Goal: Information Seeking & Learning: Learn about a topic

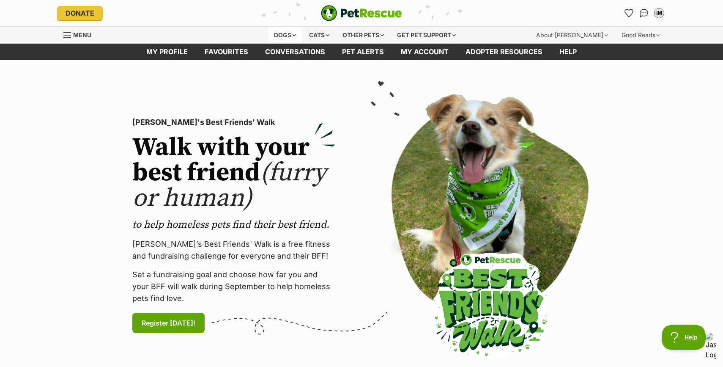
click at [280, 33] on div "Dogs" at bounding box center [285, 35] width 34 height 17
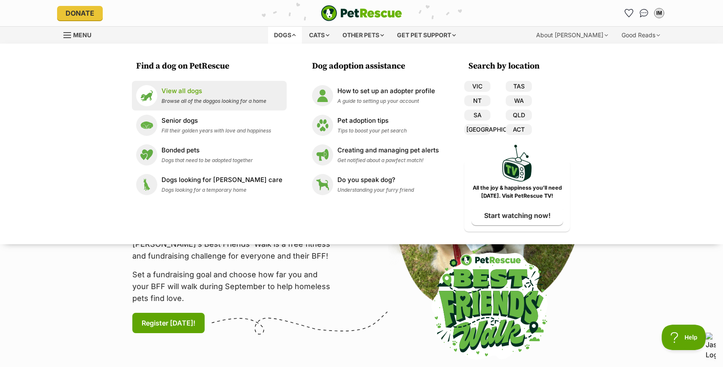
click at [222, 91] on p "View all dogs" at bounding box center [214, 91] width 105 height 10
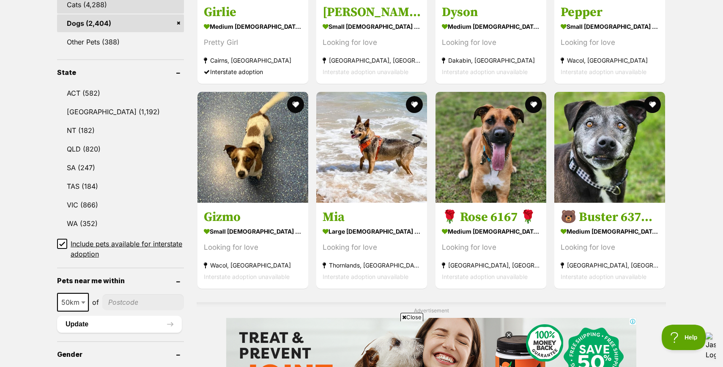
click at [118, 204] on link "VIC (866)" at bounding box center [120, 205] width 127 height 18
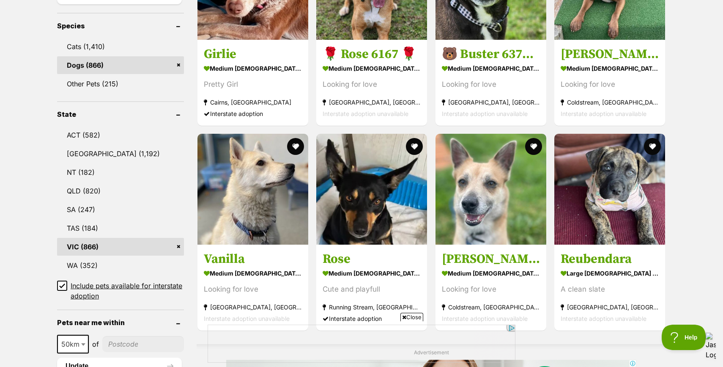
click at [64, 284] on icon at bounding box center [62, 286] width 6 height 6
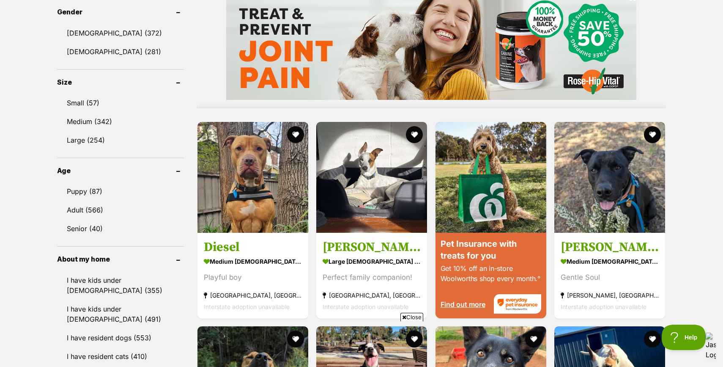
scroll to position [695, 0]
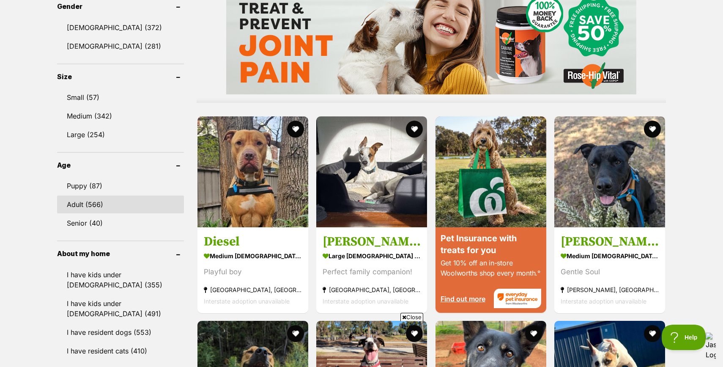
click at [74, 207] on link "Adult (566)" at bounding box center [120, 204] width 127 height 18
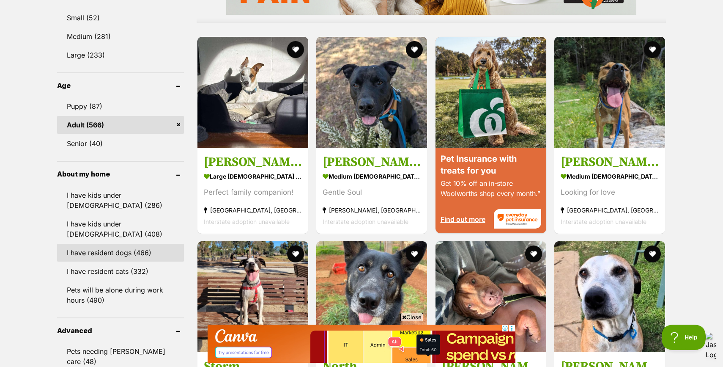
click at [98, 247] on link "I have resident dogs (466)" at bounding box center [120, 253] width 127 height 18
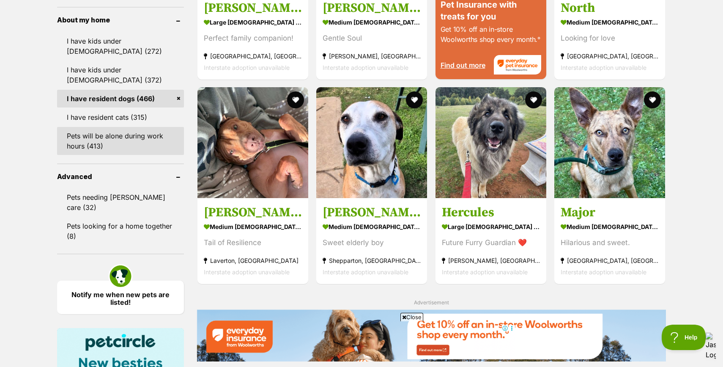
scroll to position [966, 0]
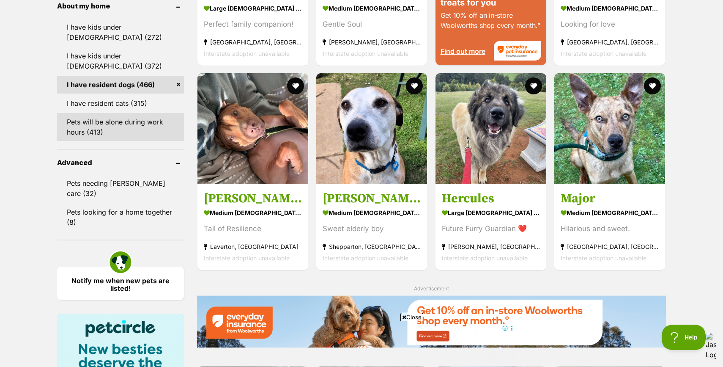
click at [106, 126] on link "Pets will be alone during work hours (413)" at bounding box center [120, 127] width 127 height 28
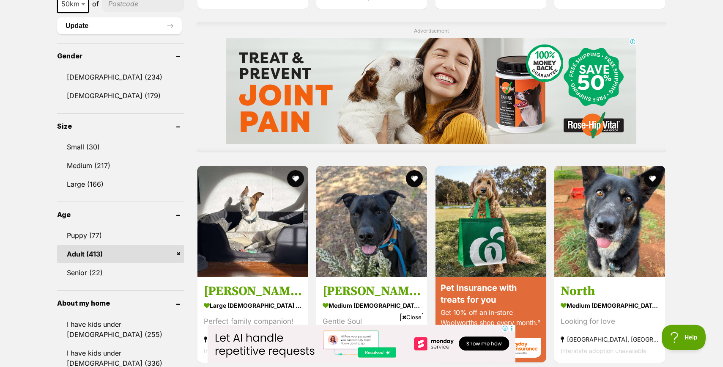
scroll to position [681, 0]
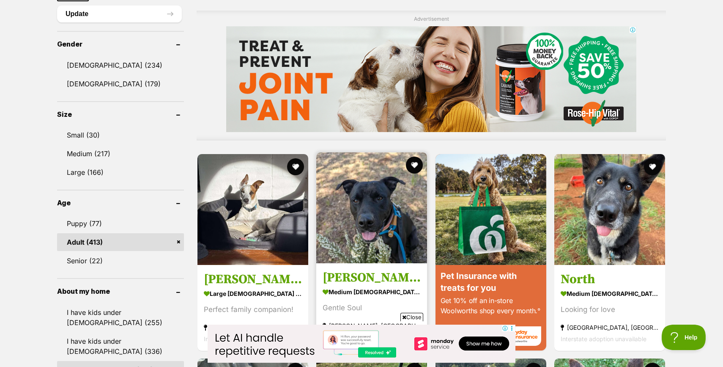
click at [368, 248] on img at bounding box center [371, 207] width 111 height 111
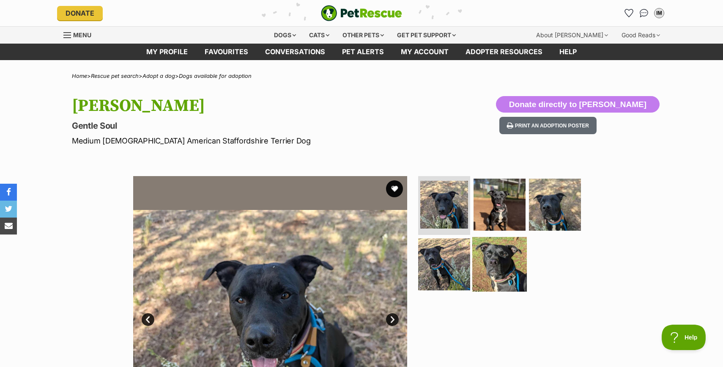
click at [516, 273] on img at bounding box center [499, 264] width 55 height 55
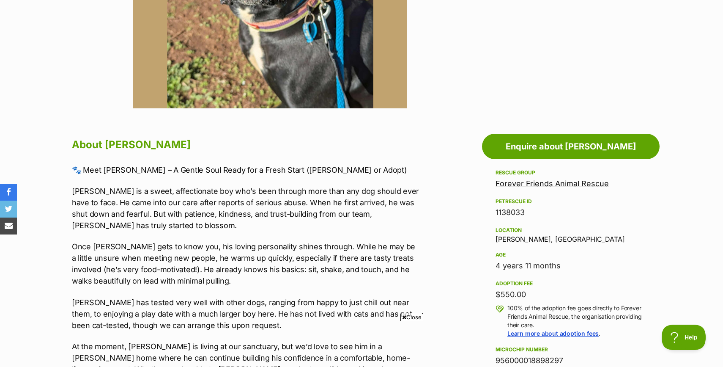
scroll to position [352, 0]
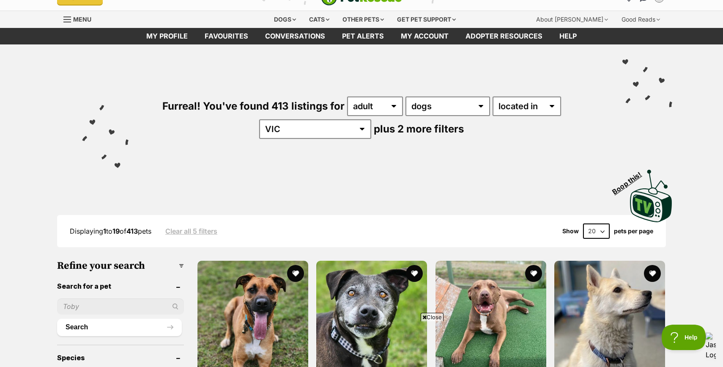
scroll to position [10, 0]
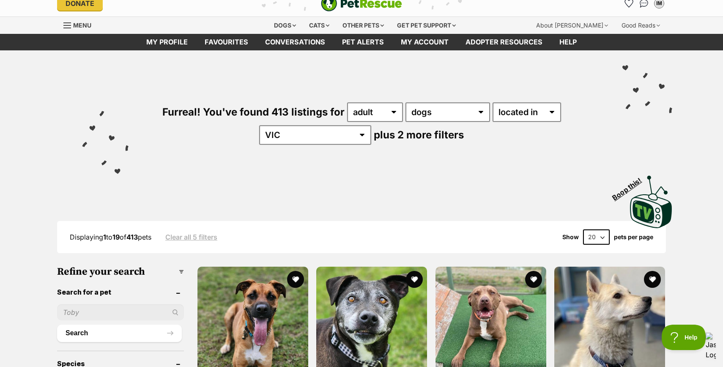
click at [604, 234] on select "20 40 60" at bounding box center [596, 236] width 27 height 15
select select "60"
click at [583, 230] on select "20 40 60" at bounding box center [596, 236] width 27 height 15
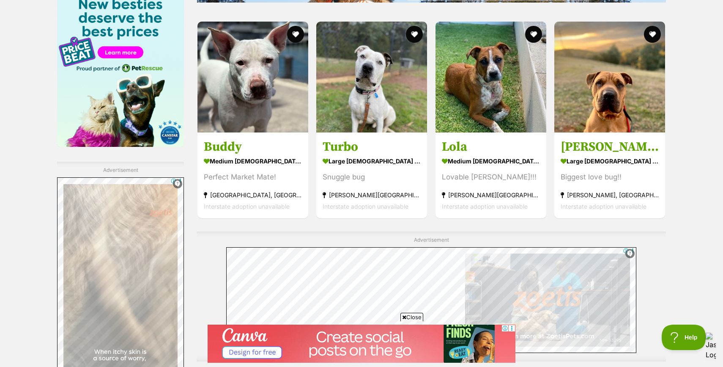
scroll to position [1864, 0]
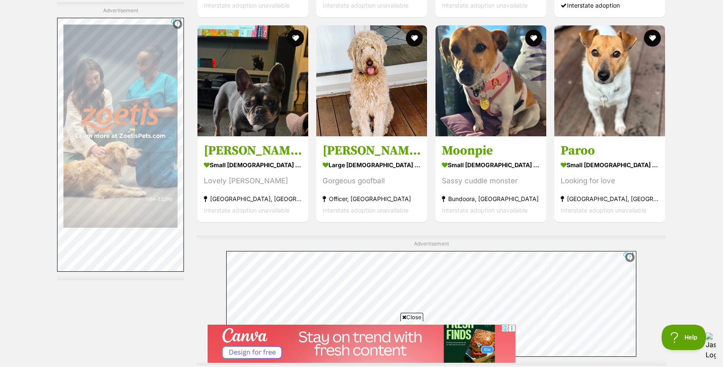
click at [455, 180] on div "Sassy cuddle monster" at bounding box center [491, 180] width 98 height 11
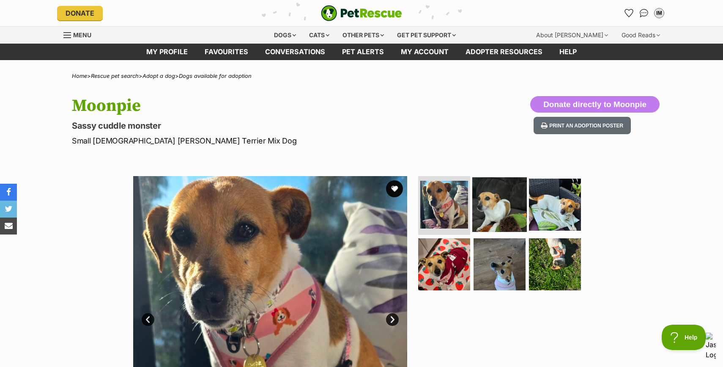
click at [488, 195] on img at bounding box center [499, 204] width 55 height 55
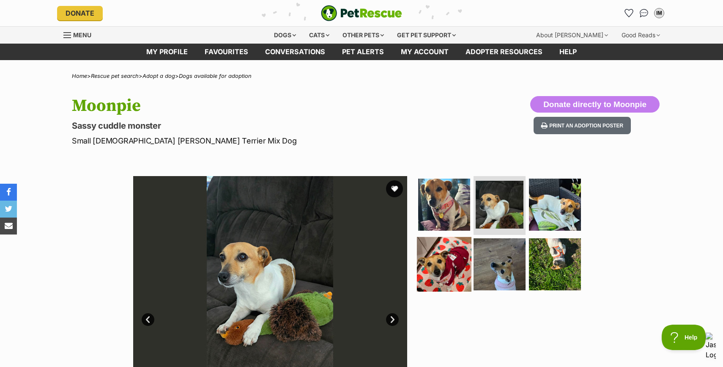
click at [446, 256] on img at bounding box center [444, 264] width 55 height 55
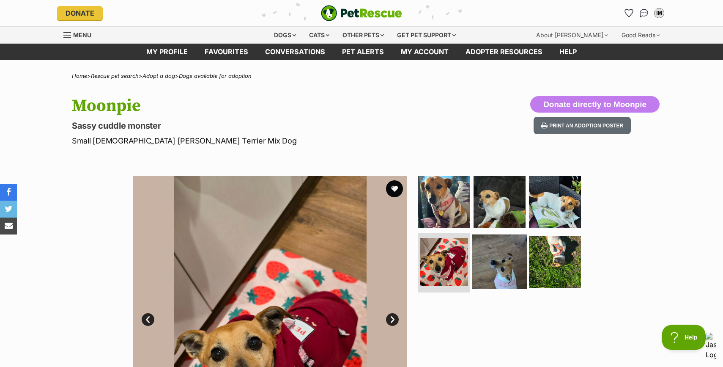
click at [494, 264] on img at bounding box center [499, 261] width 55 height 55
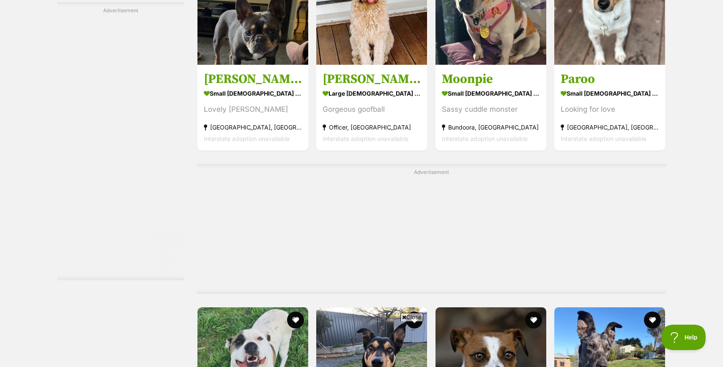
scroll to position [2074, 0]
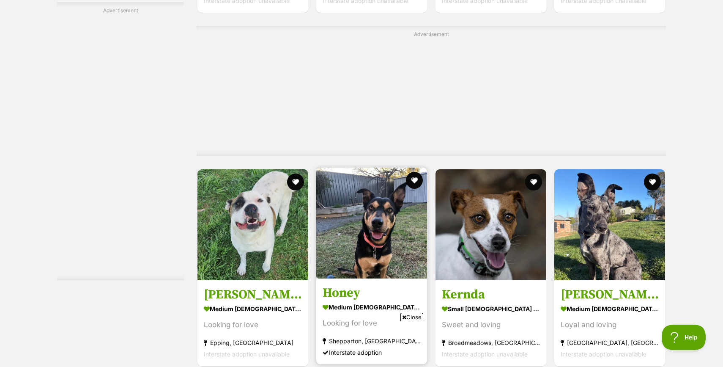
click at [362, 167] on img at bounding box center [371, 222] width 111 height 111
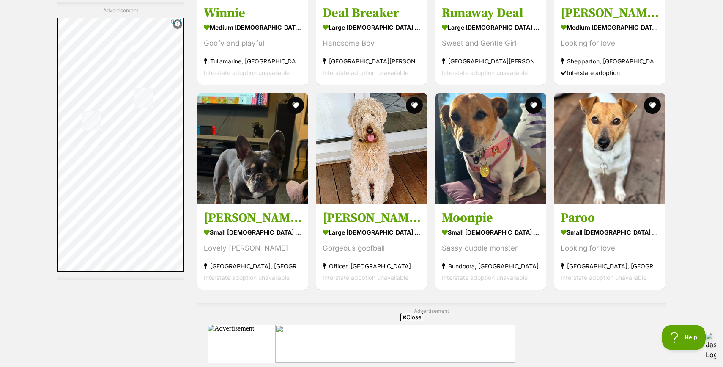
click at [574, 302] on div "Advertisement" at bounding box center [431, 367] width 469 height 130
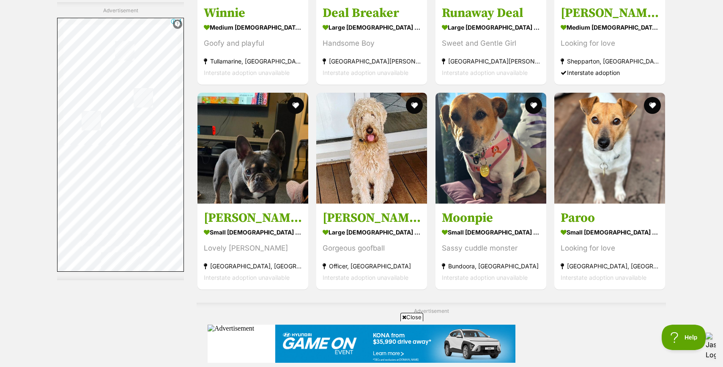
scroll to position [1908, 0]
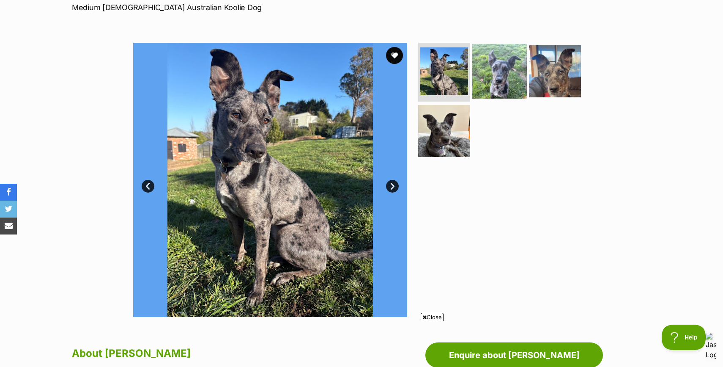
click at [491, 76] on img at bounding box center [499, 71] width 55 height 55
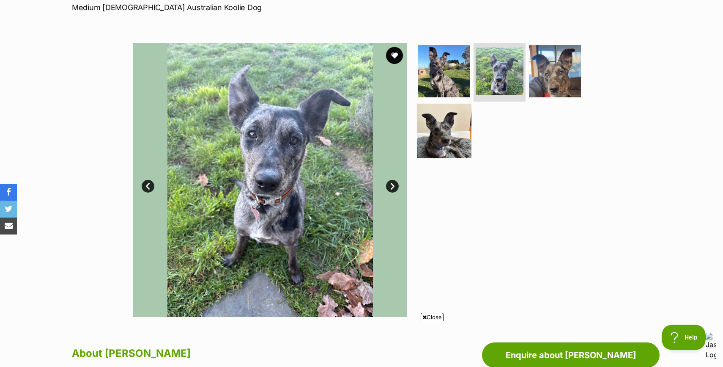
click at [445, 135] on img at bounding box center [444, 131] width 55 height 55
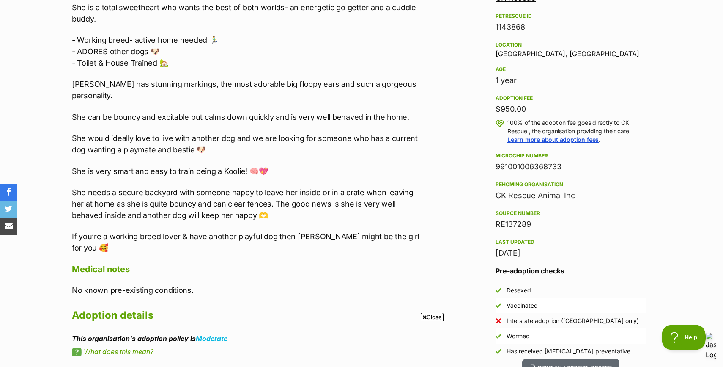
scroll to position [524, 0]
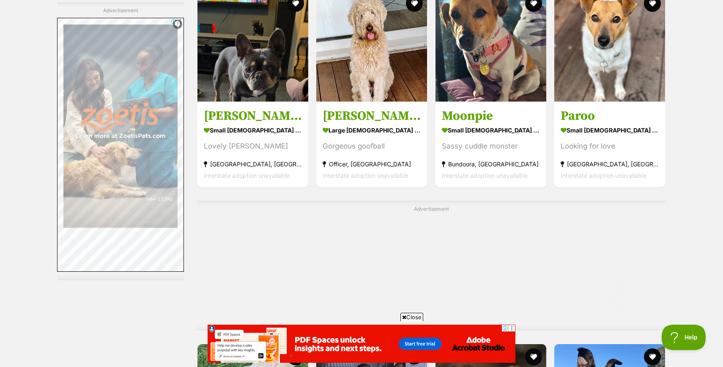
click at [416, 346] on button "favourite" at bounding box center [415, 355] width 19 height 19
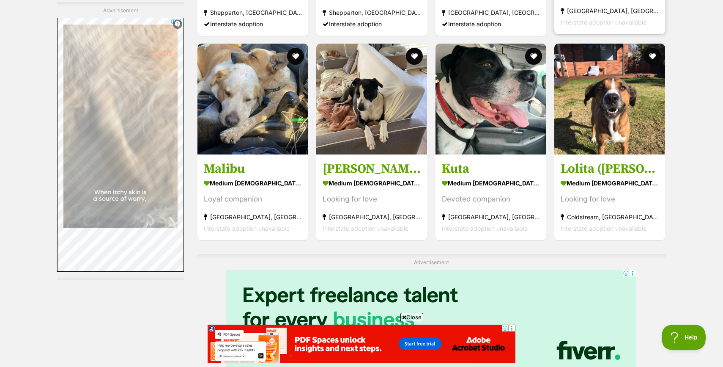
scroll to position [2758, 0]
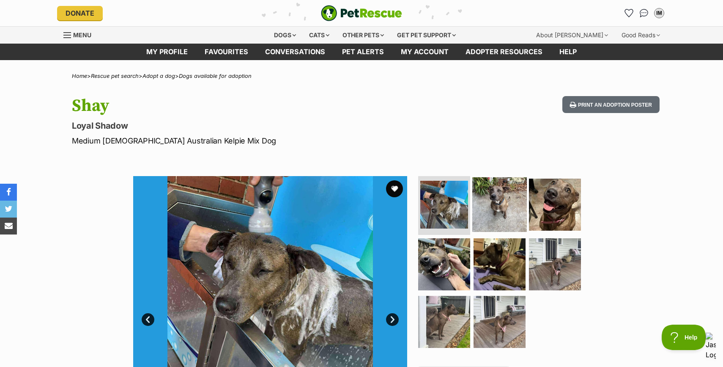
click at [516, 202] on img at bounding box center [499, 204] width 55 height 55
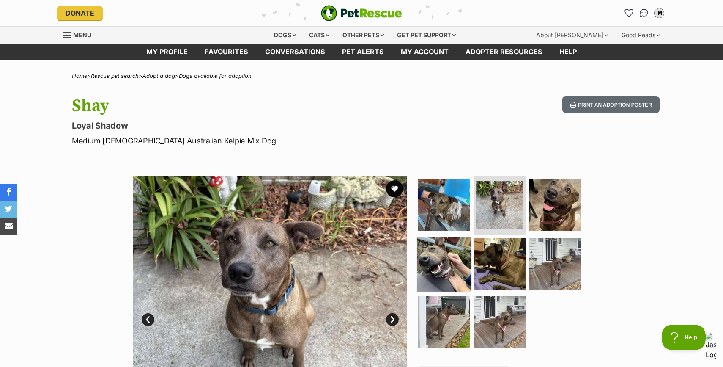
click at [442, 274] on img at bounding box center [444, 264] width 55 height 55
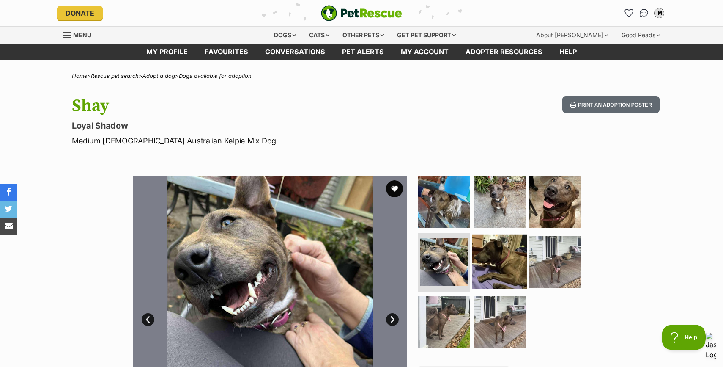
click at [491, 266] on img at bounding box center [499, 261] width 55 height 55
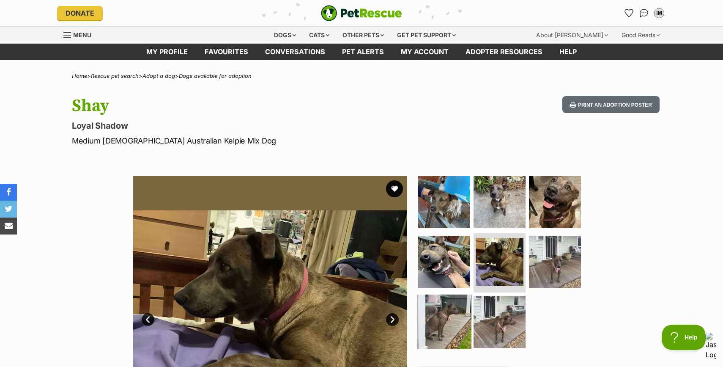
click at [450, 313] on img at bounding box center [444, 321] width 55 height 55
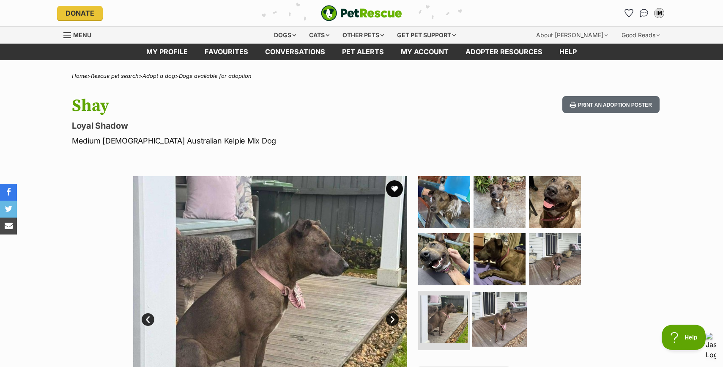
click at [494, 317] on img at bounding box center [499, 319] width 55 height 55
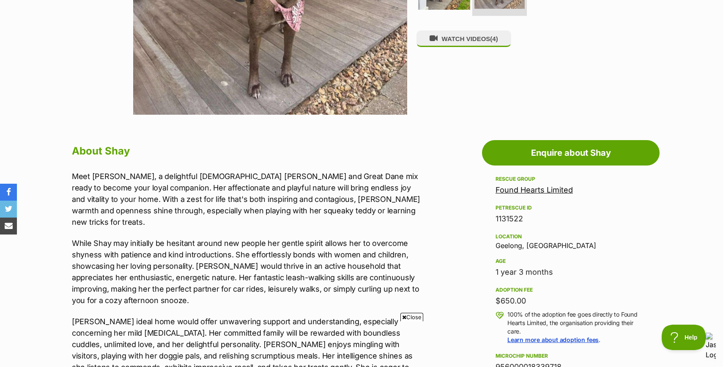
scroll to position [386, 0]
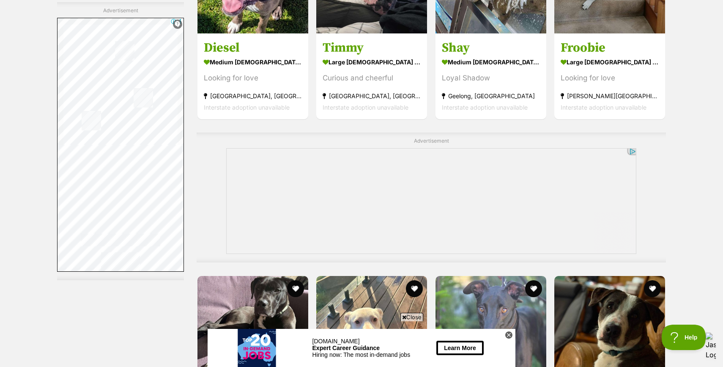
scroll to position [3242, 0]
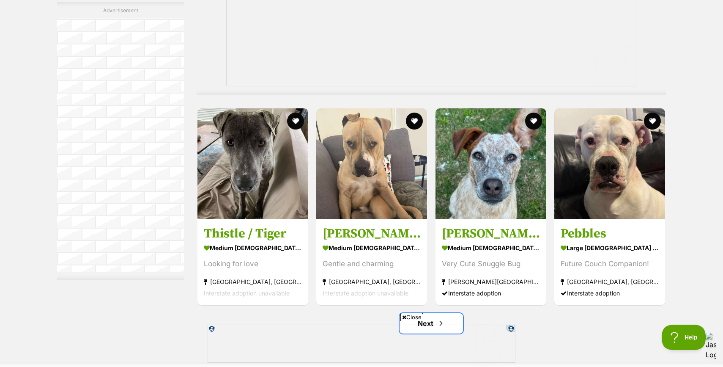
scroll to position [4188, 0]
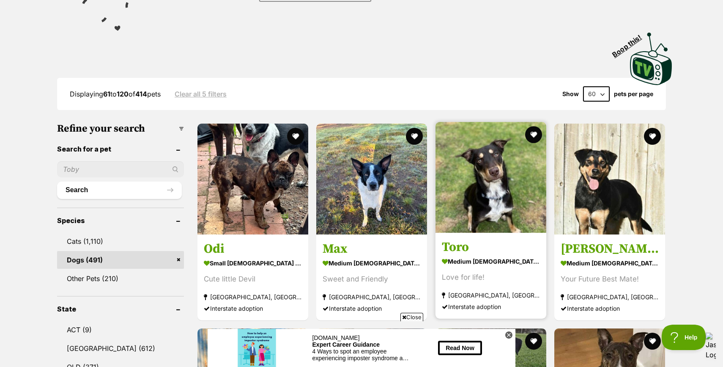
click at [462, 238] on link "Toro medium male Dog Love for life! Melbourne, VIC Interstate adoption" at bounding box center [491, 276] width 111 height 86
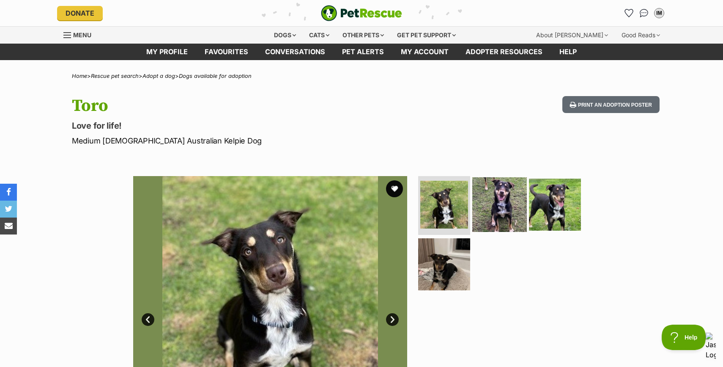
click at [493, 200] on img at bounding box center [499, 204] width 55 height 55
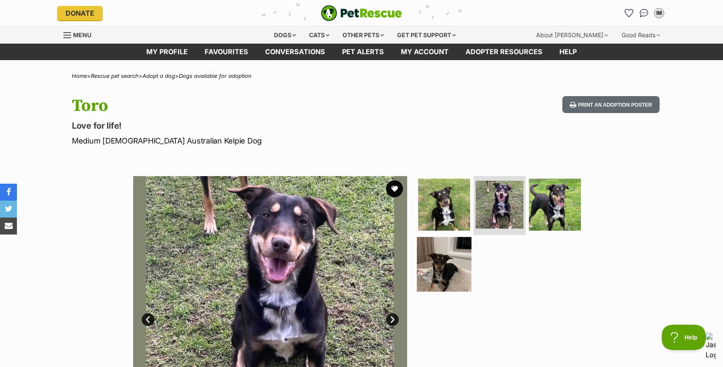
click at [450, 270] on img at bounding box center [444, 264] width 55 height 55
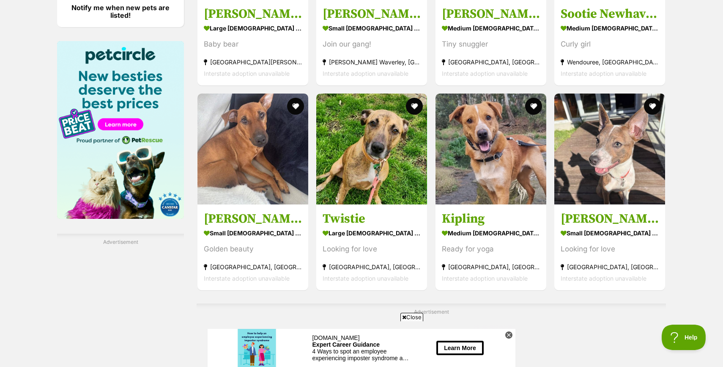
scroll to position [1255, 0]
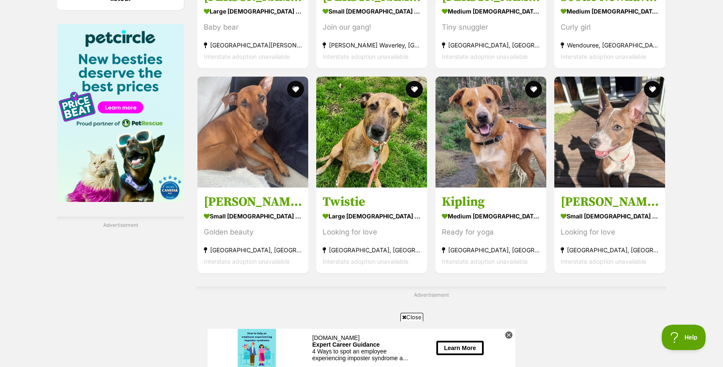
click at [371, 212] on strong "large [DEMOGRAPHIC_DATA] Dog" at bounding box center [372, 215] width 98 height 12
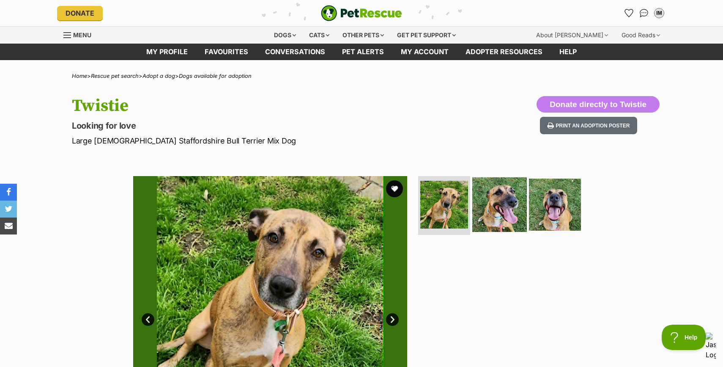
click at [490, 214] on img at bounding box center [499, 204] width 55 height 55
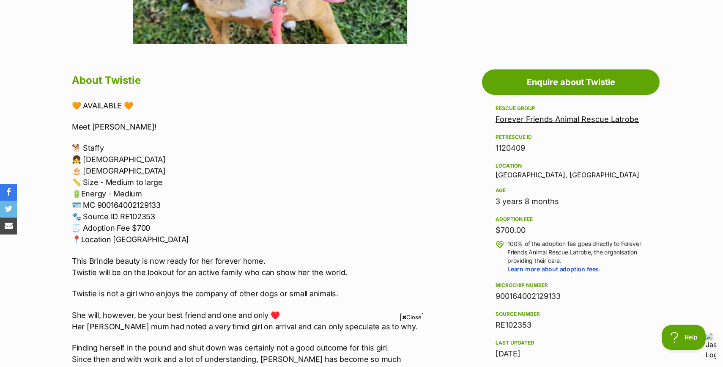
scroll to position [586, 0]
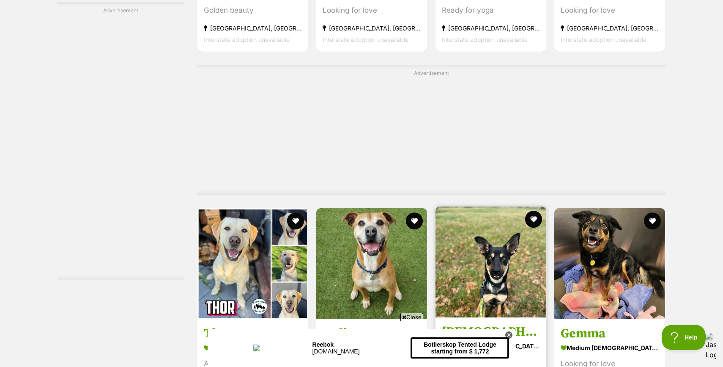
click at [483, 324] on h3 "Zeus" at bounding box center [491, 332] width 98 height 16
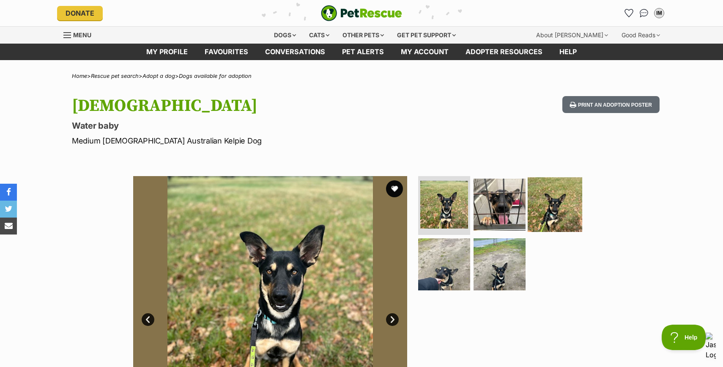
click at [552, 205] on img at bounding box center [555, 204] width 55 height 55
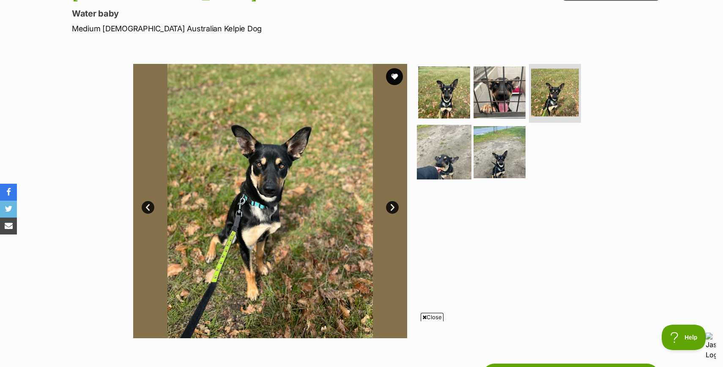
click at [444, 153] on img at bounding box center [444, 152] width 55 height 55
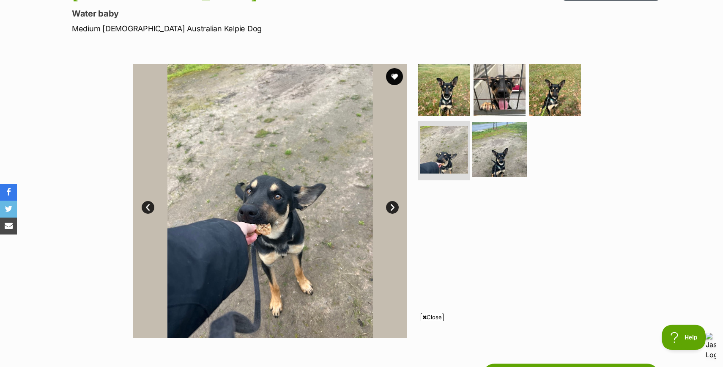
click at [495, 159] on img at bounding box center [499, 149] width 55 height 55
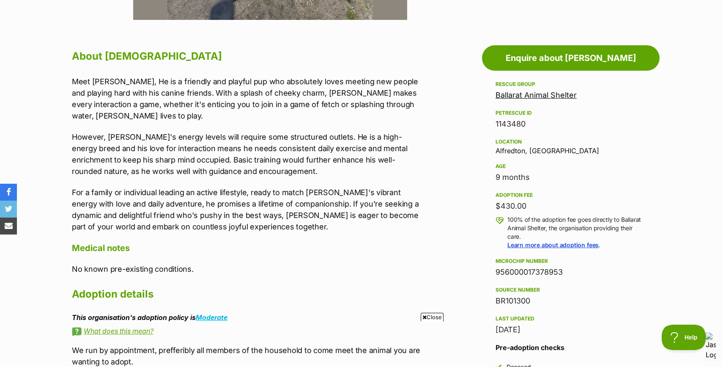
scroll to position [453, 0]
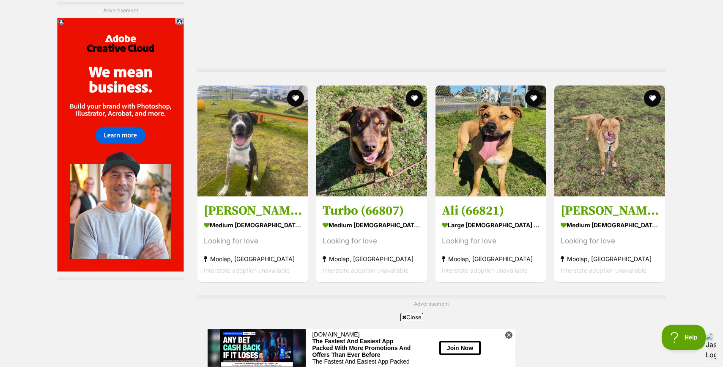
scroll to position [2523, 0]
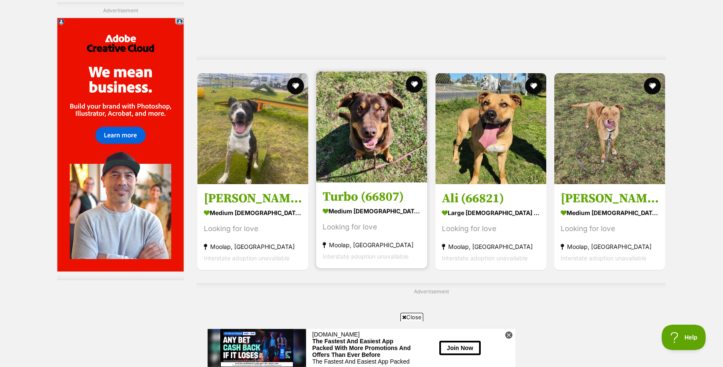
click at [373, 159] on img at bounding box center [371, 126] width 111 height 111
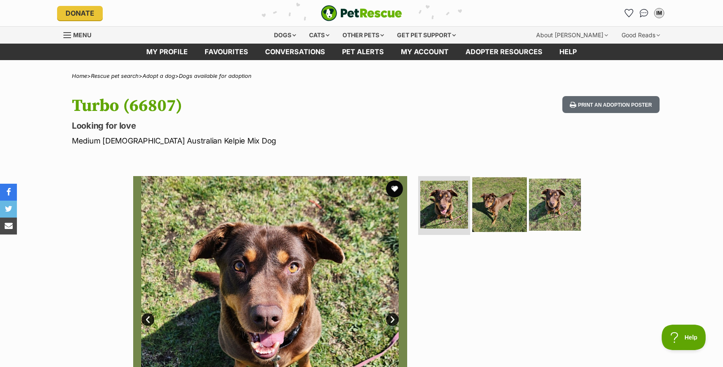
click at [498, 200] on img at bounding box center [499, 204] width 55 height 55
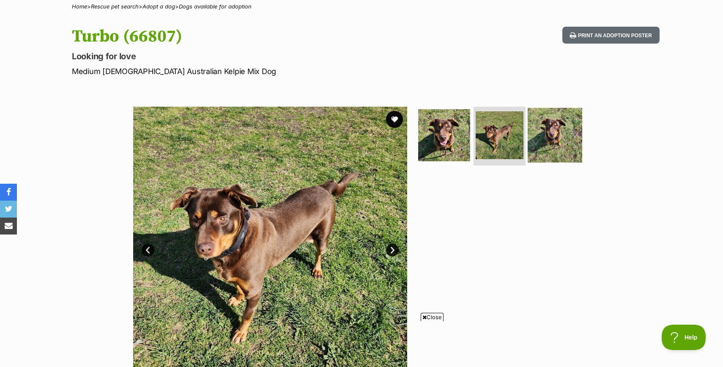
click at [557, 143] on img at bounding box center [555, 134] width 55 height 55
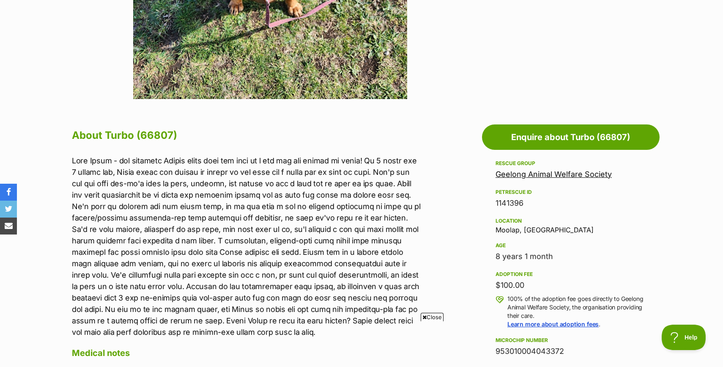
scroll to position [385, 0]
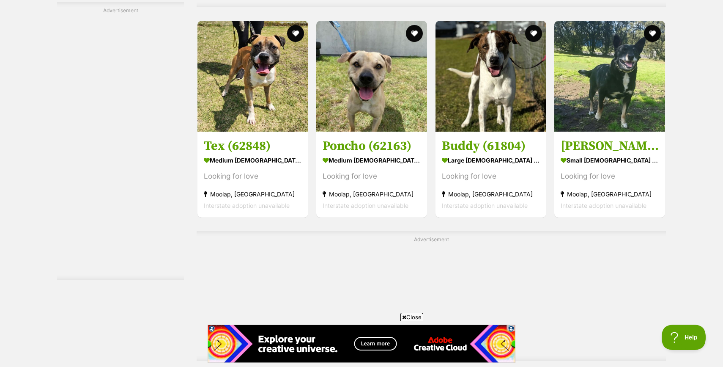
scroll to position [3497, 0]
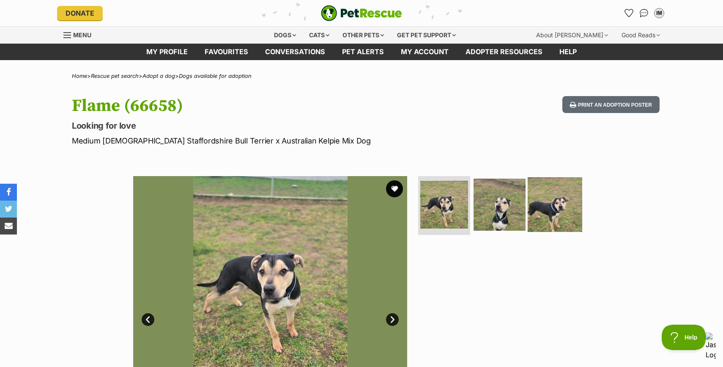
click at [560, 200] on img at bounding box center [555, 204] width 55 height 55
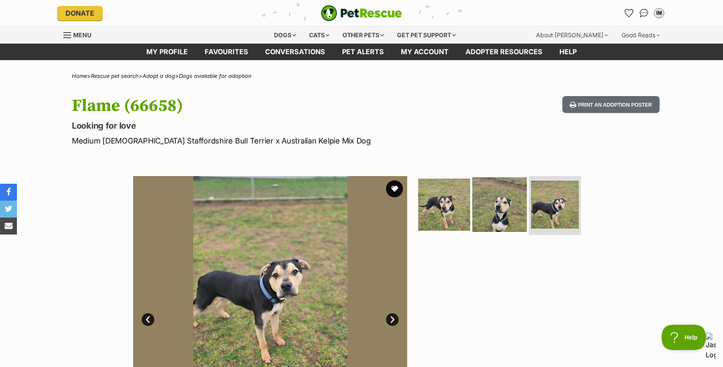
click at [501, 207] on img at bounding box center [499, 204] width 55 height 55
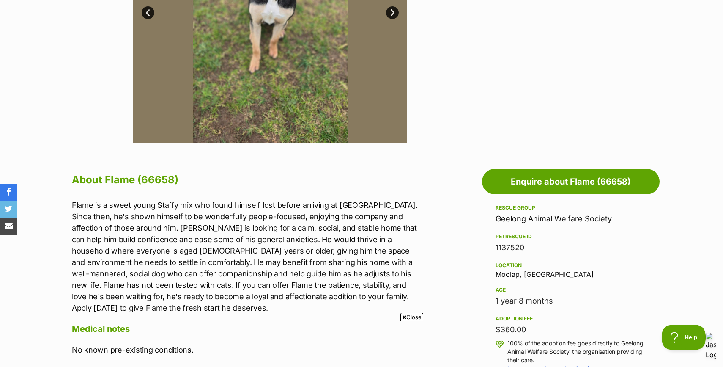
scroll to position [330, 0]
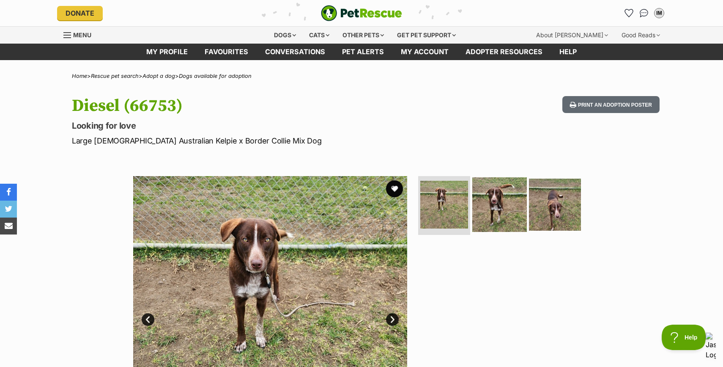
click at [494, 211] on img at bounding box center [499, 204] width 55 height 55
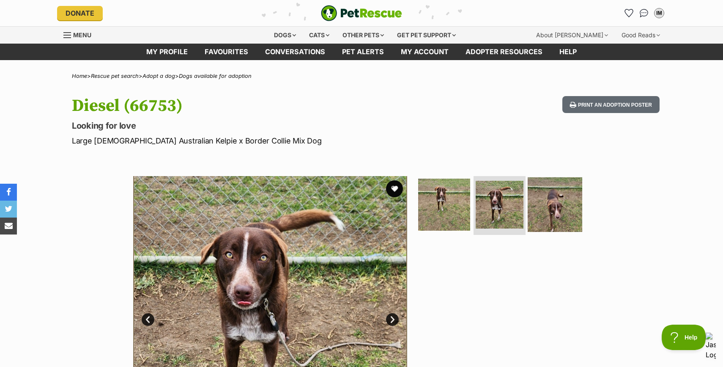
click at [545, 211] on img at bounding box center [555, 204] width 55 height 55
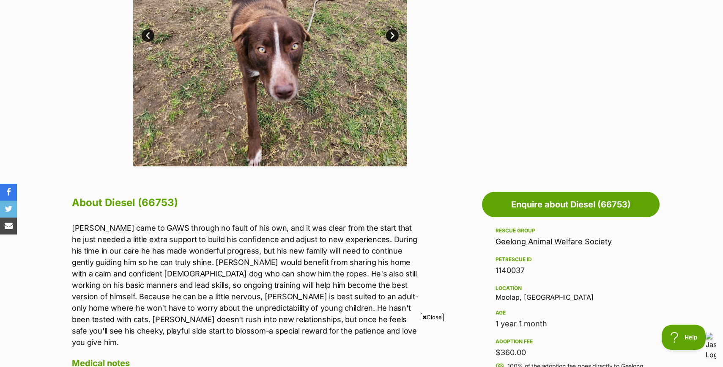
scroll to position [303, 0]
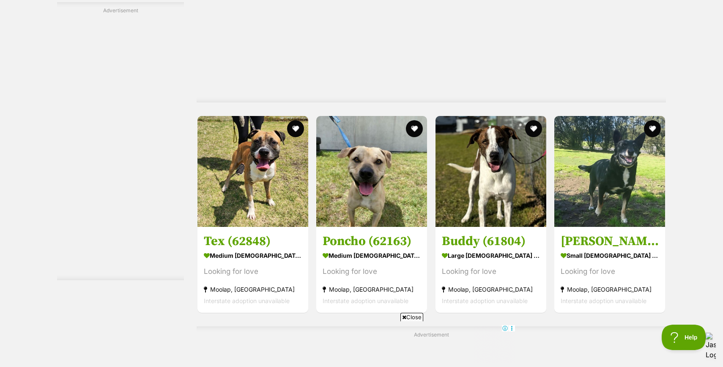
scroll to position [3453, 0]
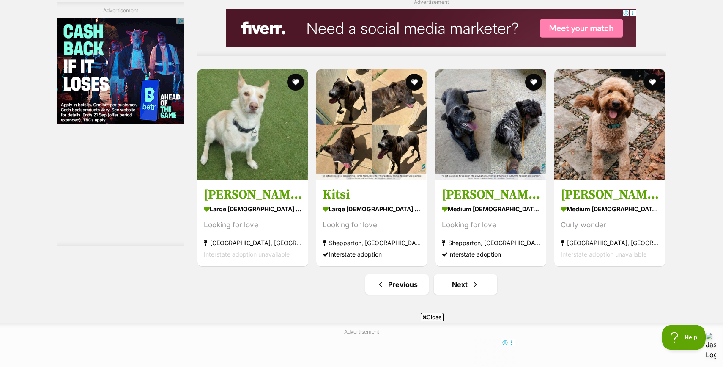
scroll to position [4302, 0]
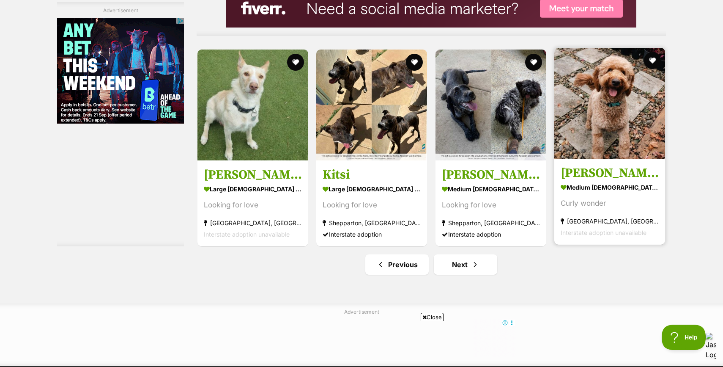
click at [582, 172] on h3 "[PERSON_NAME]" at bounding box center [610, 173] width 98 height 16
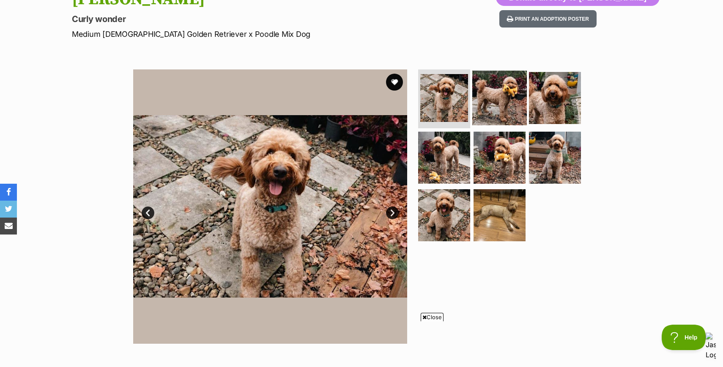
click at [502, 111] on img at bounding box center [499, 97] width 55 height 55
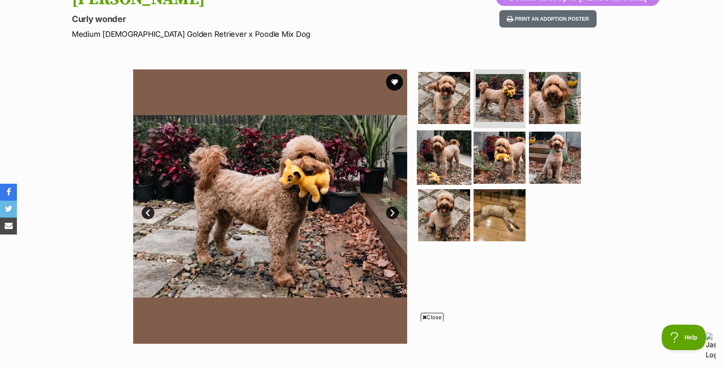
click at [449, 153] on img at bounding box center [444, 157] width 55 height 55
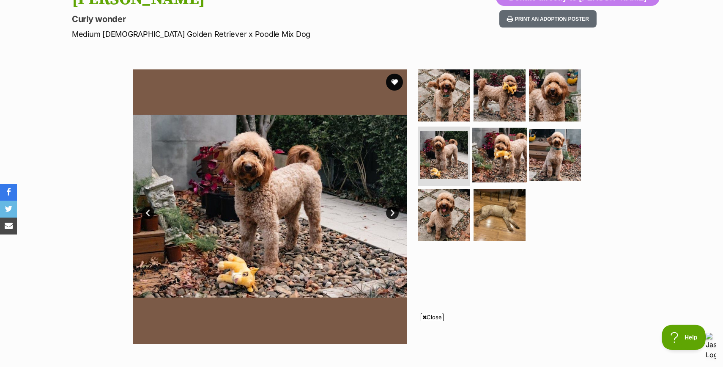
click at [491, 162] on img at bounding box center [499, 155] width 55 height 55
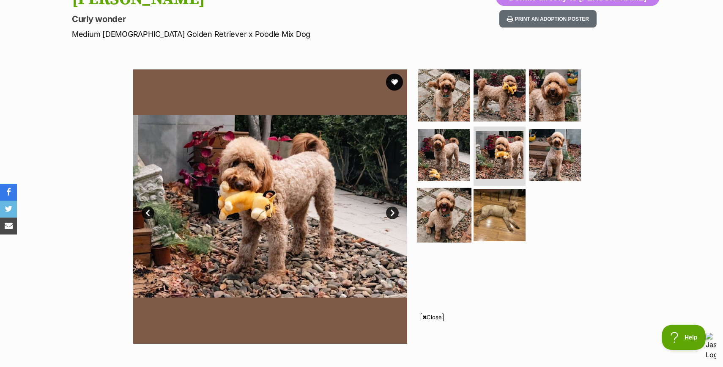
click at [445, 212] on img at bounding box center [444, 215] width 55 height 55
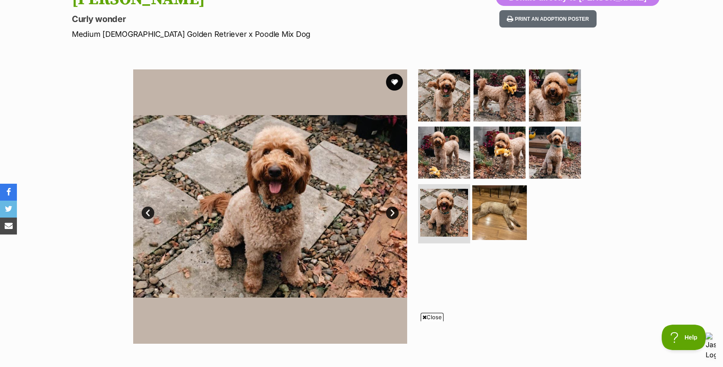
click at [508, 219] on img at bounding box center [499, 212] width 55 height 55
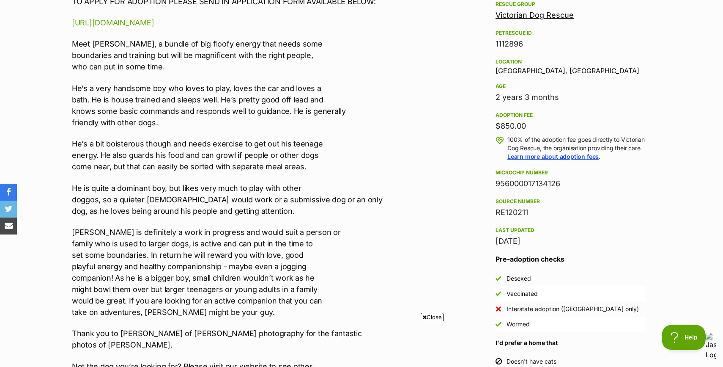
scroll to position [515, 0]
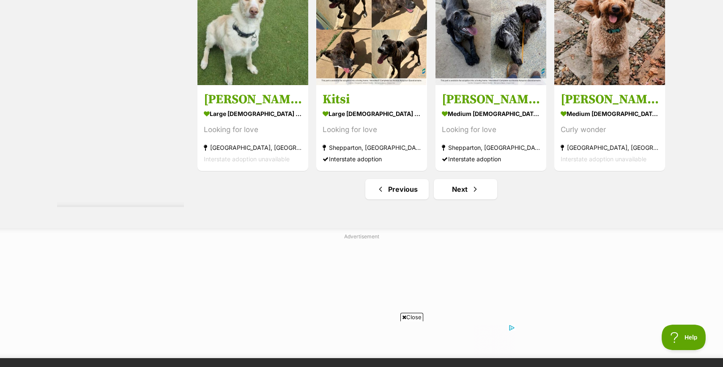
scroll to position [4539, 0]
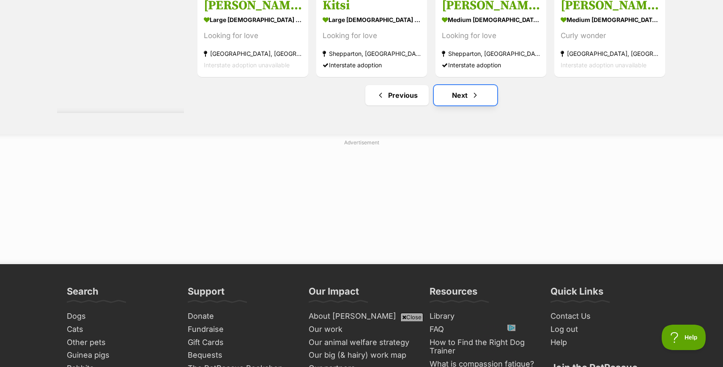
click at [456, 101] on link "Next" at bounding box center [465, 95] width 63 height 20
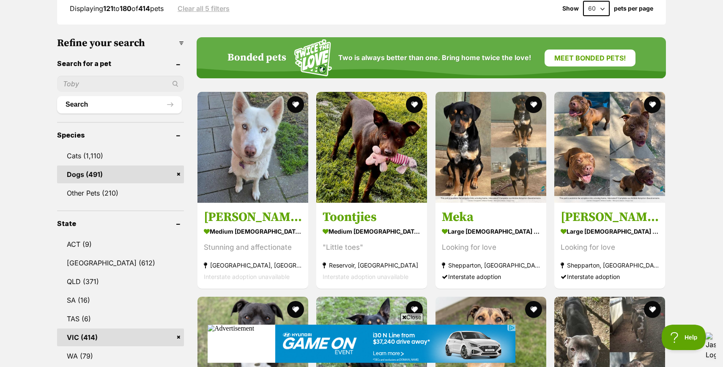
scroll to position [303, 0]
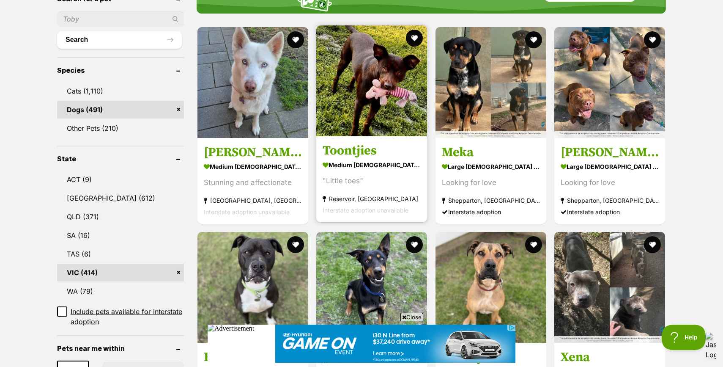
click at [347, 157] on h3 "Toontjies" at bounding box center [372, 151] width 98 height 16
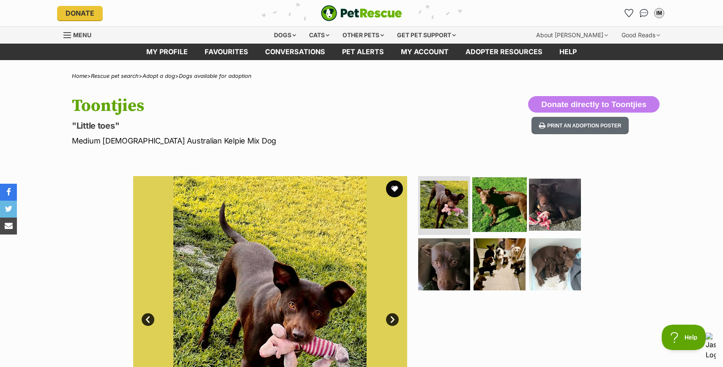
click at [490, 203] on img at bounding box center [499, 204] width 55 height 55
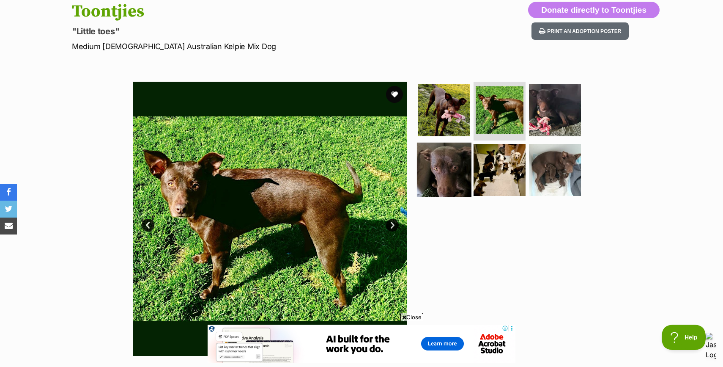
click at [443, 175] on img at bounding box center [444, 170] width 55 height 55
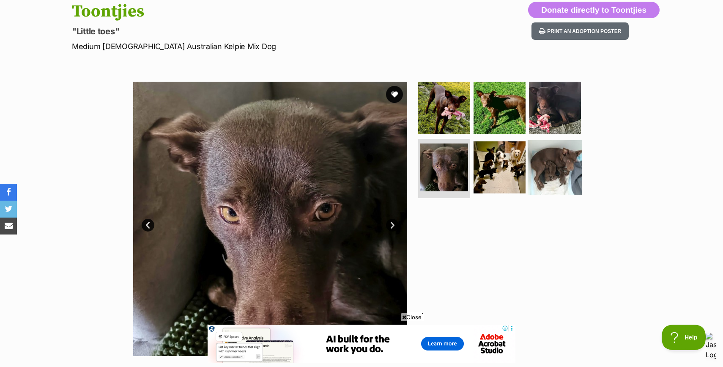
click at [551, 181] on img at bounding box center [555, 167] width 55 height 55
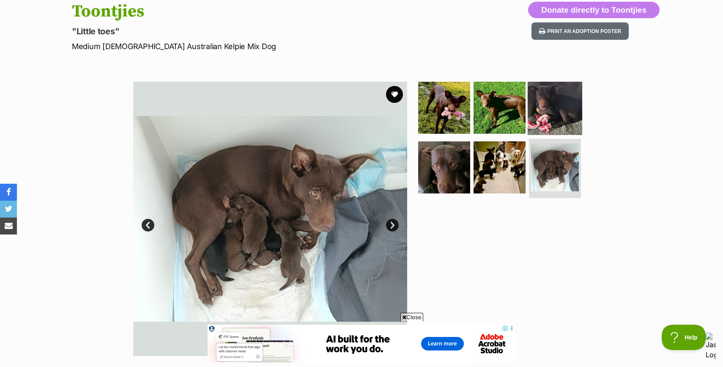
click at [550, 102] on img at bounding box center [555, 107] width 55 height 55
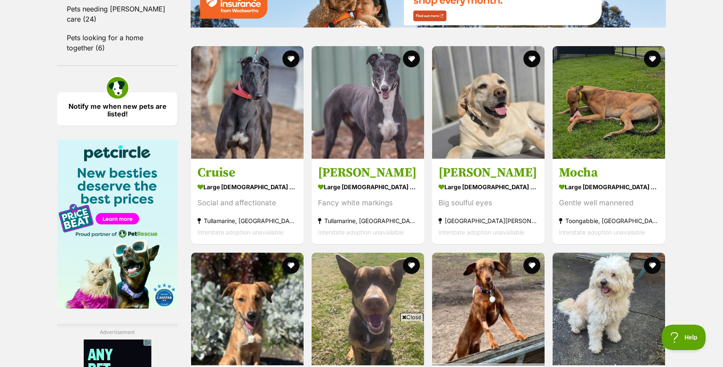
scroll to position [1145, 0]
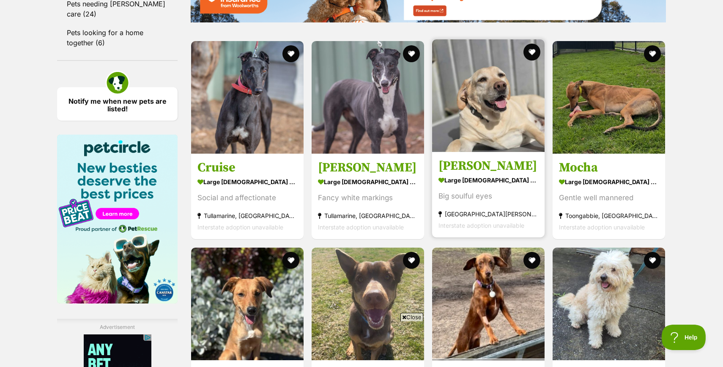
click at [489, 186] on strong "large female Dog" at bounding box center [489, 180] width 100 height 12
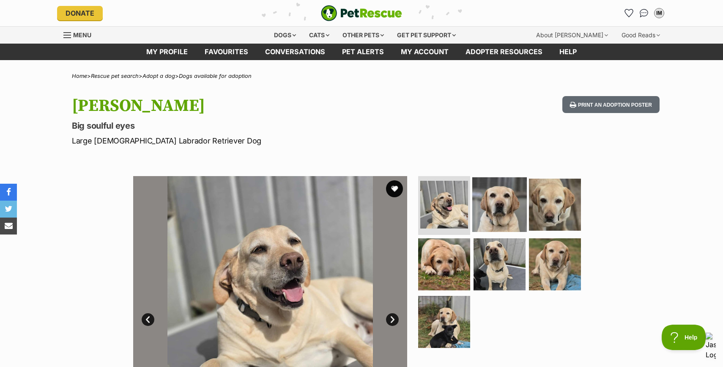
click at [504, 198] on img at bounding box center [499, 204] width 55 height 55
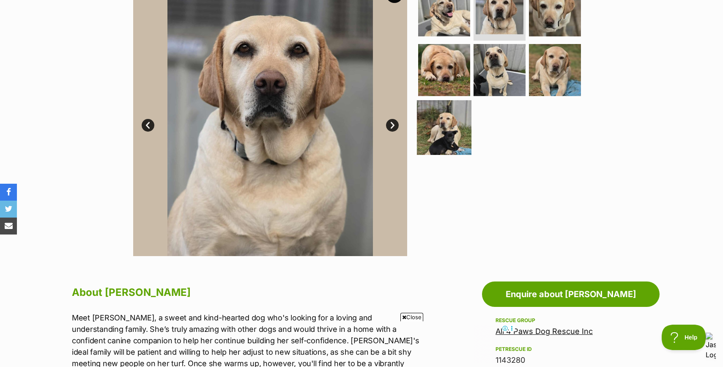
click at [435, 129] on img at bounding box center [444, 127] width 55 height 55
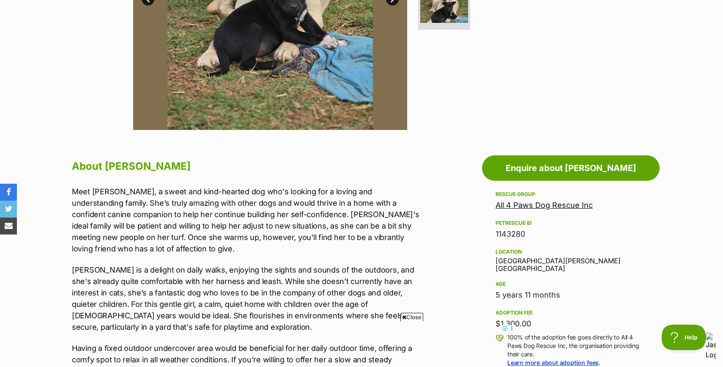
scroll to position [434, 0]
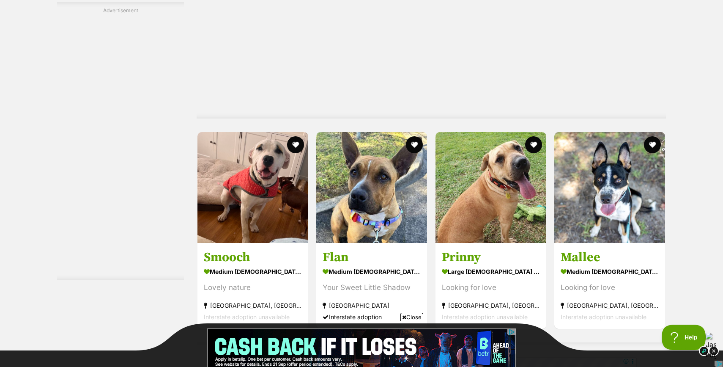
scroll to position [1614, 0]
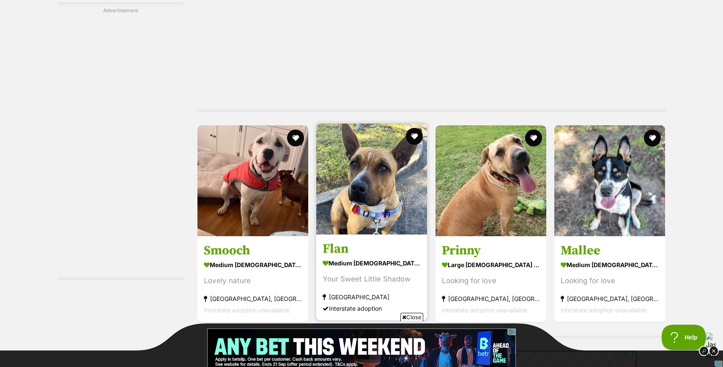
click at [361, 257] on strong "medium female Dog" at bounding box center [372, 263] width 98 height 12
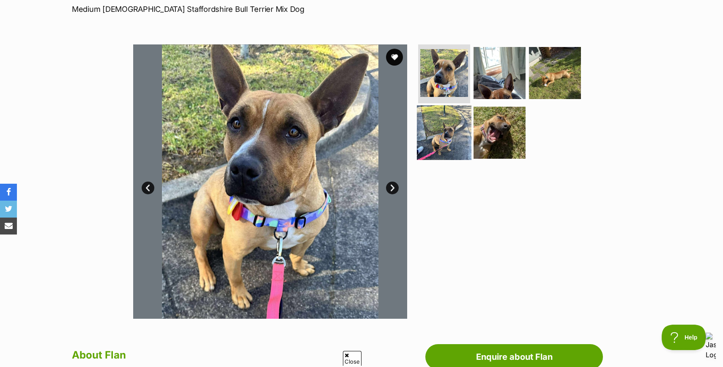
click at [429, 132] on img at bounding box center [444, 132] width 55 height 55
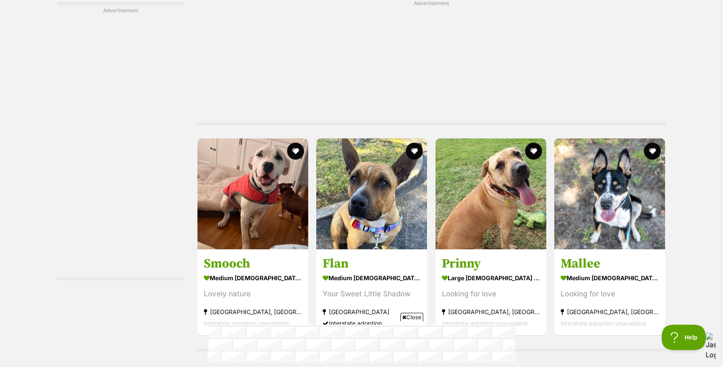
scroll to position [1601, 0]
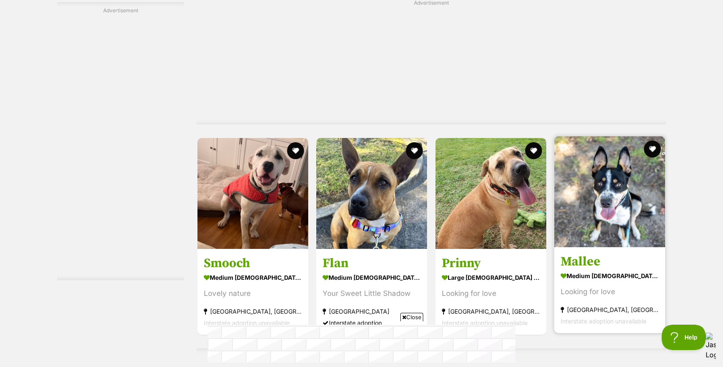
click at [586, 253] on h3 "Mallee" at bounding box center [610, 261] width 98 height 16
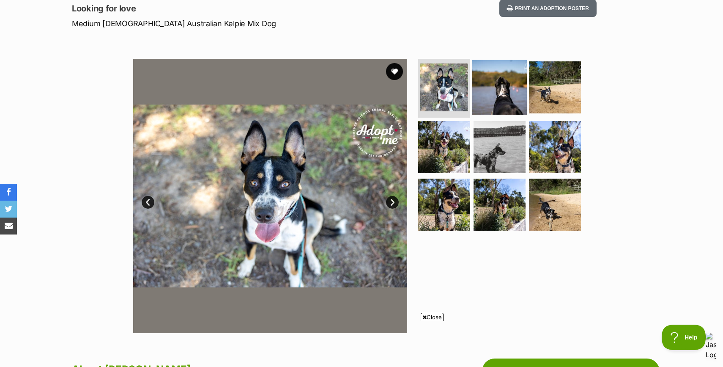
click at [491, 87] on img at bounding box center [499, 87] width 55 height 55
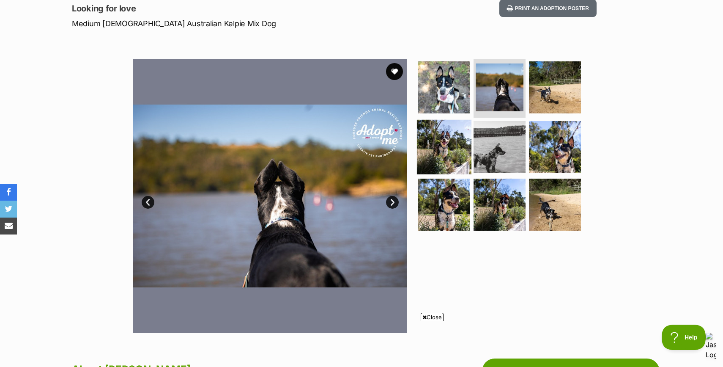
click at [447, 140] on img at bounding box center [444, 147] width 55 height 55
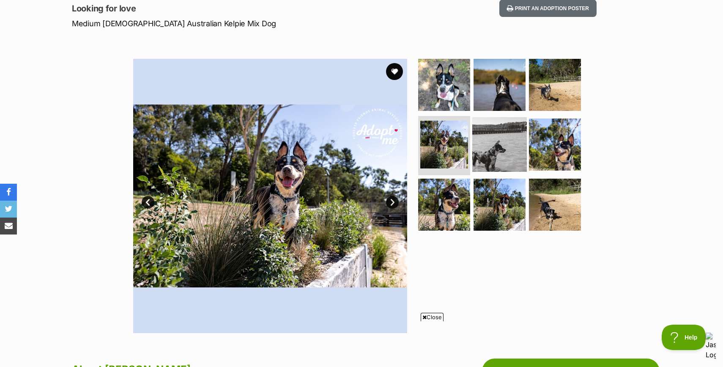
click at [499, 146] on img at bounding box center [499, 144] width 55 height 55
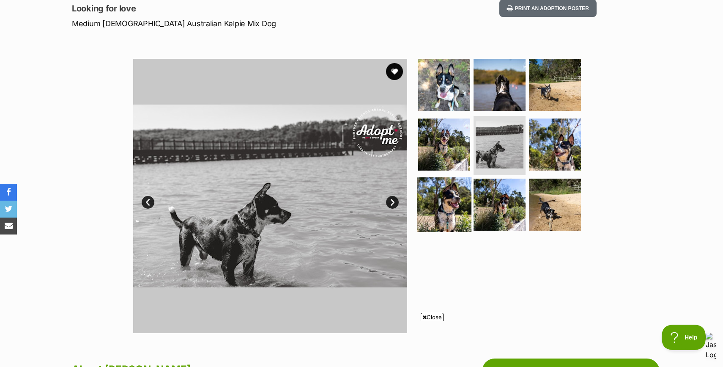
click at [453, 189] on img at bounding box center [444, 204] width 55 height 55
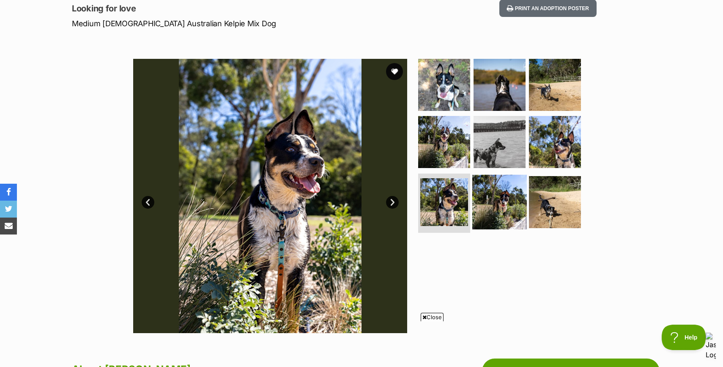
click at [503, 204] on img at bounding box center [499, 202] width 55 height 55
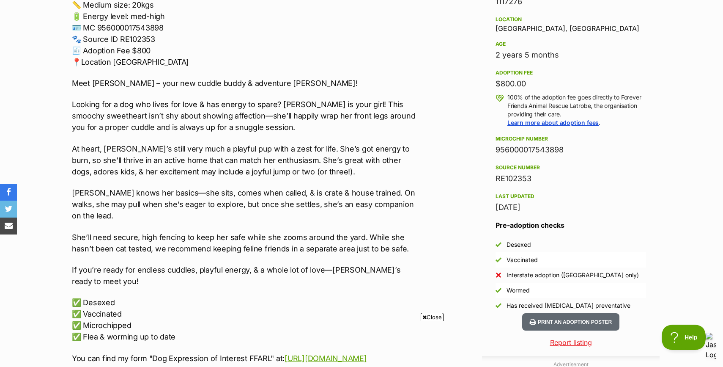
scroll to position [552, 0]
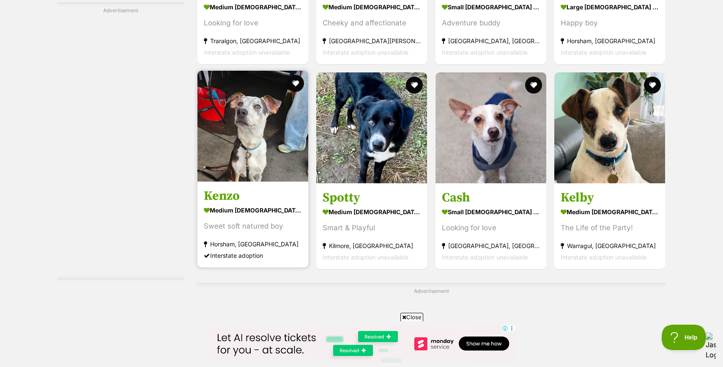
click at [257, 164] on img at bounding box center [253, 126] width 111 height 111
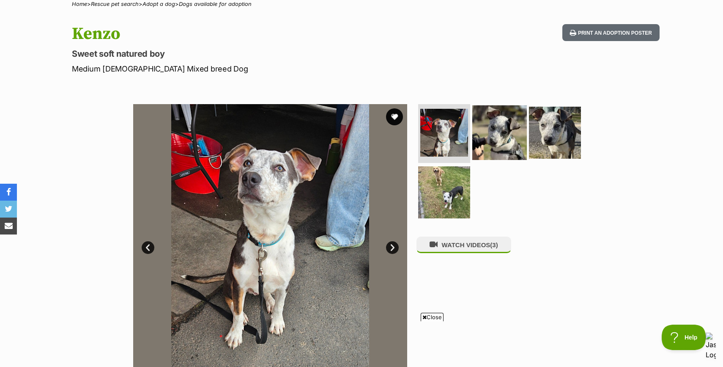
click at [497, 140] on img at bounding box center [499, 132] width 55 height 55
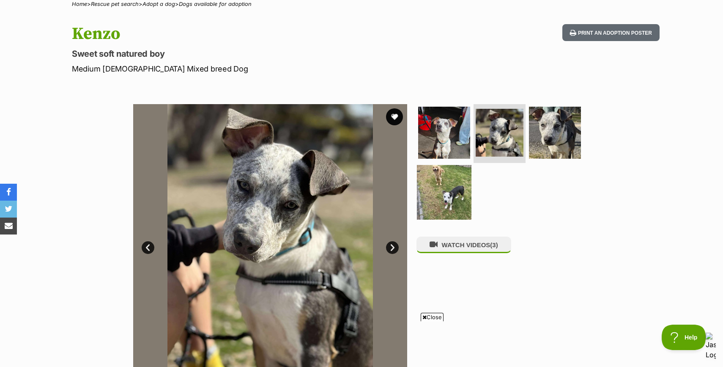
click at [457, 200] on img at bounding box center [444, 192] width 55 height 55
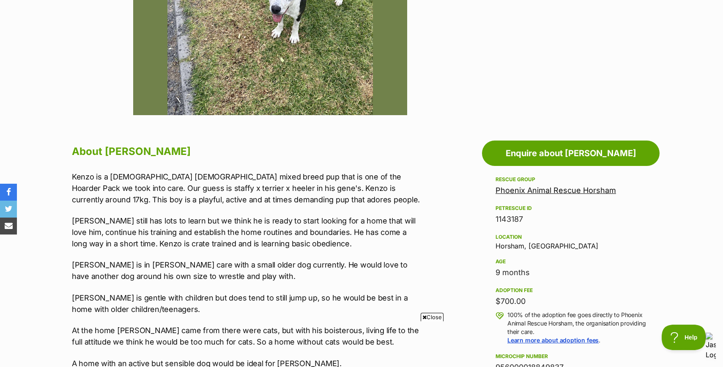
scroll to position [404, 0]
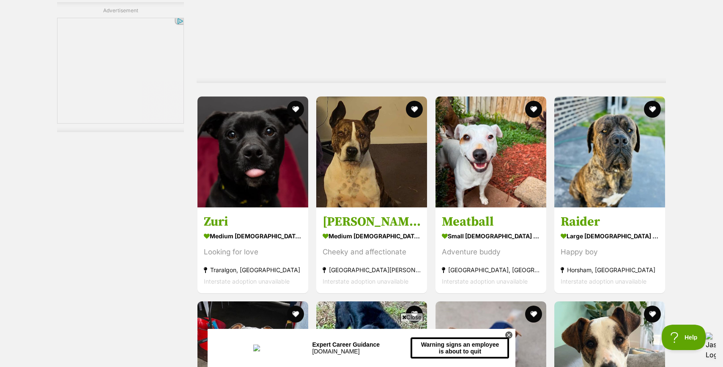
scroll to position [2032, 0]
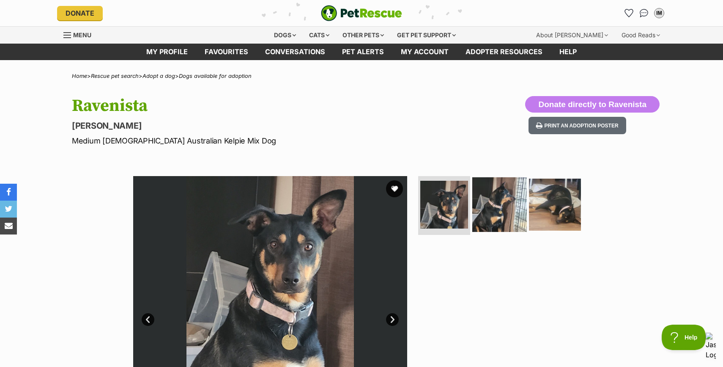
click at [505, 203] on img at bounding box center [499, 204] width 55 height 55
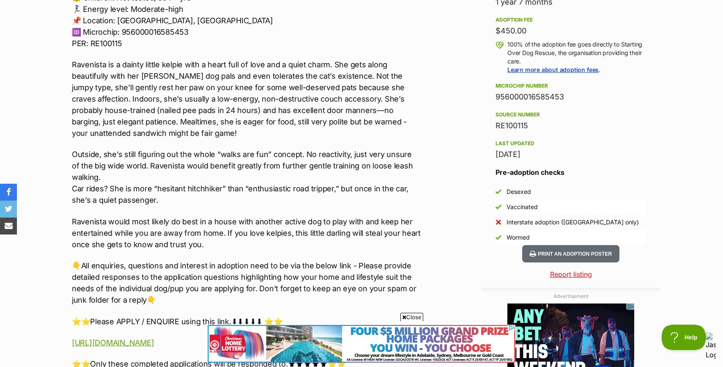
scroll to position [615, 0]
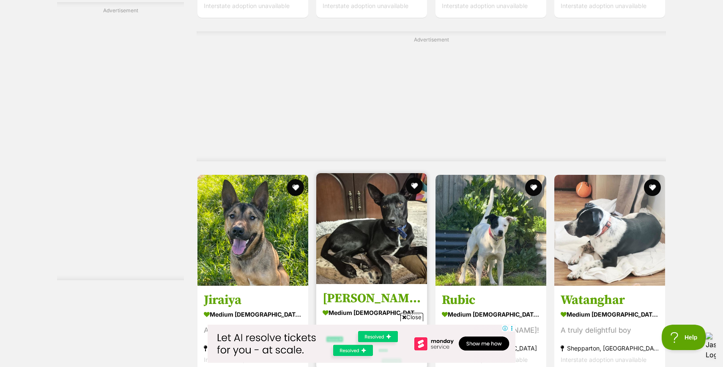
scroll to position [3388, 0]
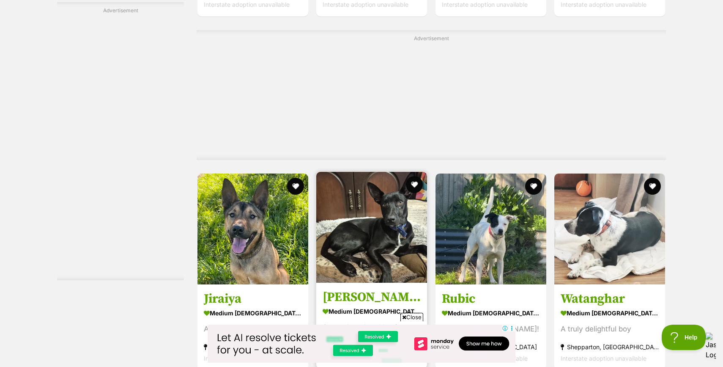
click at [350, 172] on img at bounding box center [371, 227] width 111 height 111
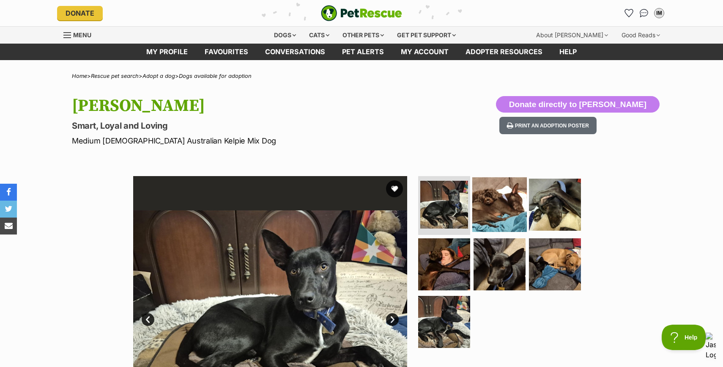
click at [486, 215] on img at bounding box center [499, 204] width 55 height 55
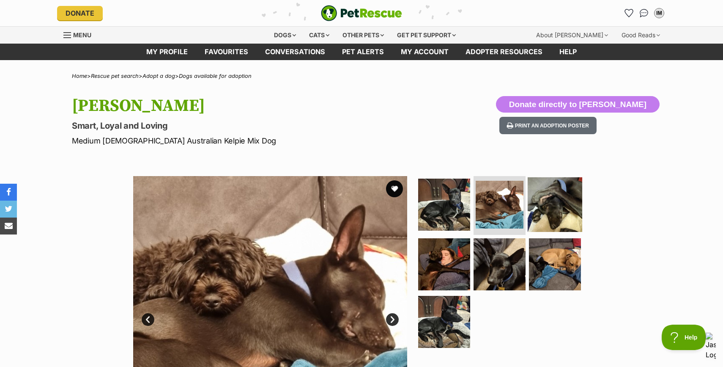
click at [552, 214] on img at bounding box center [555, 204] width 55 height 55
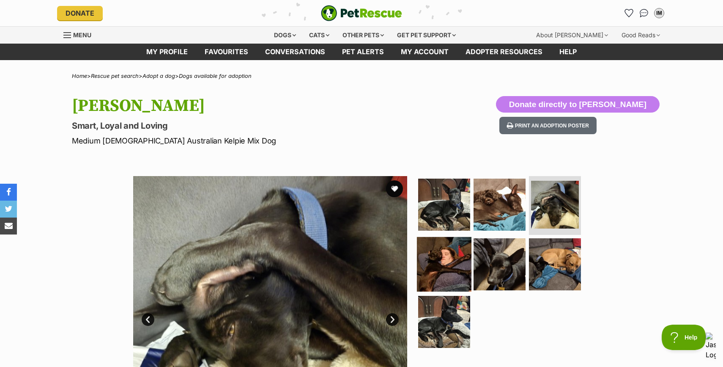
click at [433, 271] on img at bounding box center [444, 264] width 55 height 55
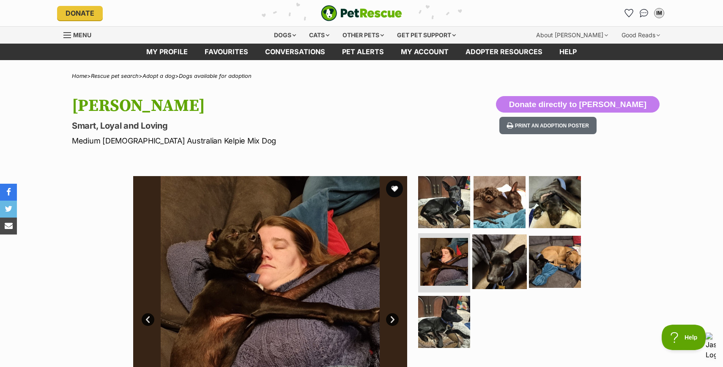
click at [491, 271] on img at bounding box center [499, 261] width 55 height 55
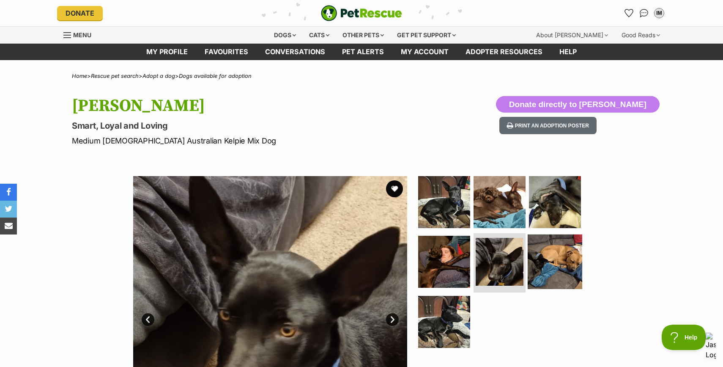
click at [554, 272] on img at bounding box center [555, 261] width 55 height 55
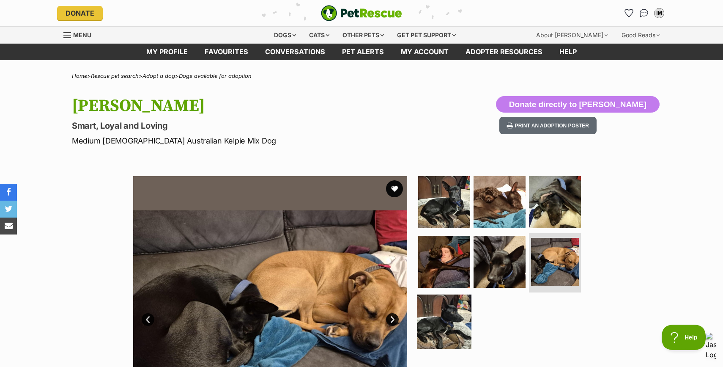
click at [439, 327] on img at bounding box center [444, 321] width 55 height 55
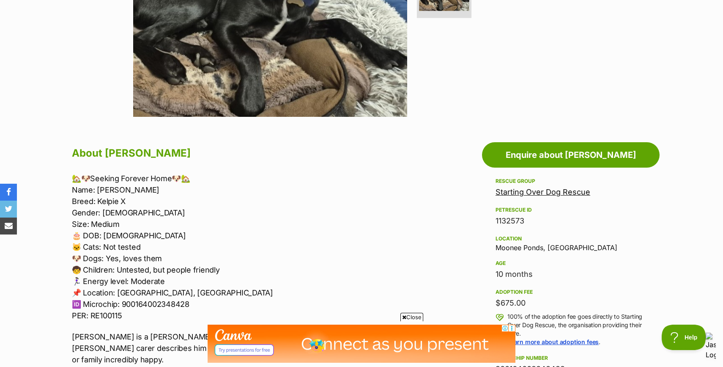
scroll to position [413, 0]
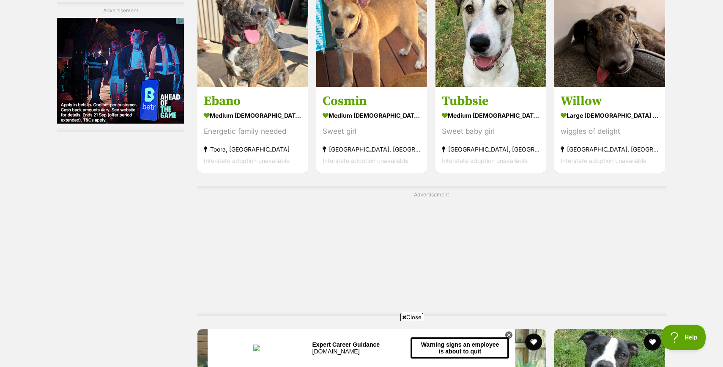
scroll to position [4066, 0]
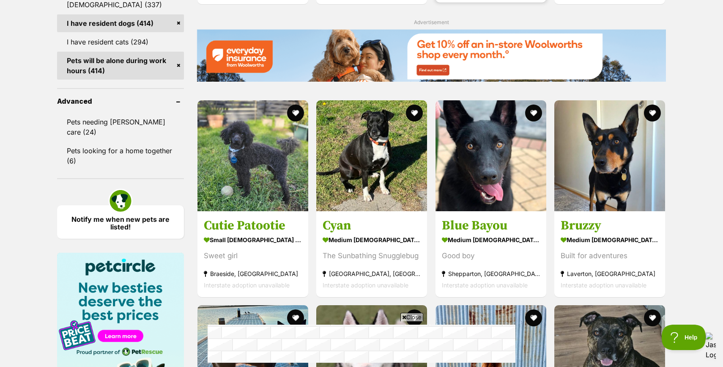
scroll to position [1050, 0]
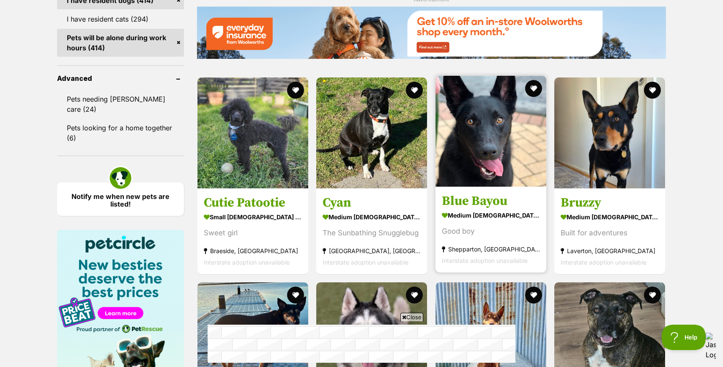
click at [486, 214] on strong "medium [DEMOGRAPHIC_DATA] Dog" at bounding box center [491, 215] width 98 height 12
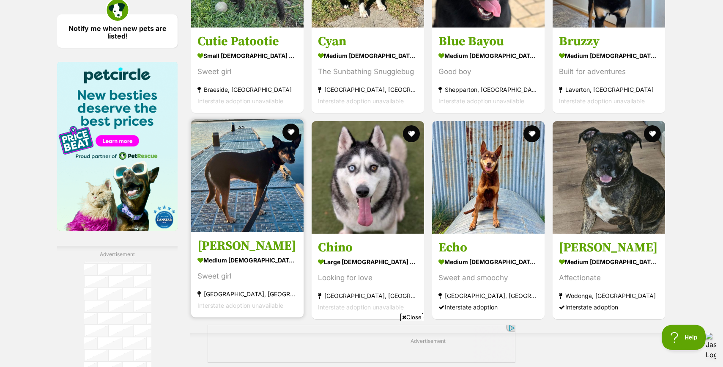
click at [237, 217] on img at bounding box center [247, 175] width 113 height 113
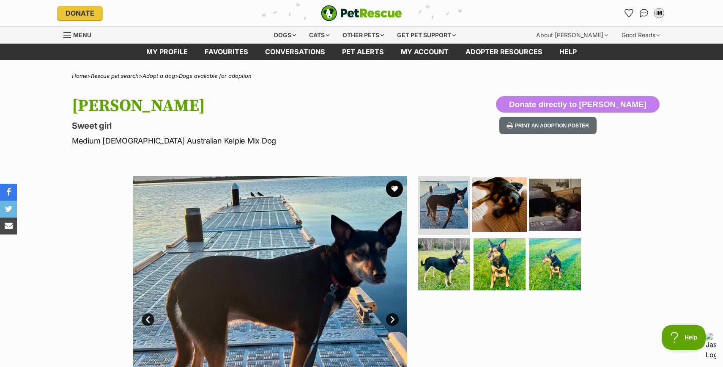
click at [497, 218] on img at bounding box center [499, 204] width 55 height 55
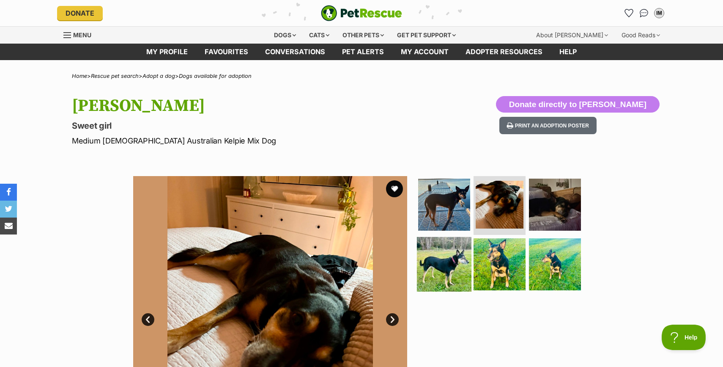
click at [442, 258] on img at bounding box center [444, 264] width 55 height 55
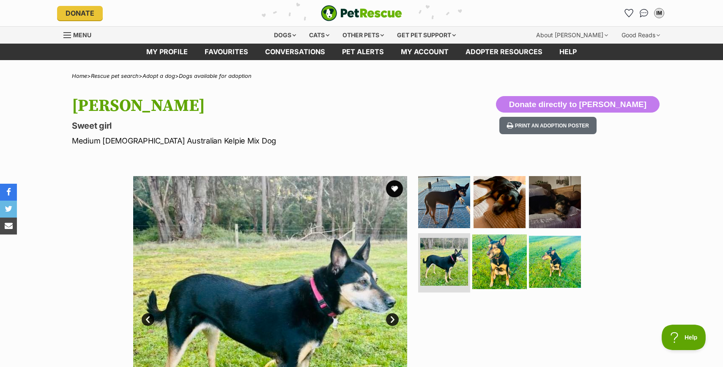
click at [492, 260] on img at bounding box center [499, 261] width 55 height 55
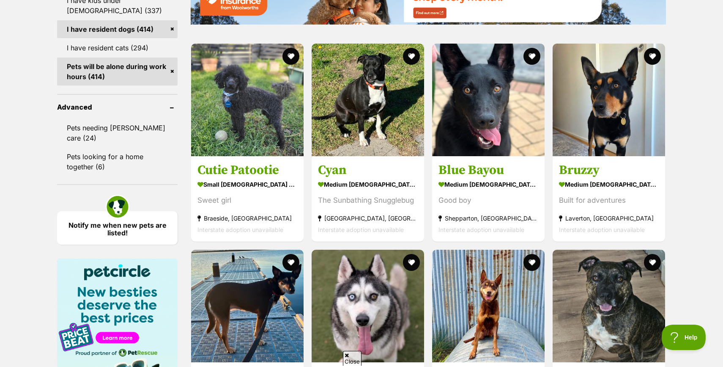
scroll to position [1114, 0]
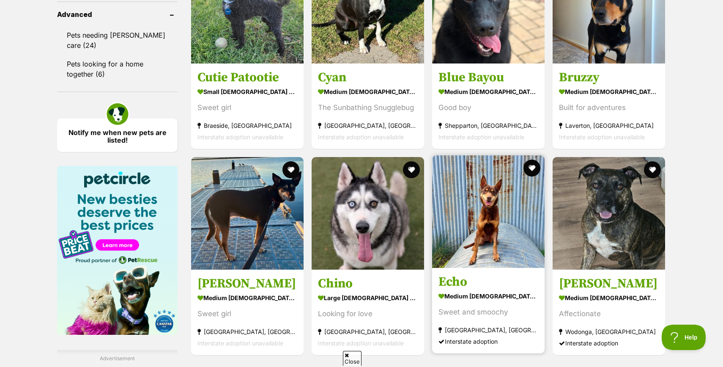
click at [479, 239] on img at bounding box center [488, 211] width 113 height 113
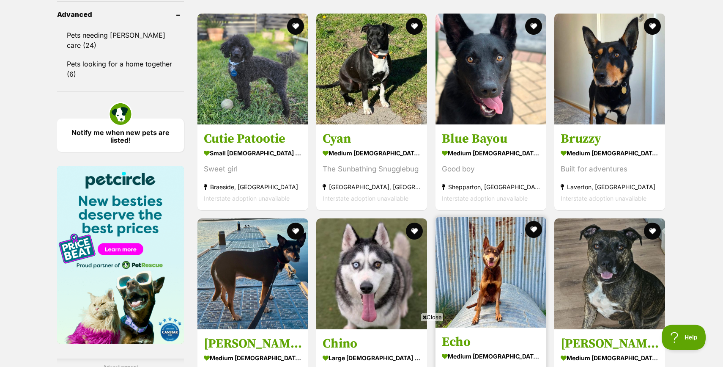
scroll to position [0, 0]
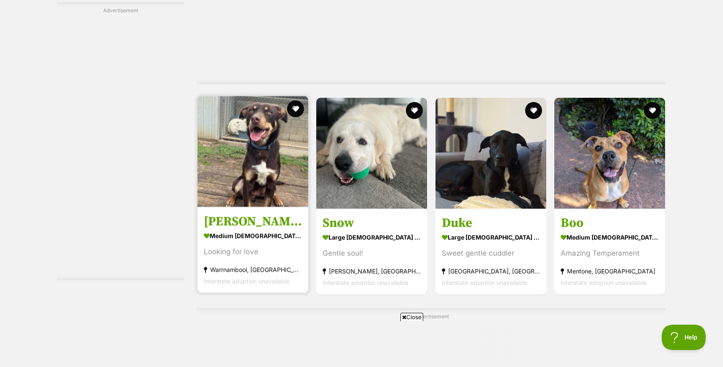
scroll to position [1611, 0]
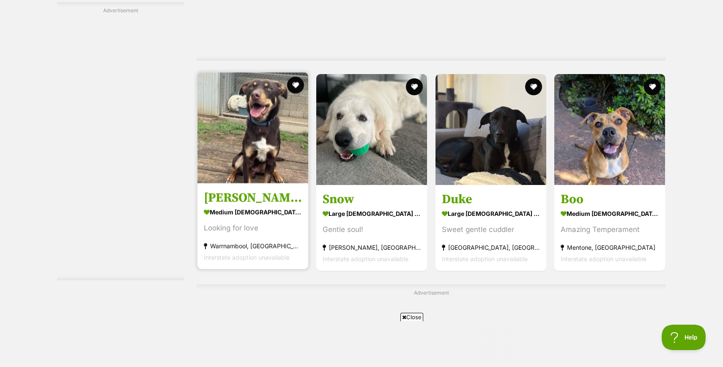
click at [253, 202] on h3 "Tim" at bounding box center [253, 197] width 98 height 16
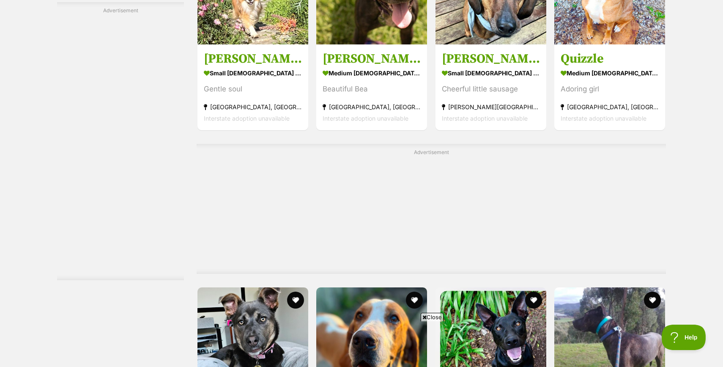
scroll to position [2297, 0]
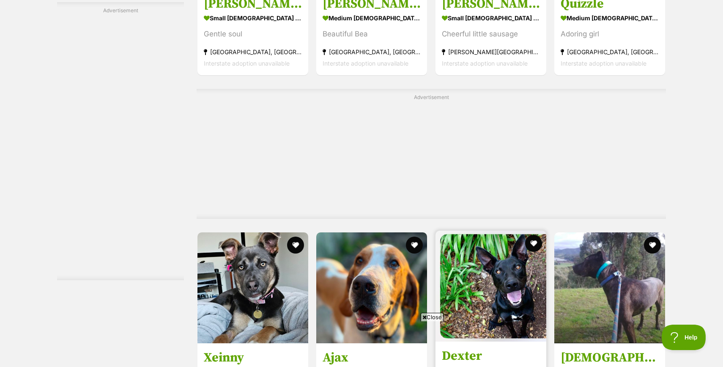
click at [502, 347] on h3 "Dexter" at bounding box center [491, 355] width 98 height 16
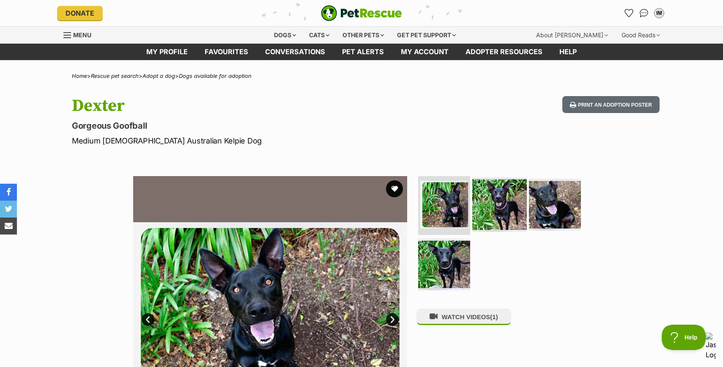
click at [508, 200] on img at bounding box center [499, 204] width 55 height 55
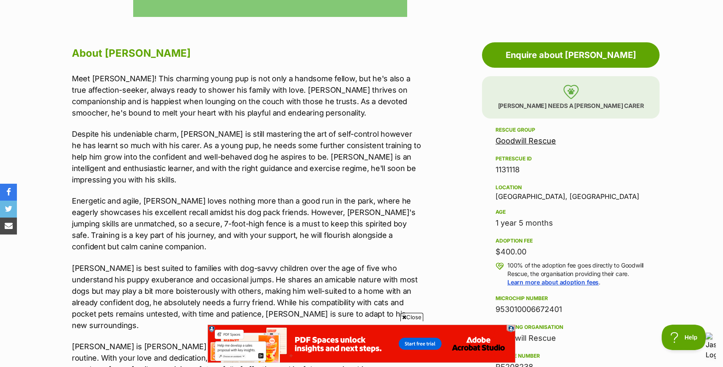
scroll to position [437, 0]
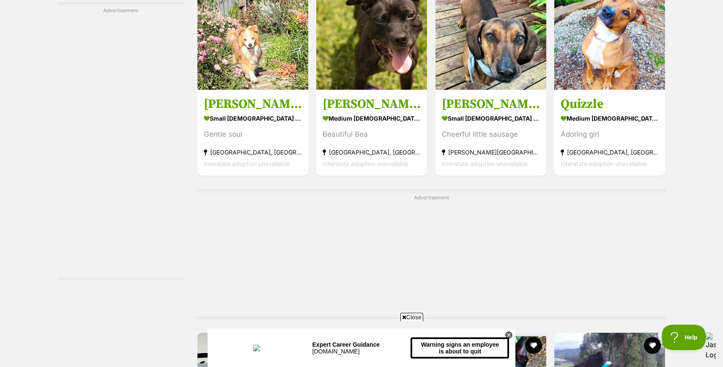
scroll to position [2131, 0]
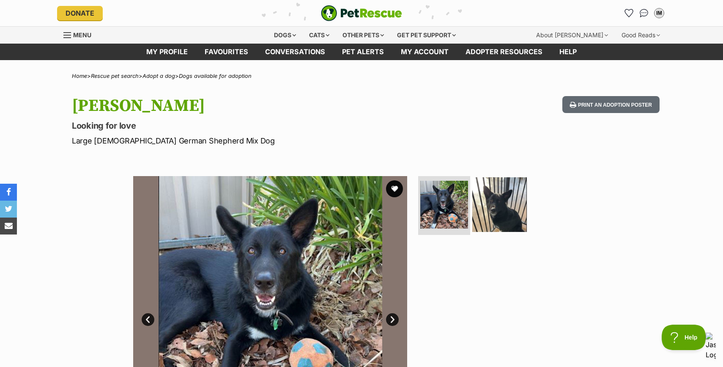
click at [489, 204] on img at bounding box center [499, 204] width 55 height 55
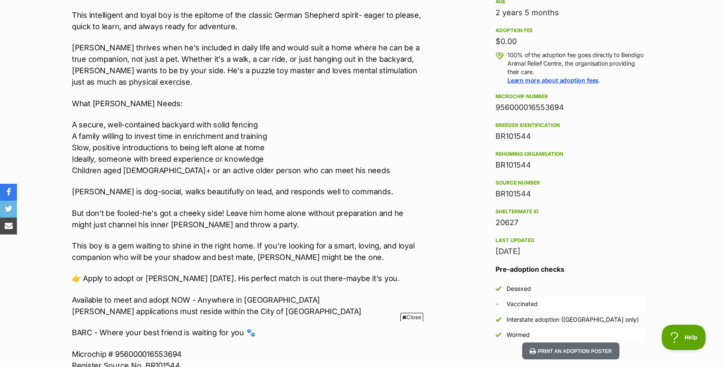
scroll to position [596, 0]
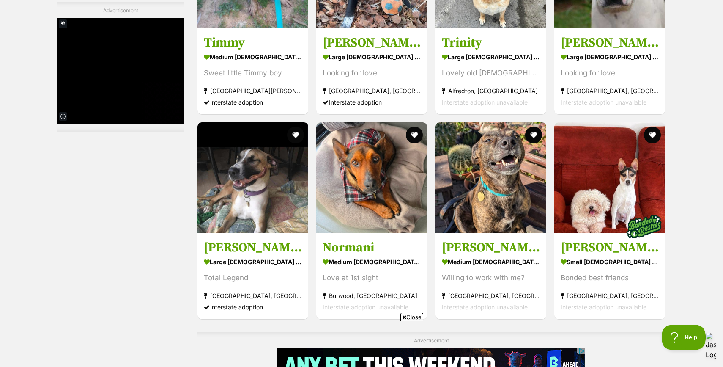
scroll to position [2970, 0]
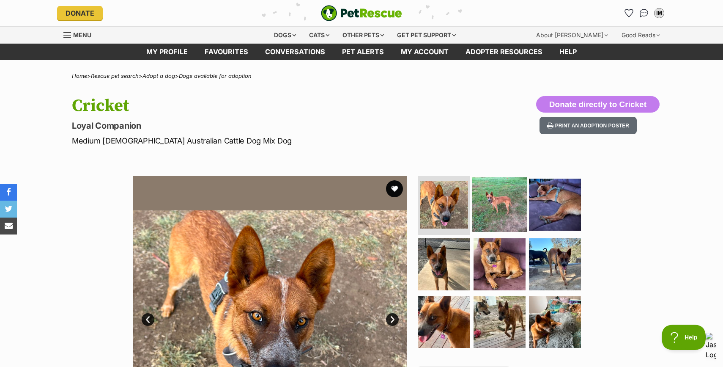
click at [487, 218] on img at bounding box center [499, 204] width 55 height 55
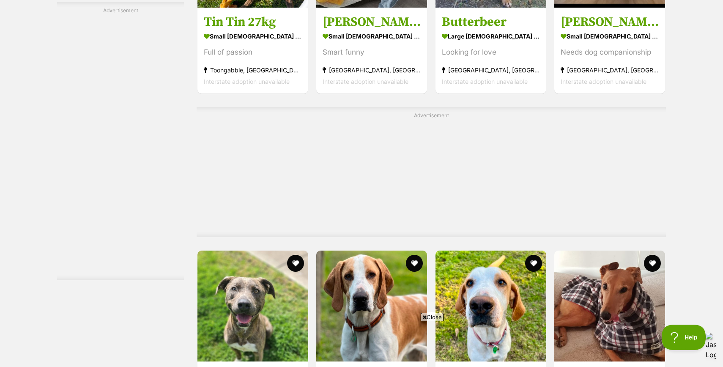
scroll to position [3902, 0]
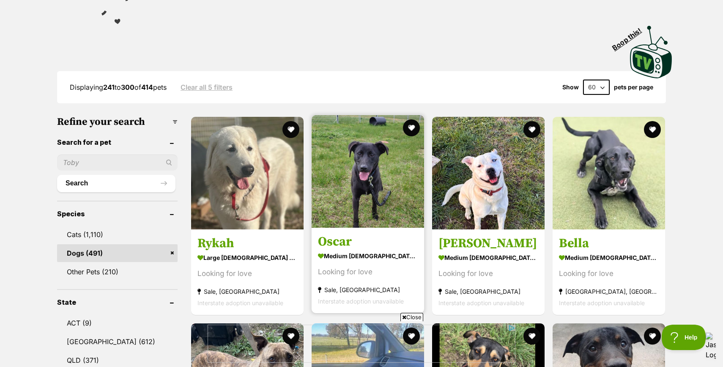
click at [361, 240] on h3 "Oscar" at bounding box center [368, 242] width 100 height 16
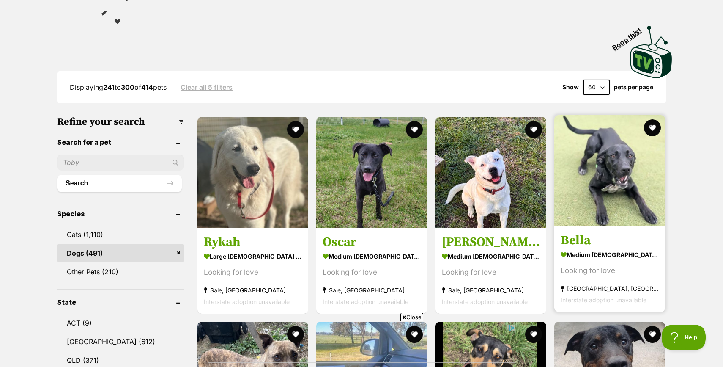
click at [594, 223] on img at bounding box center [609, 170] width 111 height 111
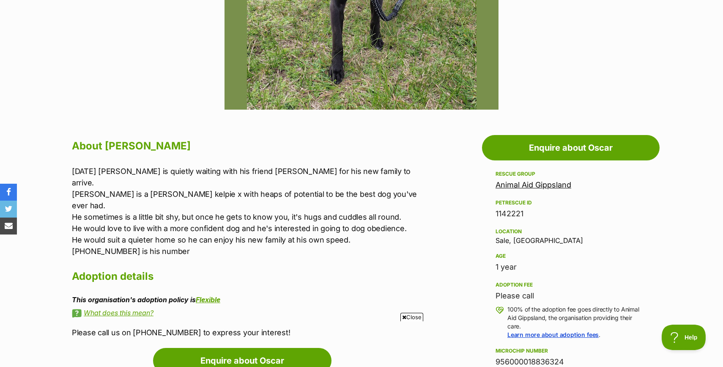
scroll to position [340, 0]
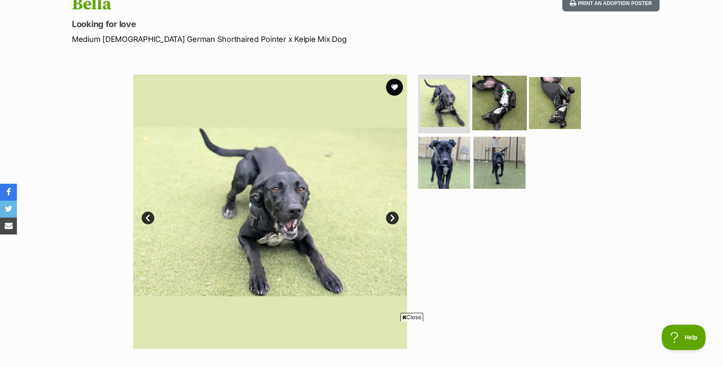
click at [501, 101] on img at bounding box center [499, 102] width 55 height 55
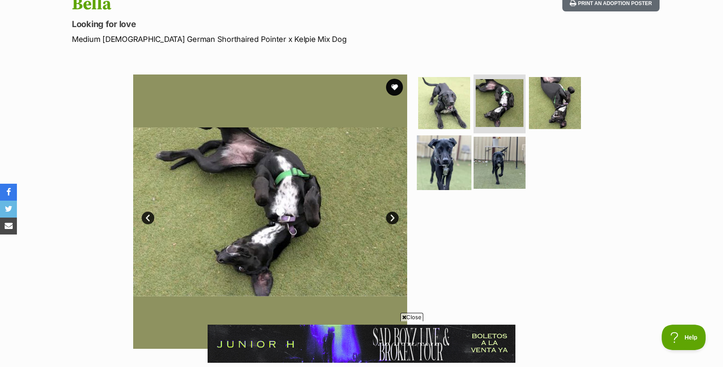
click at [451, 167] on img at bounding box center [444, 162] width 55 height 55
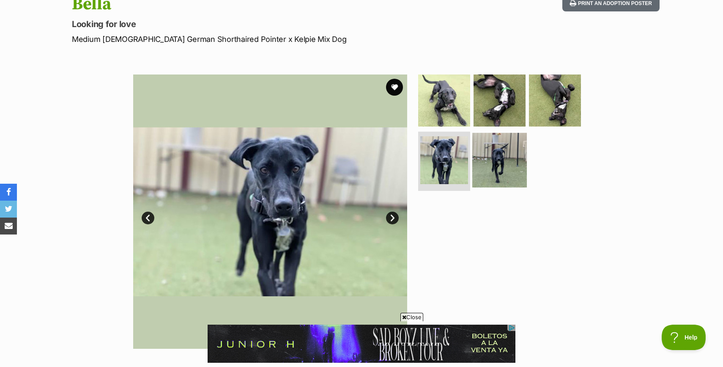
click at [500, 168] on img at bounding box center [499, 160] width 55 height 55
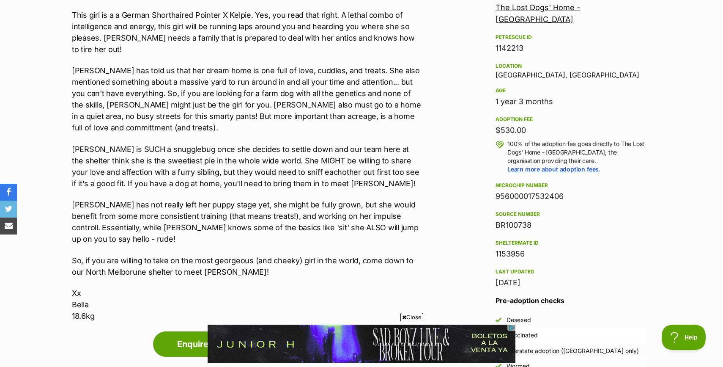
scroll to position [469, 0]
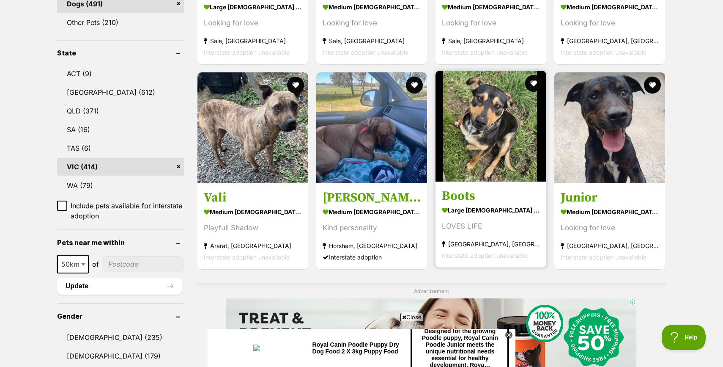
click at [482, 199] on h3 "Boots" at bounding box center [491, 196] width 98 height 16
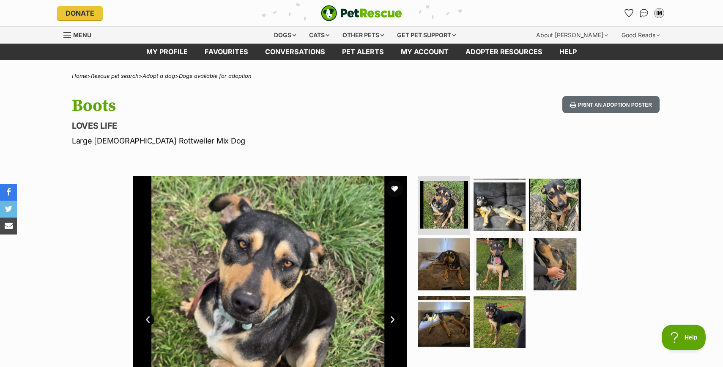
click at [482, 199] on img at bounding box center [500, 204] width 52 height 52
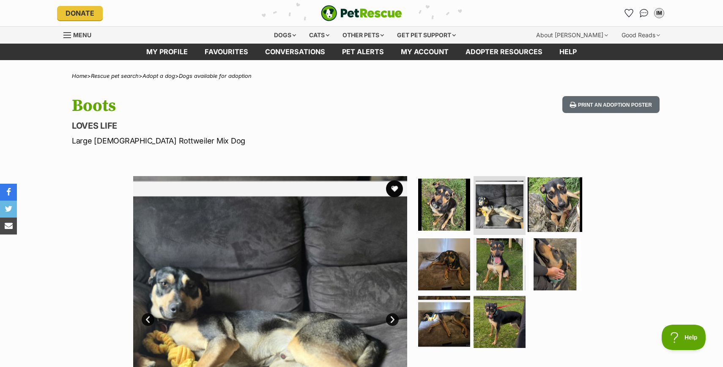
click at [549, 205] on img at bounding box center [555, 204] width 55 height 55
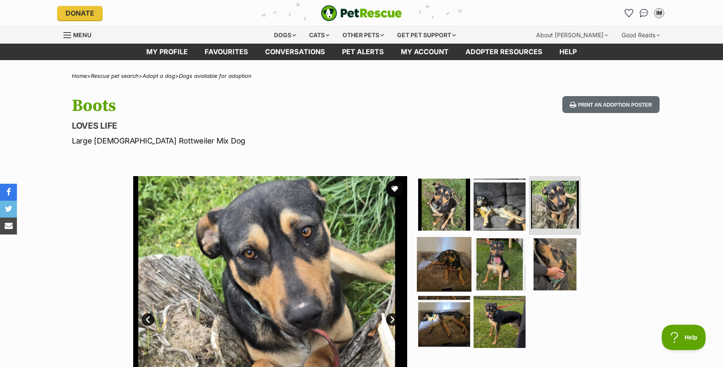
click at [460, 255] on img at bounding box center [444, 264] width 55 height 55
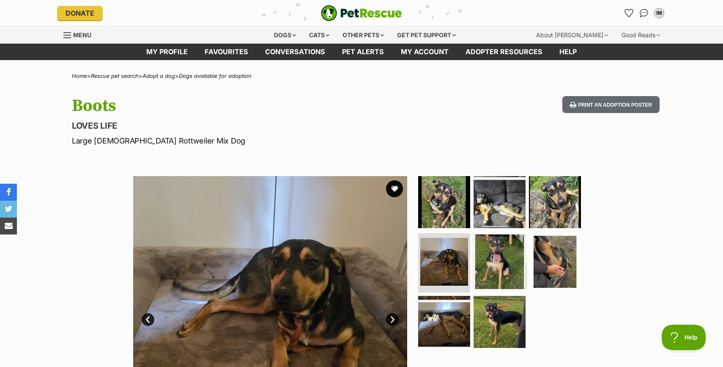
click at [504, 259] on img at bounding box center [499, 261] width 55 height 55
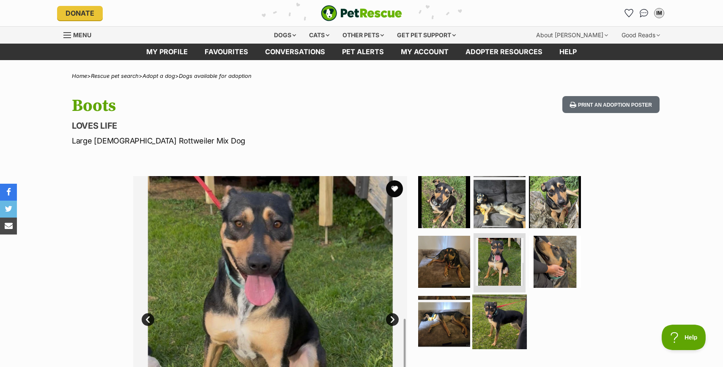
click at [502, 321] on img at bounding box center [499, 321] width 55 height 55
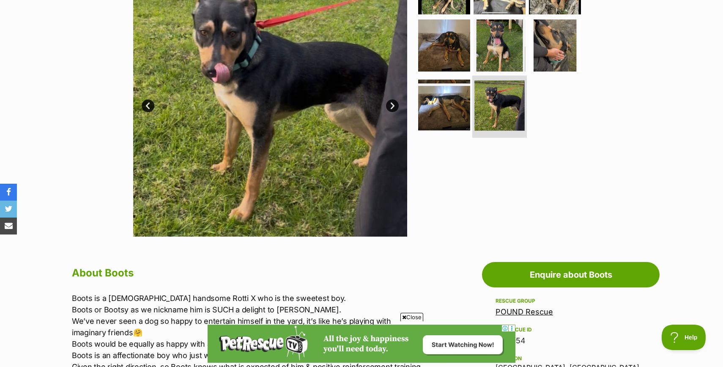
scroll to position [381, 0]
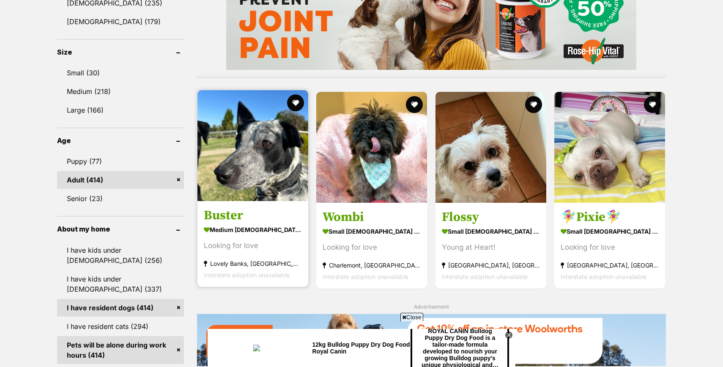
click at [252, 196] on img at bounding box center [253, 145] width 111 height 111
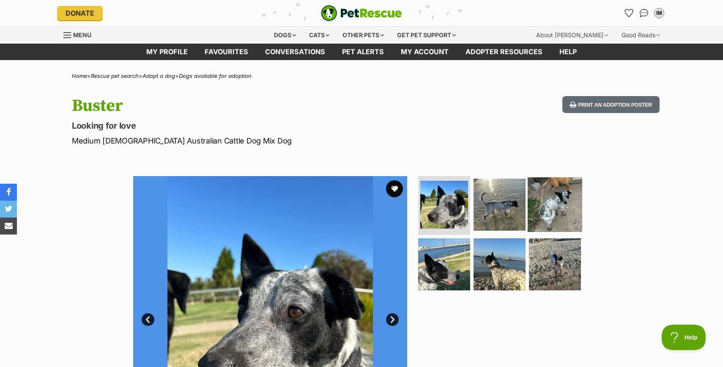
click at [552, 200] on img at bounding box center [555, 204] width 55 height 55
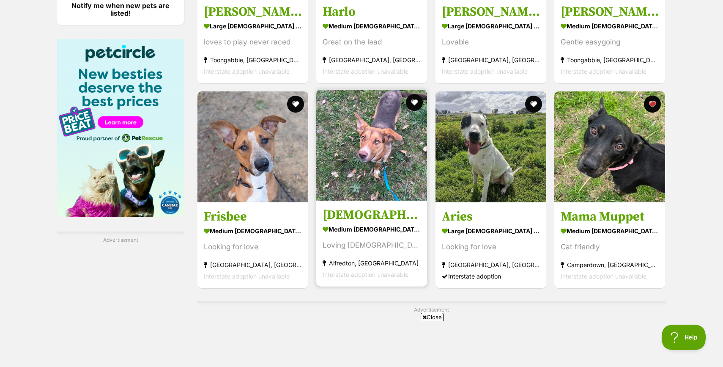
click at [374, 176] on img at bounding box center [371, 145] width 111 height 111
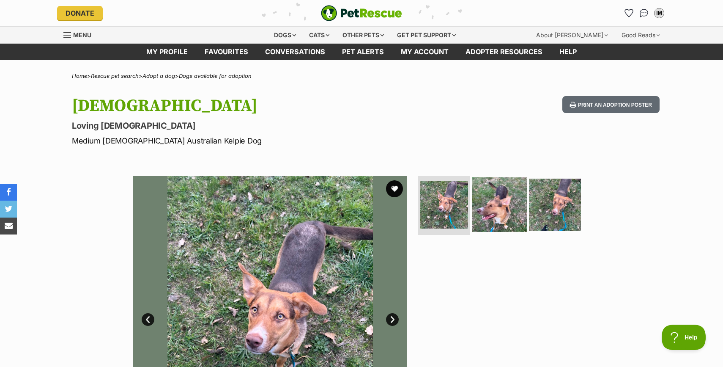
click at [488, 202] on img at bounding box center [499, 204] width 55 height 55
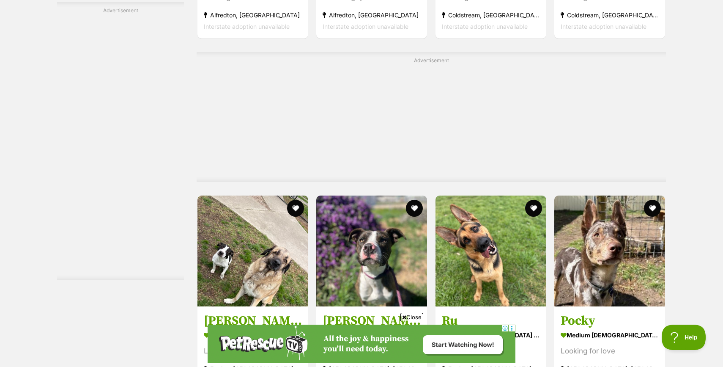
scroll to position [1892, 0]
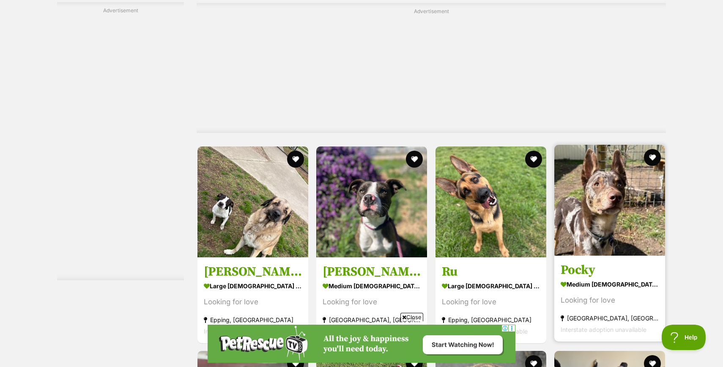
click at [601, 261] on h3 "Pocky" at bounding box center [610, 269] width 98 height 16
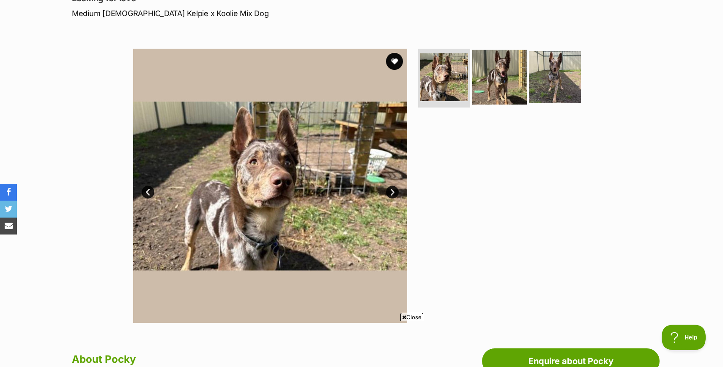
click at [500, 73] on img at bounding box center [499, 76] width 55 height 55
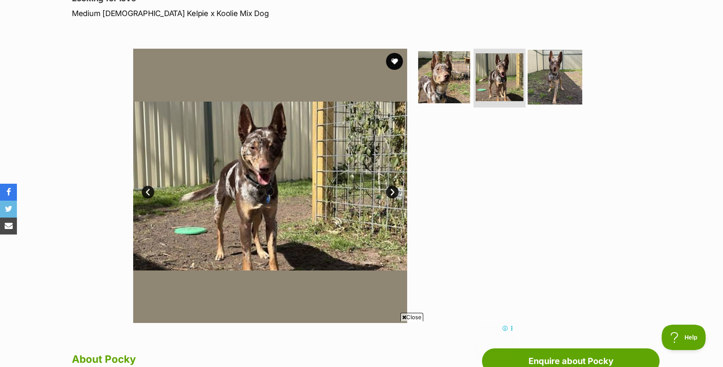
click at [553, 80] on img at bounding box center [555, 76] width 55 height 55
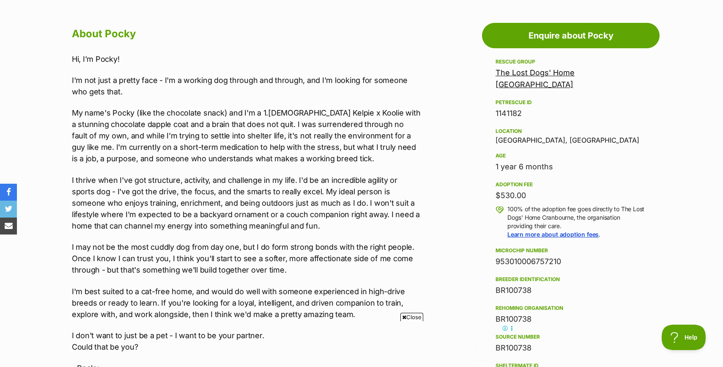
scroll to position [461, 0]
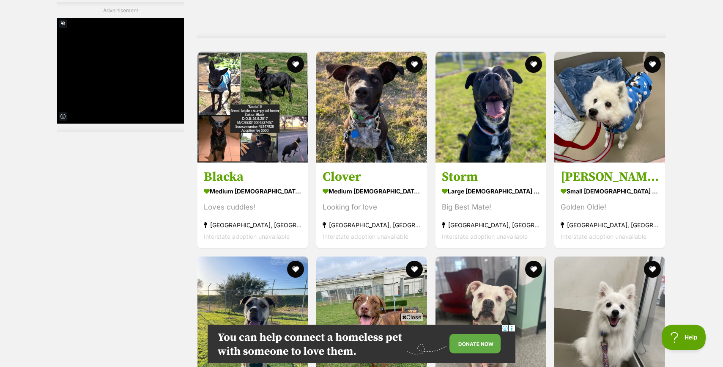
scroll to position [2912, 0]
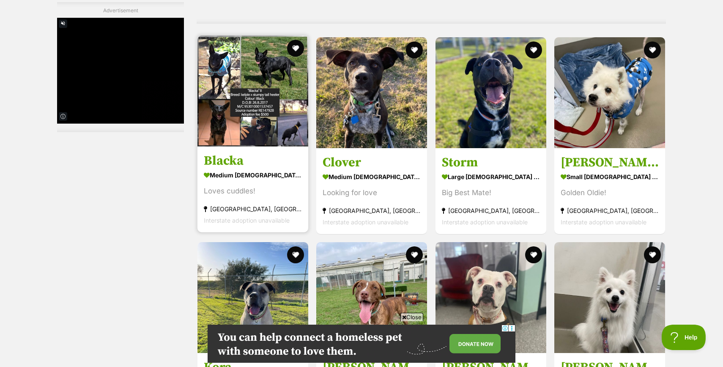
click at [244, 185] on section "medium female Dog Loves cuddles! Rochester, VIC Interstate adoption unavailable" at bounding box center [253, 197] width 98 height 57
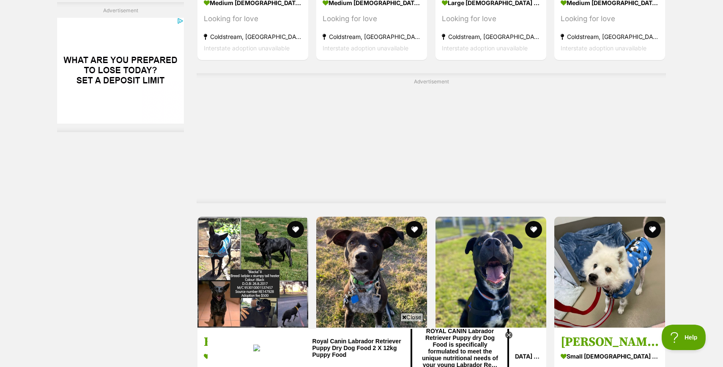
scroll to position [2581, 0]
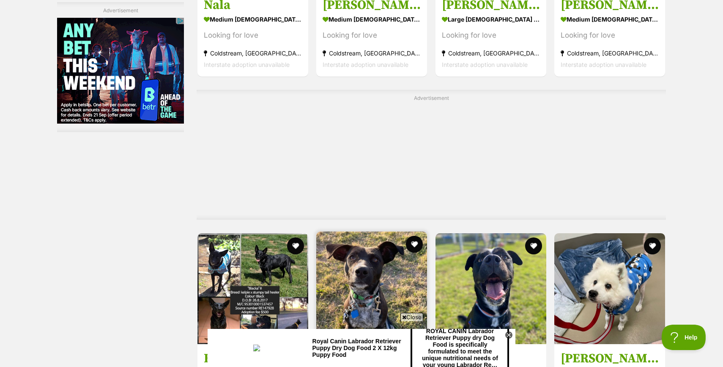
click at [350, 349] on h3 "Clover" at bounding box center [372, 357] width 98 height 16
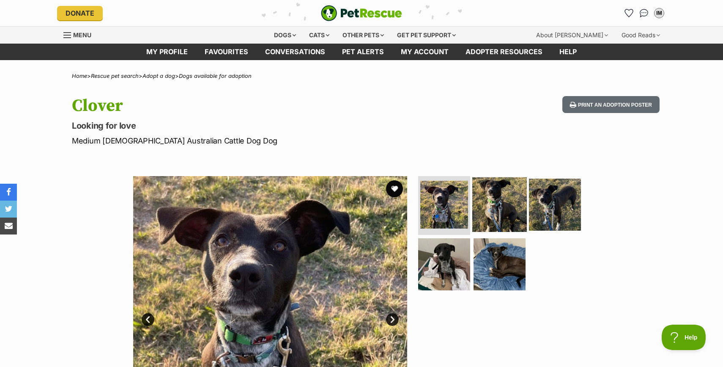
click at [490, 209] on img at bounding box center [499, 204] width 55 height 55
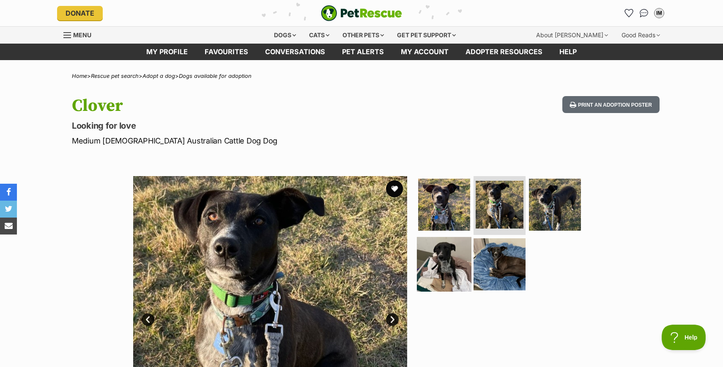
click at [450, 263] on img at bounding box center [444, 264] width 55 height 55
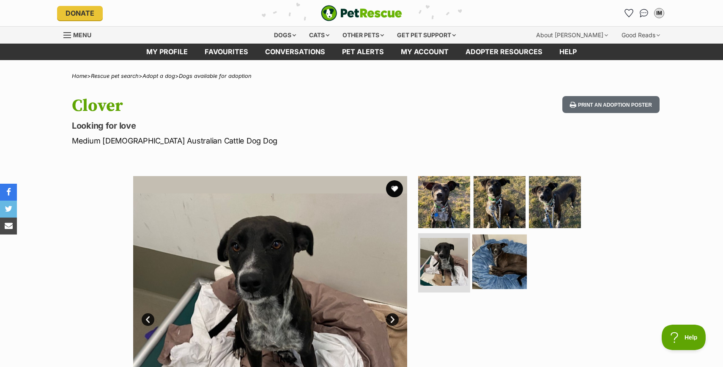
click at [508, 267] on img at bounding box center [499, 261] width 55 height 55
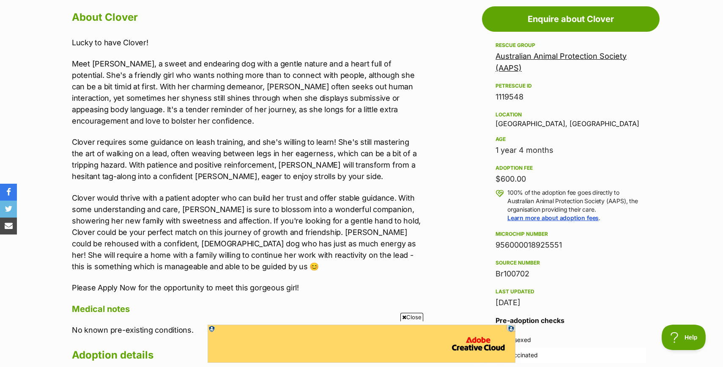
scroll to position [497, 0]
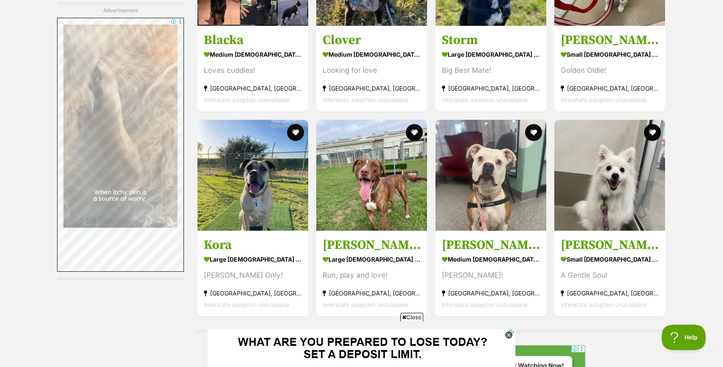
scroll to position [2838, 0]
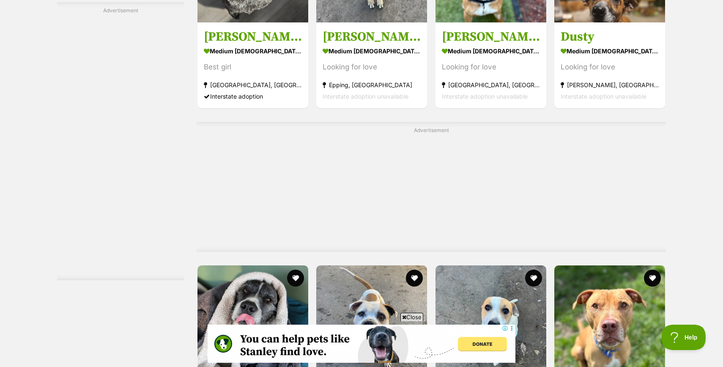
scroll to position [3972, 0]
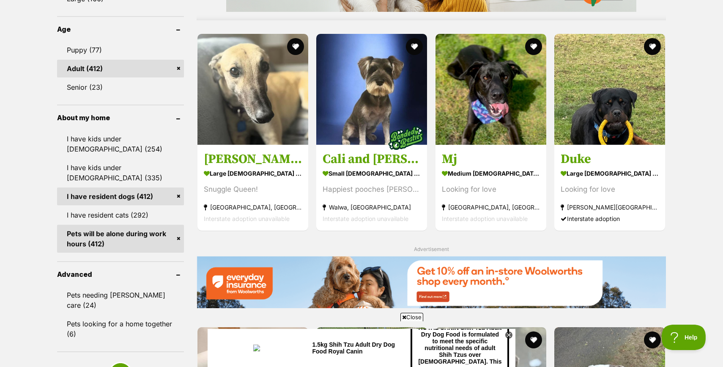
scroll to position [863, 0]
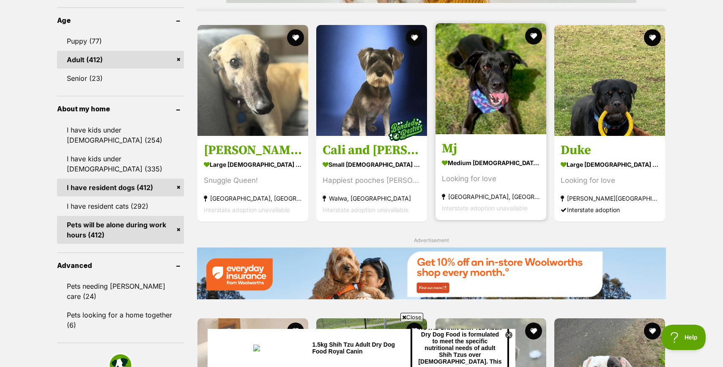
click at [473, 163] on strong "medium [DEMOGRAPHIC_DATA] Dog" at bounding box center [491, 162] width 98 height 12
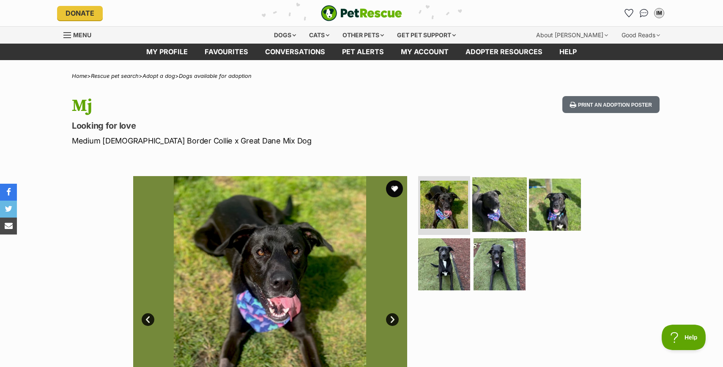
click at [494, 216] on img at bounding box center [499, 204] width 55 height 55
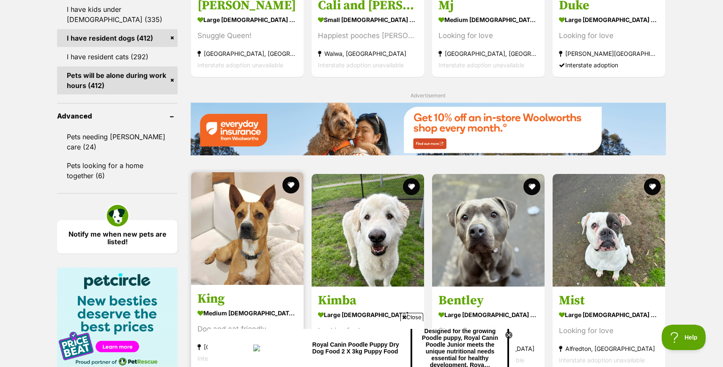
click at [243, 248] on img at bounding box center [247, 228] width 113 height 113
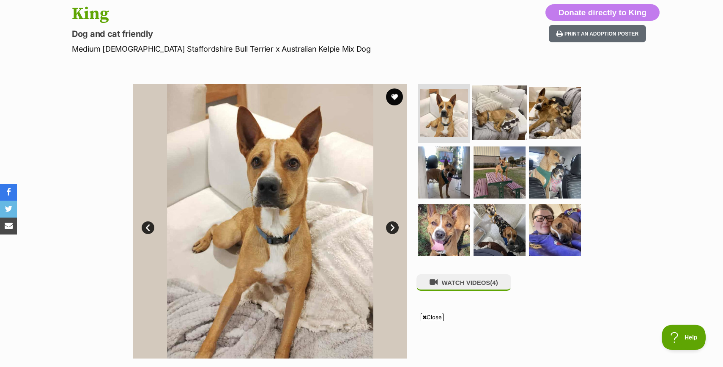
click at [497, 106] on img at bounding box center [499, 112] width 55 height 55
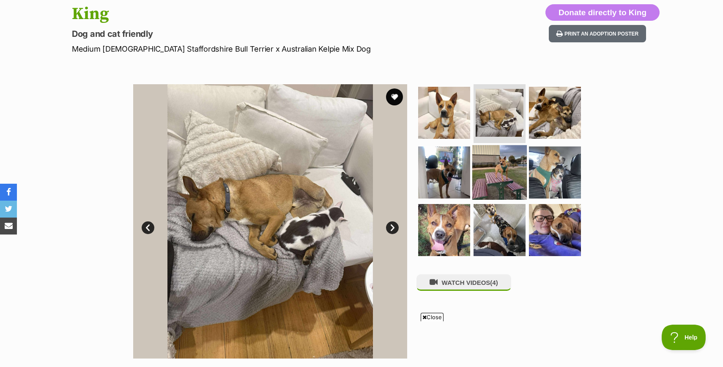
click at [493, 174] on img at bounding box center [499, 172] width 55 height 55
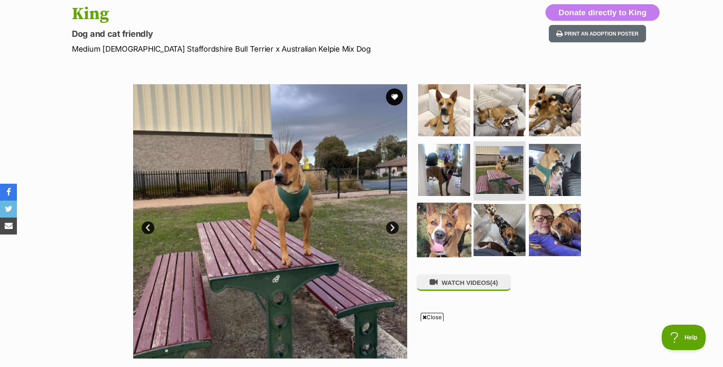
click at [441, 227] on img at bounding box center [444, 230] width 55 height 55
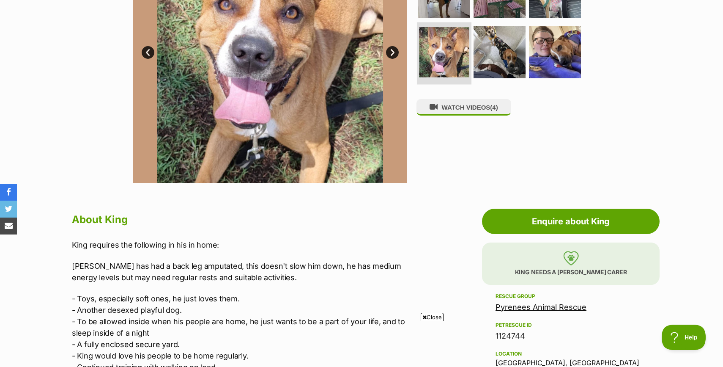
scroll to position [393, 0]
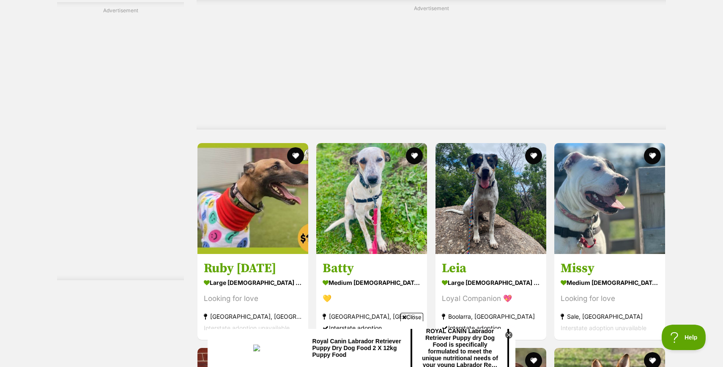
scroll to position [1943, 0]
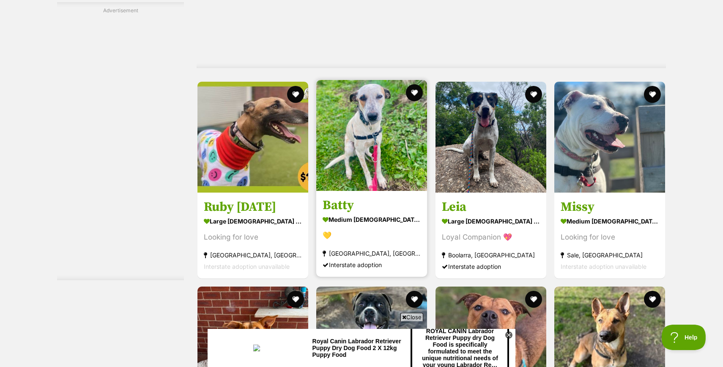
click at [370, 233] on div "💛" at bounding box center [372, 235] width 98 height 11
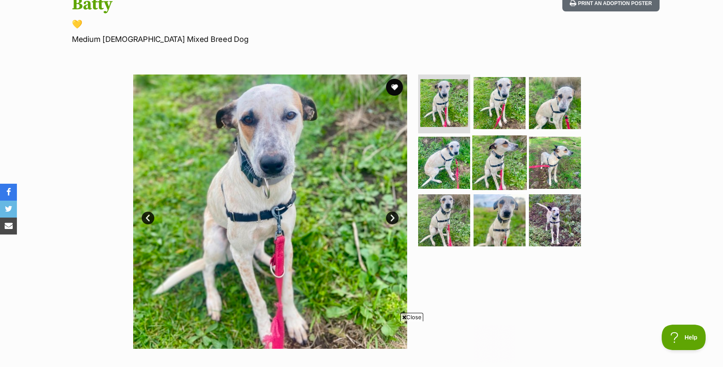
click at [489, 166] on img at bounding box center [499, 162] width 55 height 55
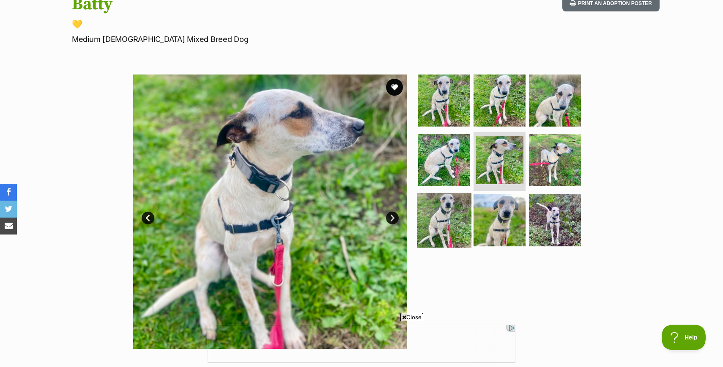
click at [444, 212] on img at bounding box center [444, 220] width 55 height 55
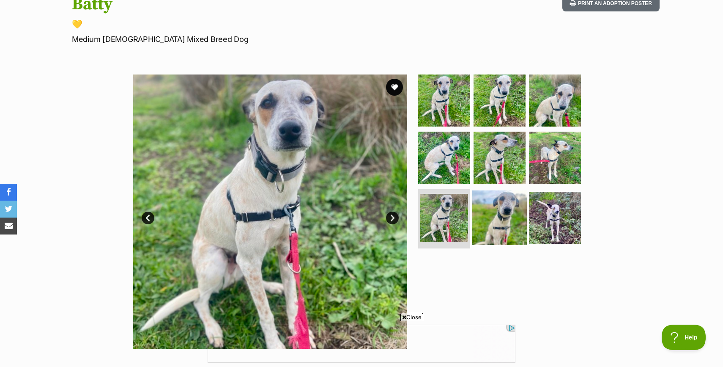
click at [492, 220] on img at bounding box center [499, 217] width 55 height 55
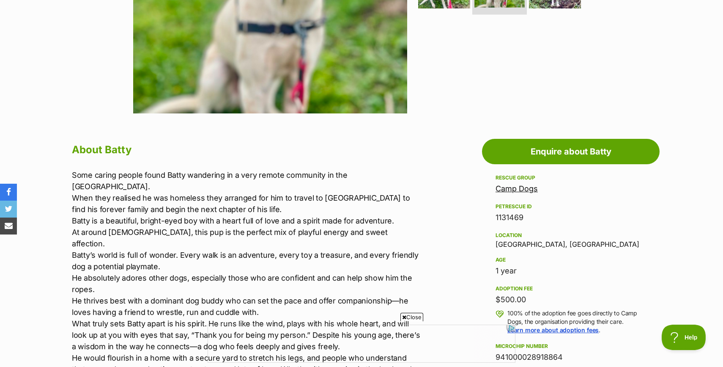
scroll to position [337, 0]
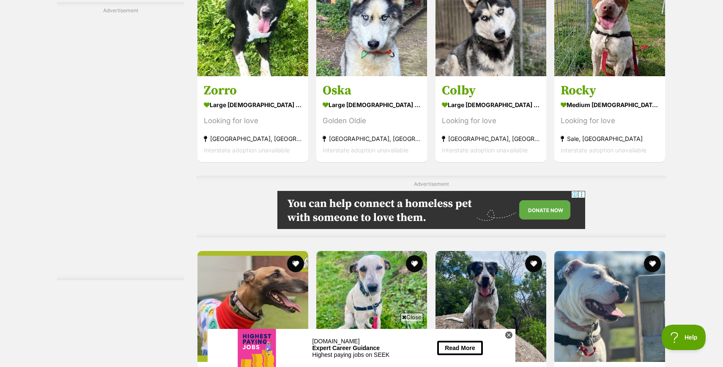
scroll to position [1783, 0]
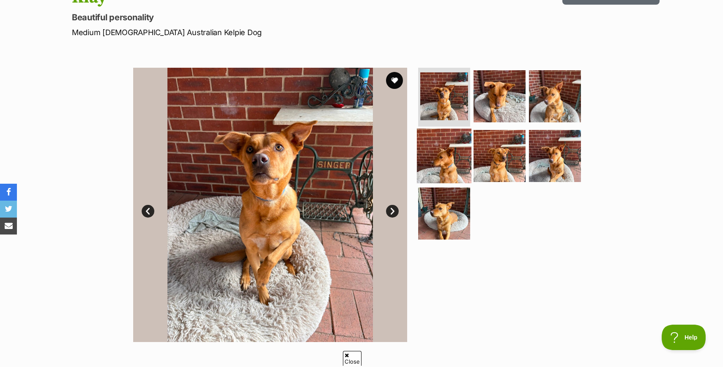
click at [446, 148] on img at bounding box center [444, 156] width 55 height 55
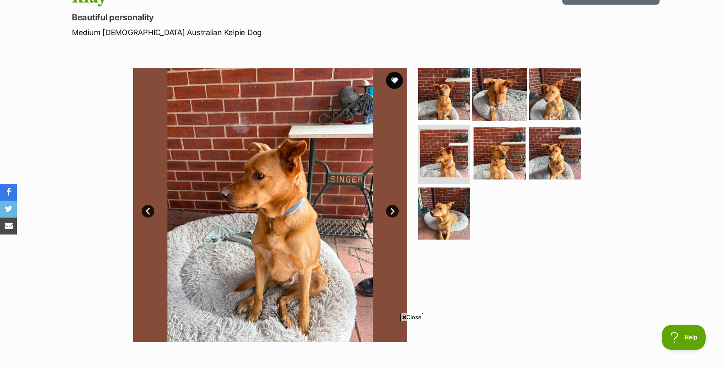
click at [495, 105] on img at bounding box center [499, 93] width 55 height 55
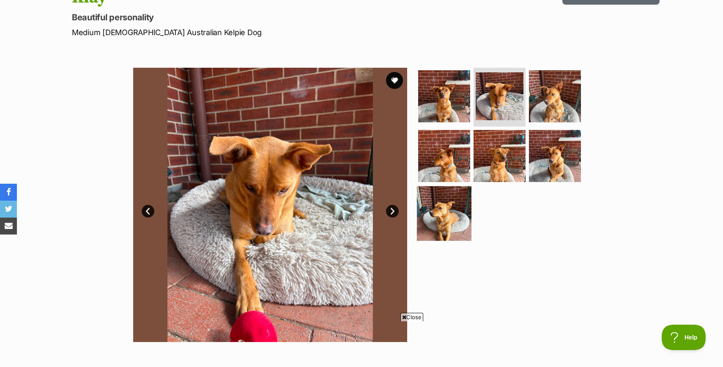
click at [442, 214] on img at bounding box center [444, 213] width 55 height 55
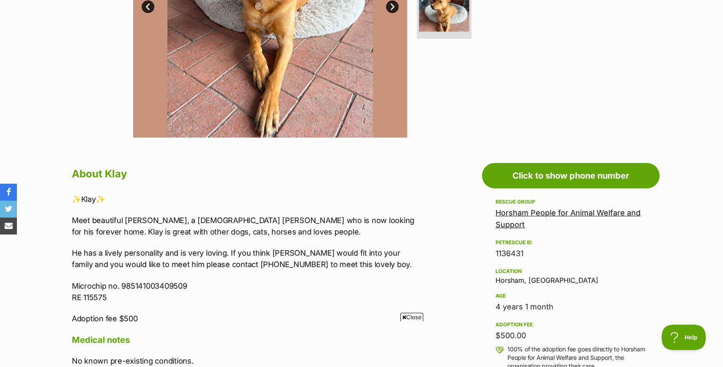
scroll to position [479, 0]
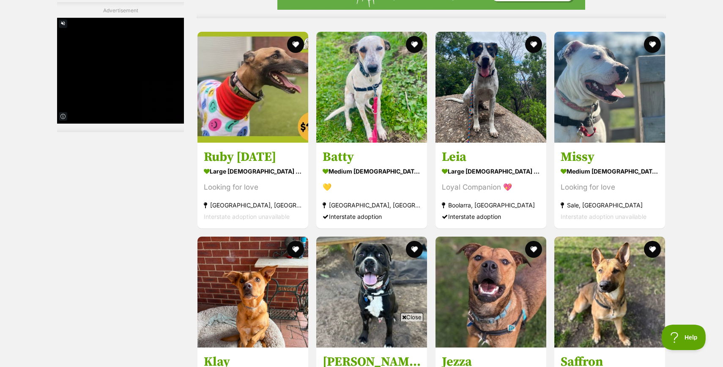
scroll to position [2005, 0]
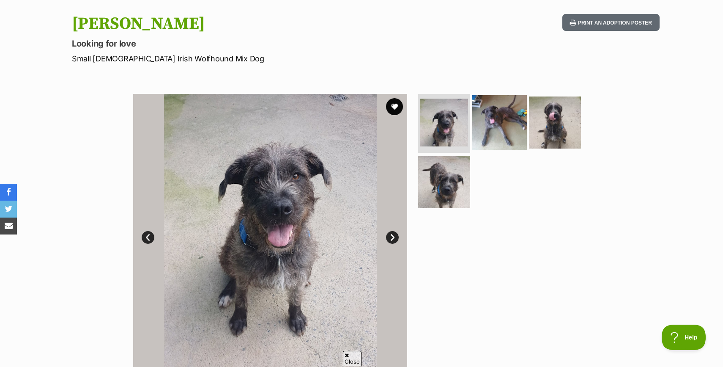
click at [495, 122] on img at bounding box center [499, 122] width 55 height 55
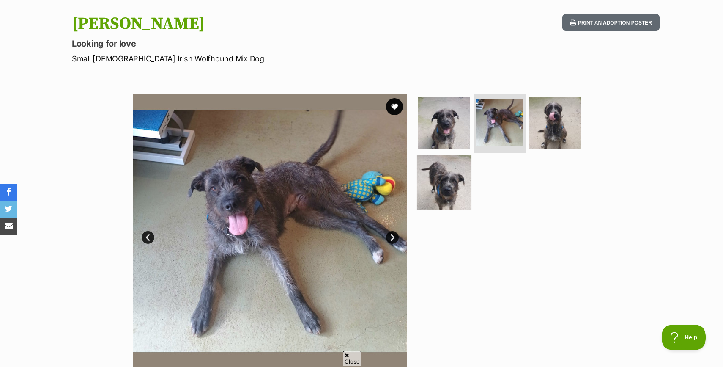
click at [446, 183] on img at bounding box center [444, 182] width 55 height 55
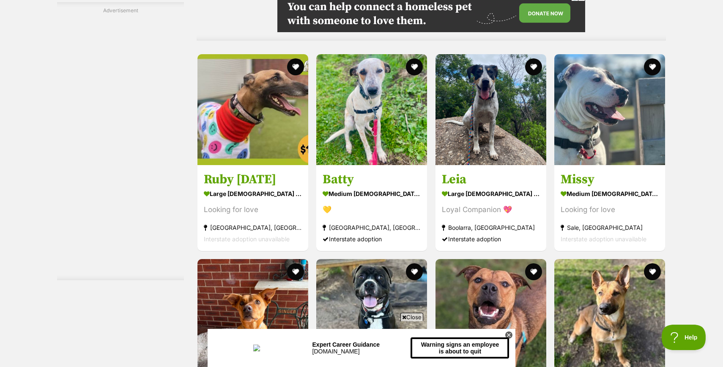
scroll to position [2020, 0]
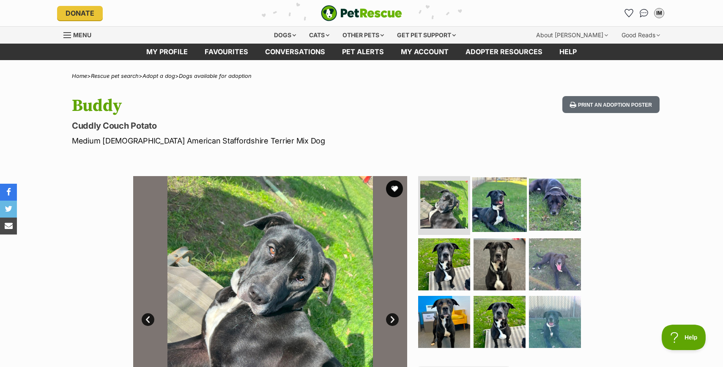
click at [504, 206] on img at bounding box center [499, 204] width 55 height 55
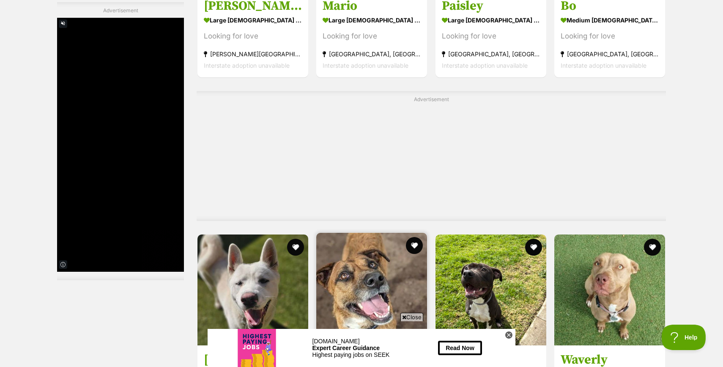
scroll to position [3281, 0]
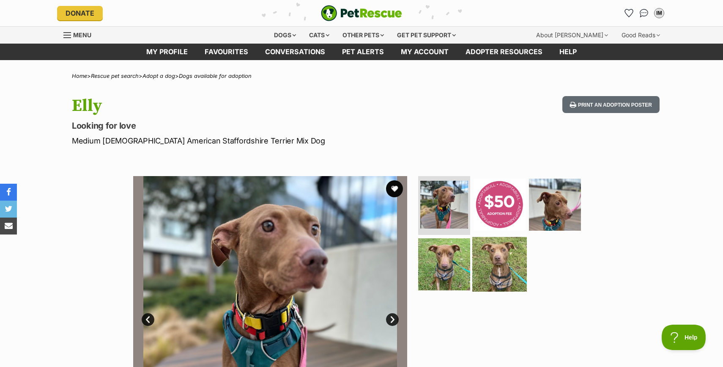
click at [505, 263] on img at bounding box center [499, 264] width 55 height 55
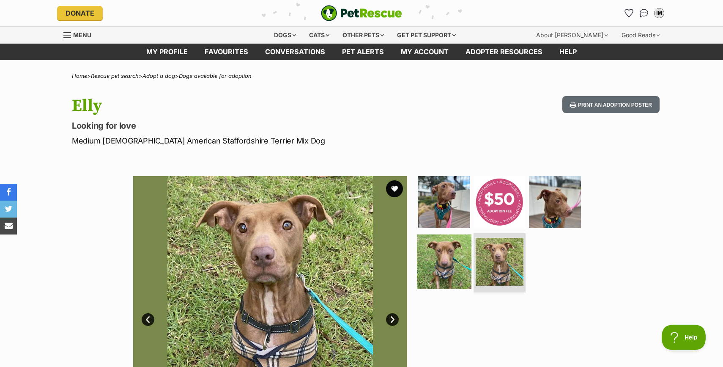
click at [441, 267] on img at bounding box center [444, 261] width 55 height 55
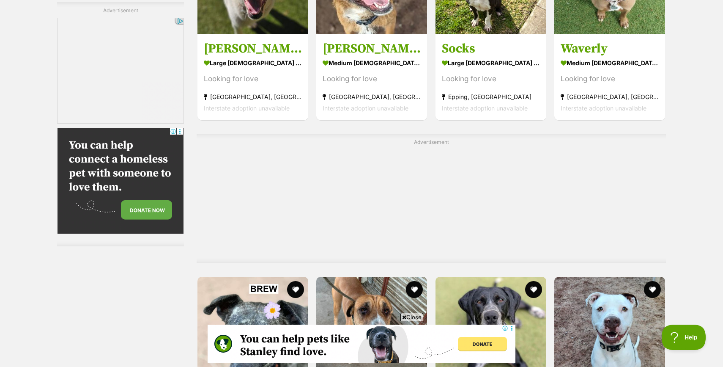
scroll to position [3714, 0]
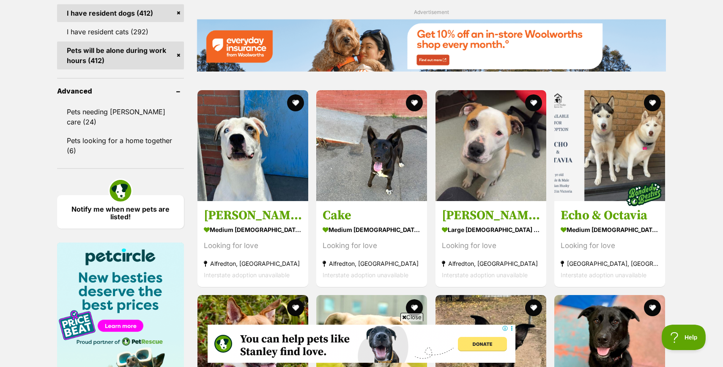
scroll to position [1043, 0]
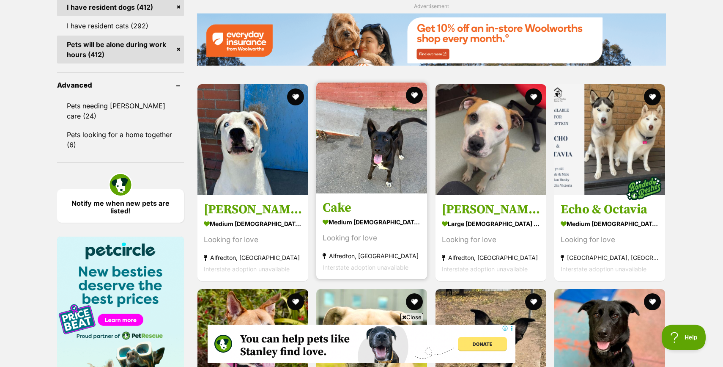
click at [374, 210] on h3 "Cake" at bounding box center [372, 208] width 98 height 16
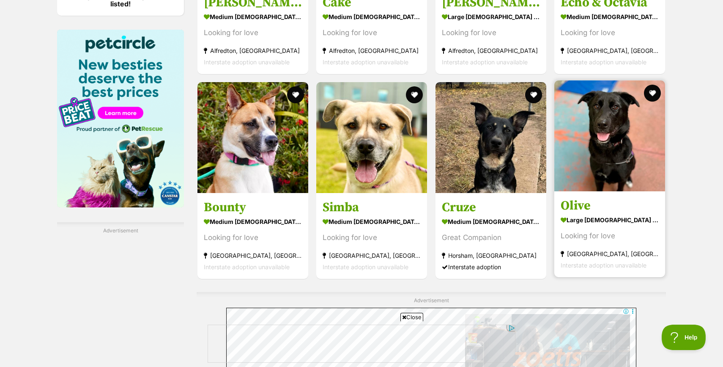
click at [601, 219] on strong "large female Dog" at bounding box center [610, 219] width 98 height 12
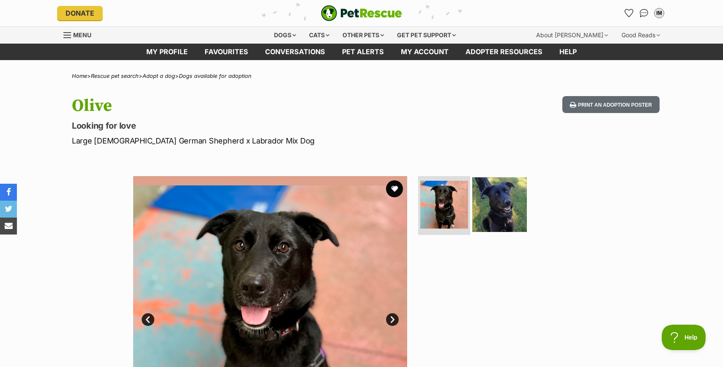
click at [504, 203] on img at bounding box center [499, 204] width 55 height 55
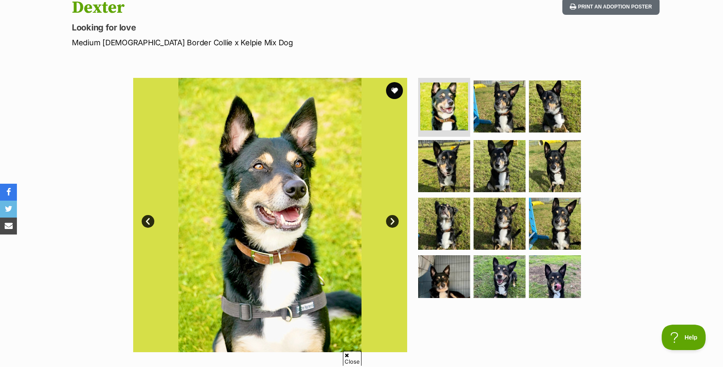
scroll to position [108, 0]
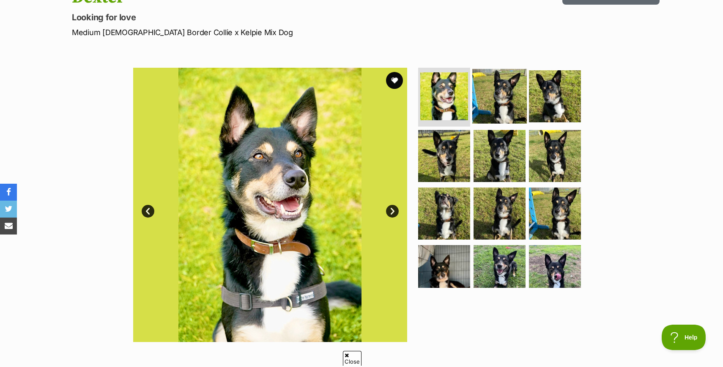
click at [500, 107] on img at bounding box center [499, 96] width 55 height 55
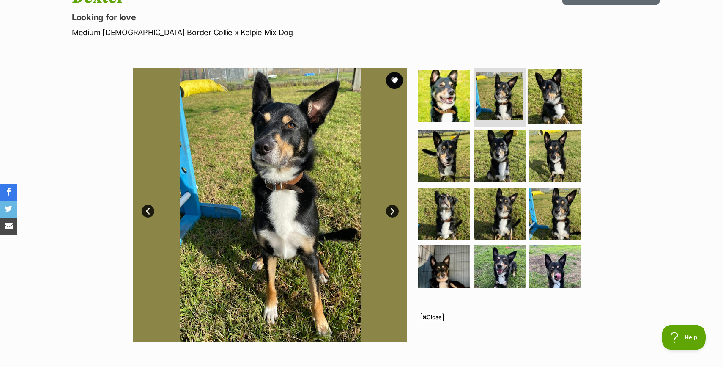
scroll to position [0, 0]
click at [555, 102] on img at bounding box center [555, 96] width 55 height 55
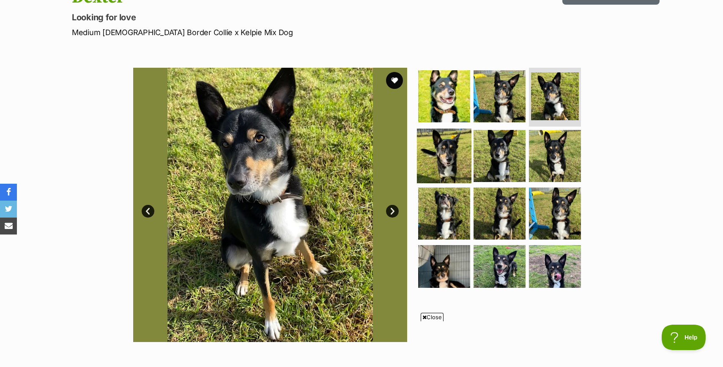
click at [452, 149] on img at bounding box center [444, 156] width 55 height 55
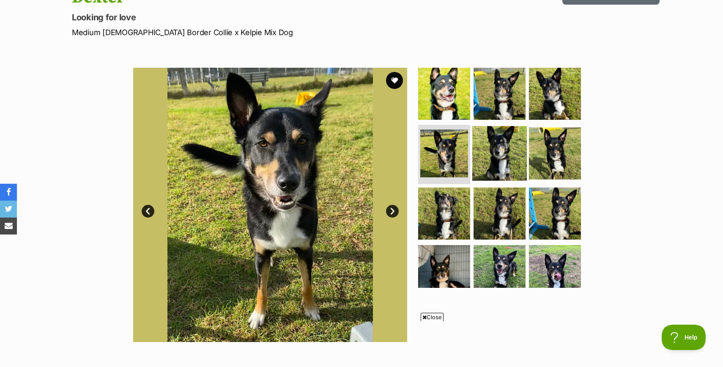
click at [497, 163] on img at bounding box center [499, 153] width 55 height 55
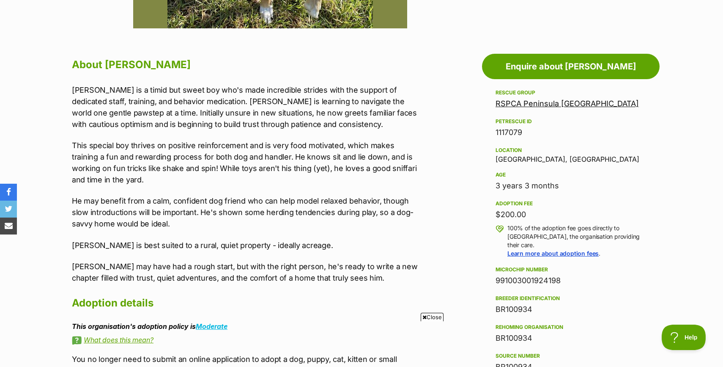
scroll to position [423, 0]
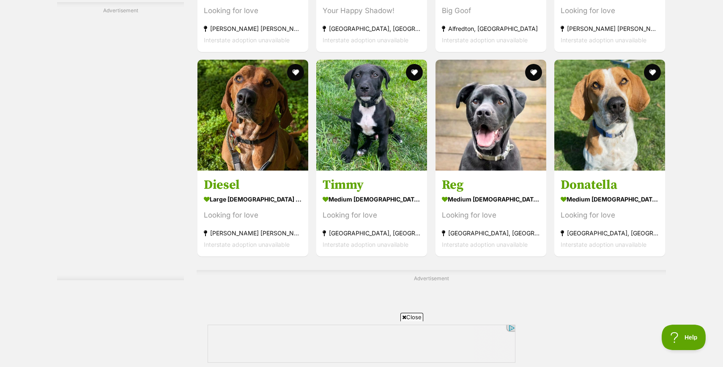
scroll to position [2189, 0]
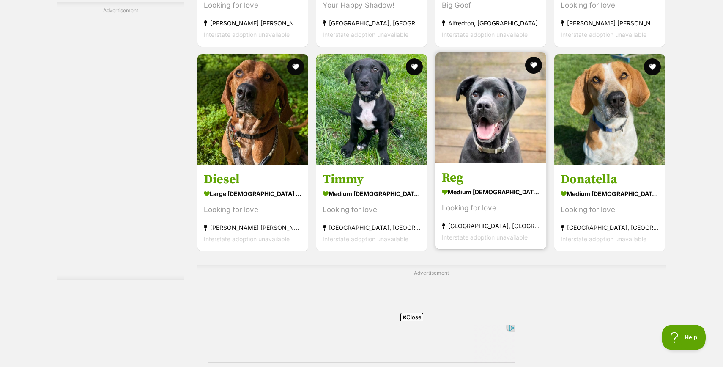
click at [505, 187] on link "Reg medium [DEMOGRAPHIC_DATA] Dog Looking for love [GEOGRAPHIC_DATA], [GEOGRAPH…" at bounding box center [491, 206] width 111 height 86
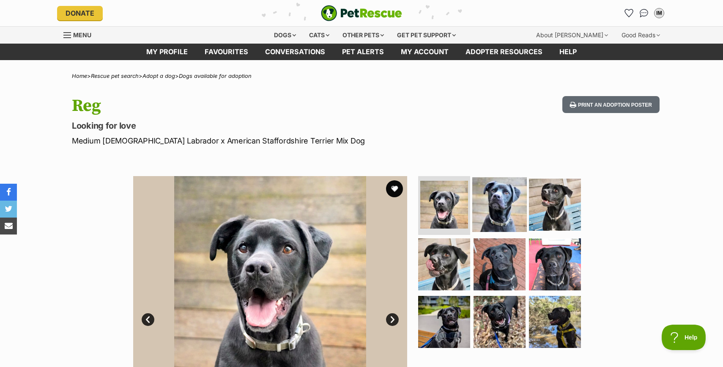
click at [497, 209] on img at bounding box center [499, 204] width 55 height 55
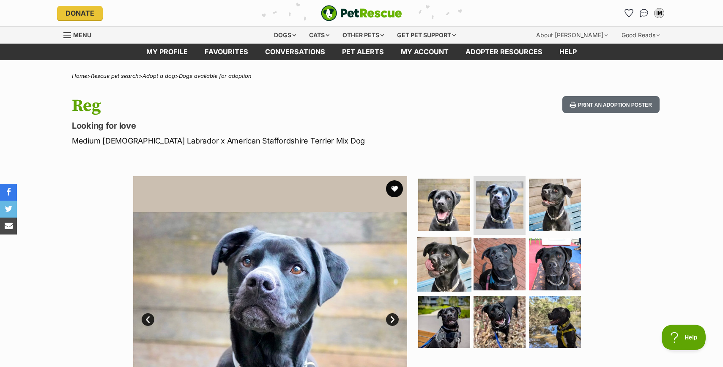
click at [443, 268] on img at bounding box center [444, 264] width 55 height 55
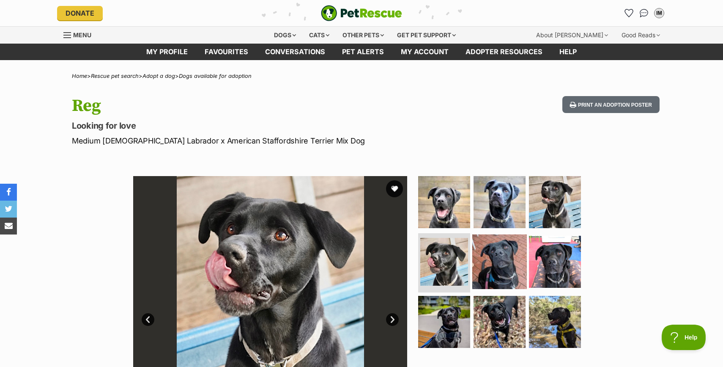
click at [489, 276] on img at bounding box center [499, 261] width 55 height 55
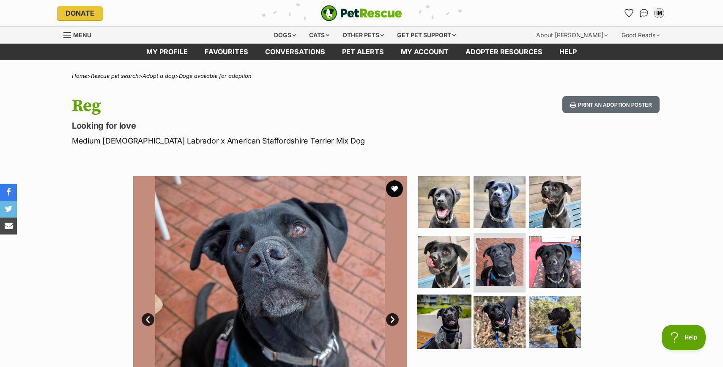
click at [440, 328] on img at bounding box center [444, 321] width 55 height 55
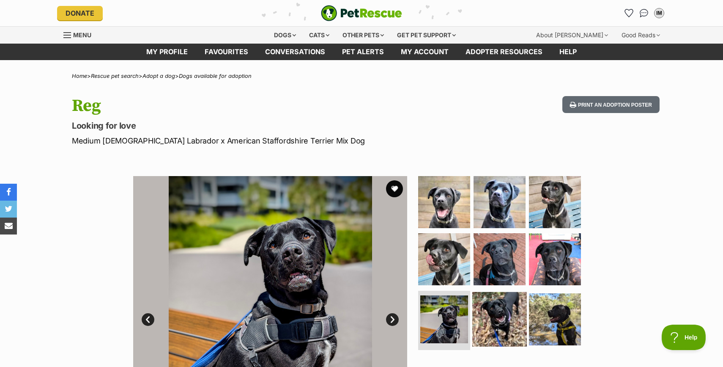
click at [494, 331] on img at bounding box center [499, 319] width 55 height 55
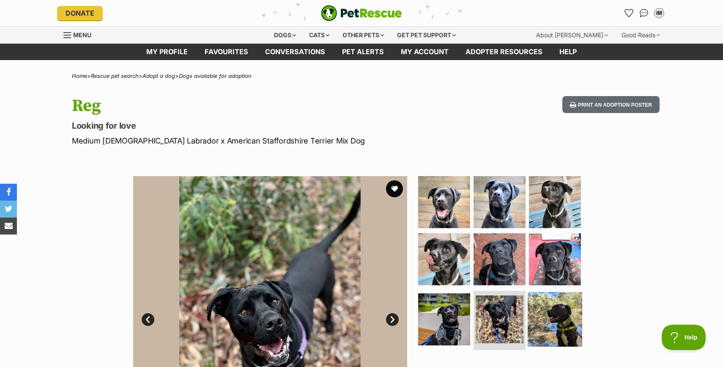
click at [554, 315] on img at bounding box center [555, 319] width 55 height 55
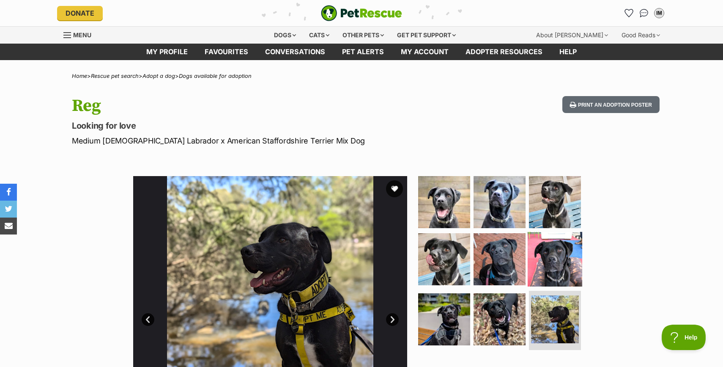
click at [555, 263] on img at bounding box center [555, 259] width 55 height 55
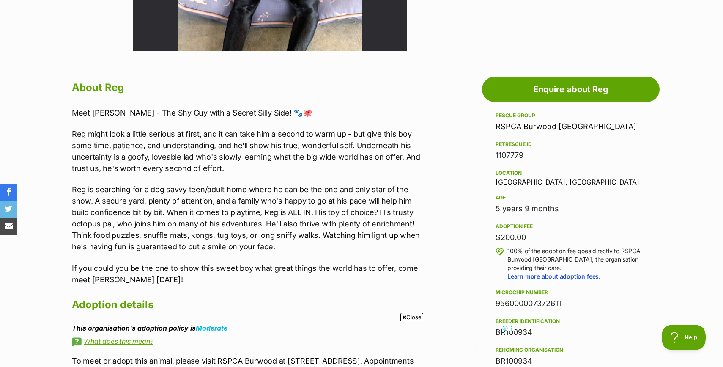
scroll to position [441, 0]
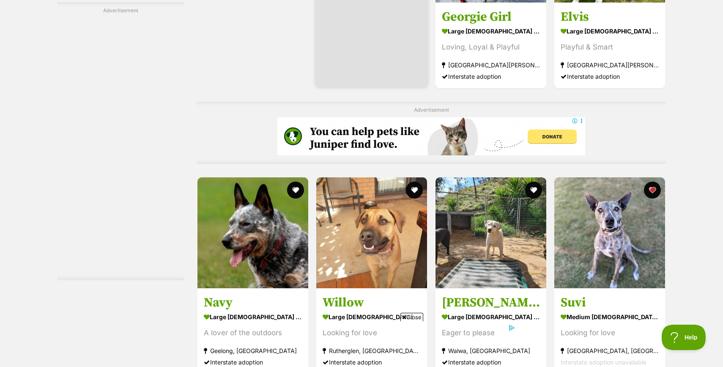
scroll to position [3337, 0]
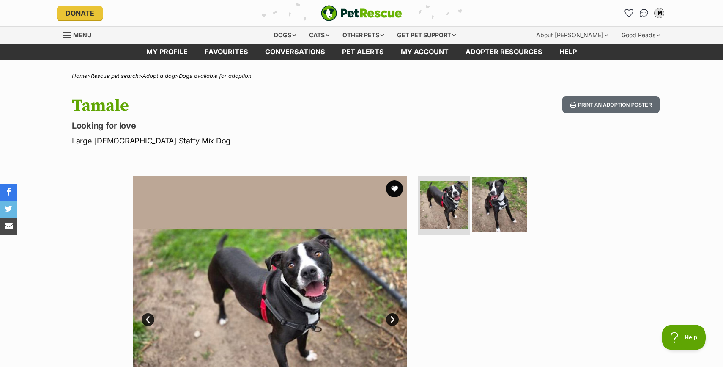
click at [501, 210] on img at bounding box center [499, 204] width 55 height 55
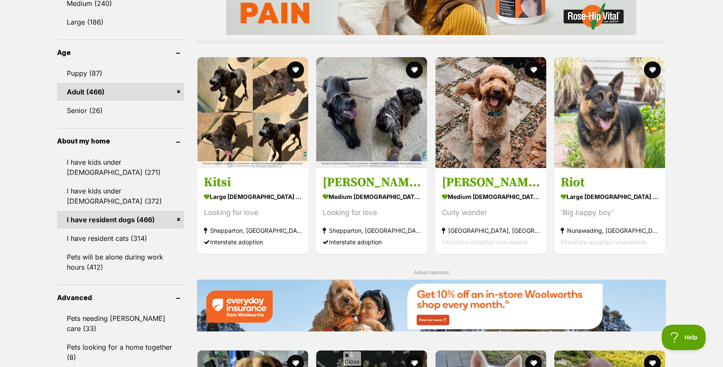
scroll to position [908, 0]
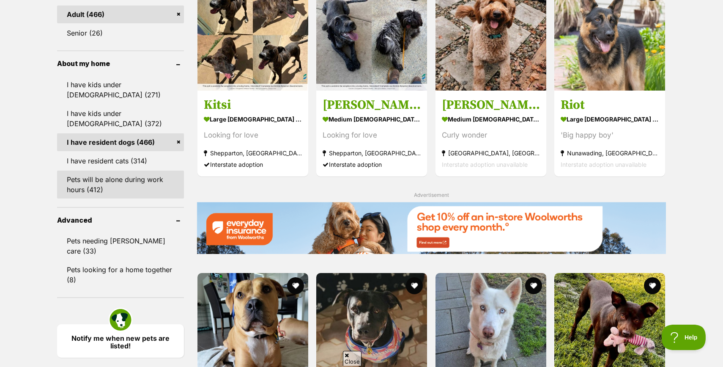
click at [117, 192] on link "Pets will be alone during work hours (412)" at bounding box center [120, 184] width 127 height 28
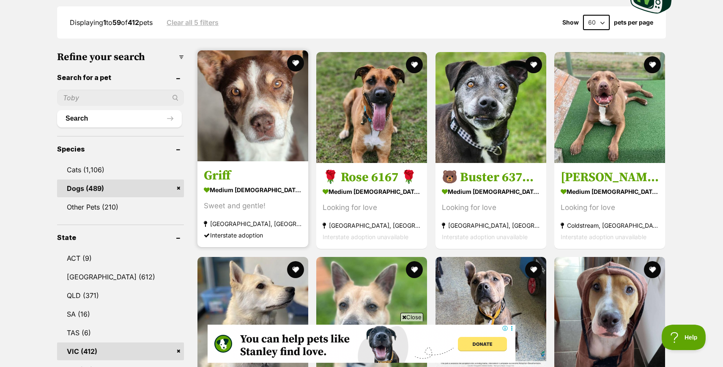
click at [236, 165] on article "Griff medium male Dog Sweet and gentle! Melbourne, VIC Interstate adoption" at bounding box center [253, 148] width 113 height 198
click at [247, 151] on img at bounding box center [253, 105] width 111 height 111
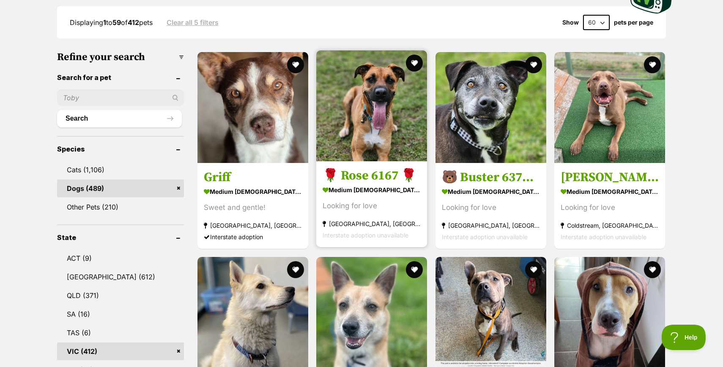
click at [343, 170] on h3 "🌹 Rose 6167 🌹" at bounding box center [372, 175] width 98 height 16
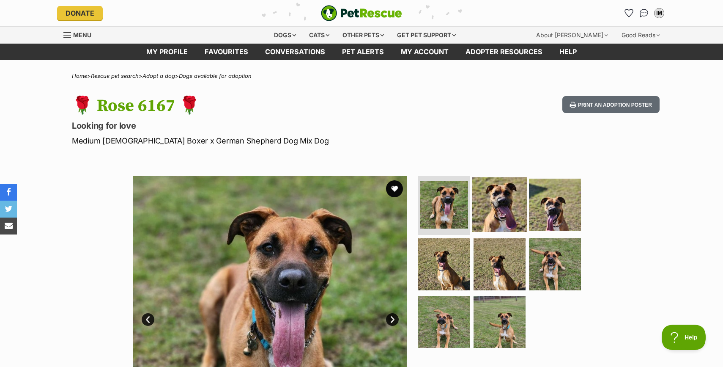
click at [491, 211] on img at bounding box center [499, 204] width 55 height 55
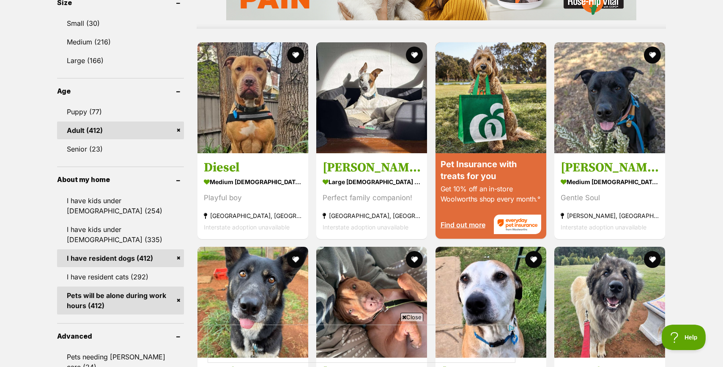
scroll to position [828, 0]
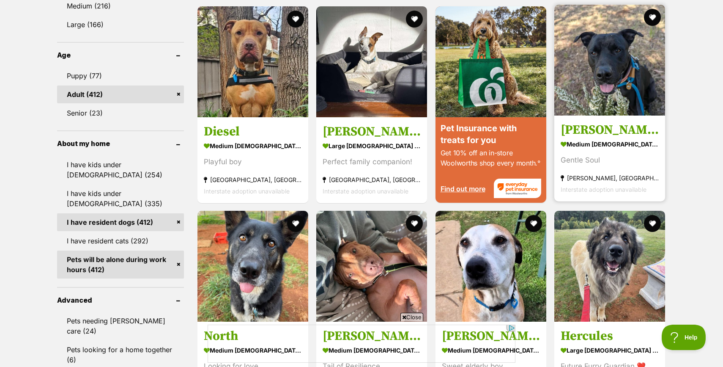
click at [605, 127] on h3 "Jake" at bounding box center [610, 129] width 98 height 16
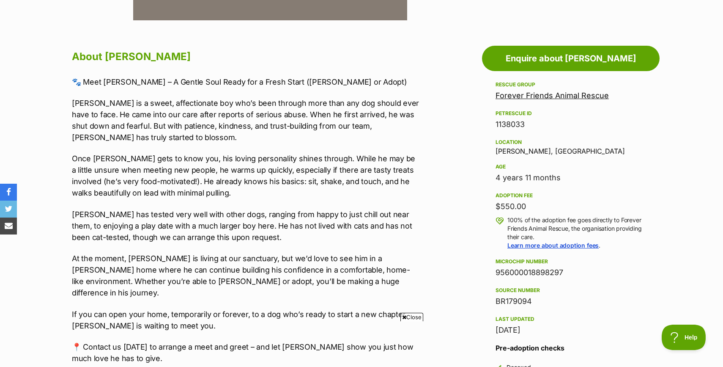
scroll to position [431, 0]
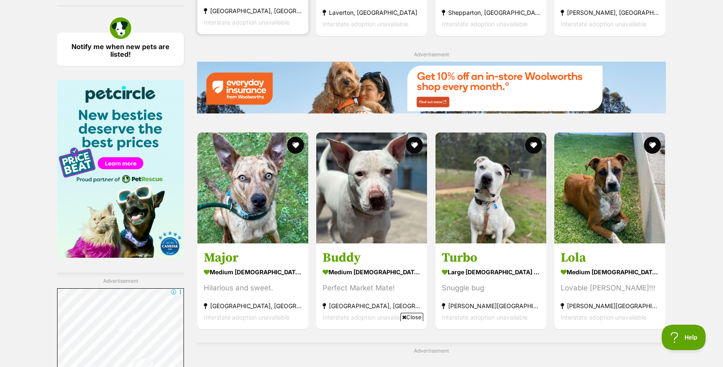
scroll to position [1200, 0]
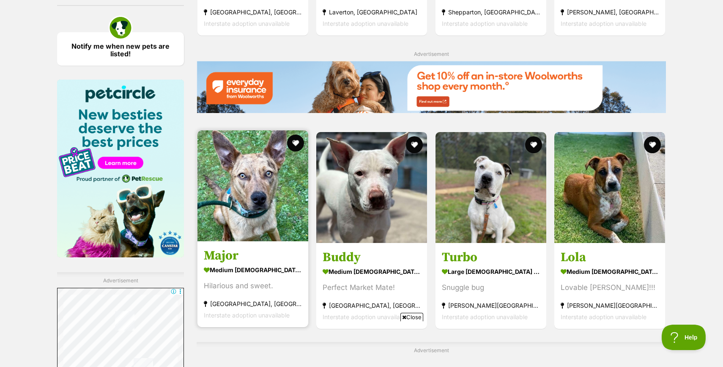
click at [245, 224] on img at bounding box center [253, 185] width 111 height 111
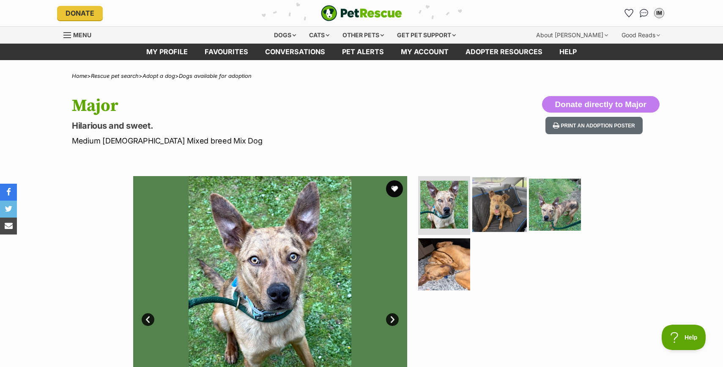
click at [502, 212] on img at bounding box center [499, 204] width 55 height 55
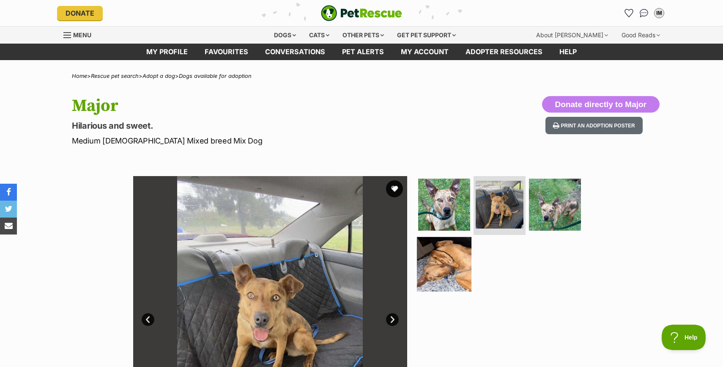
click at [450, 267] on img at bounding box center [444, 264] width 55 height 55
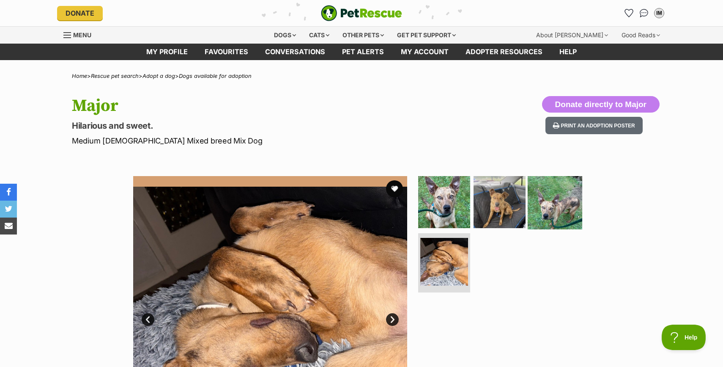
click at [551, 205] on img at bounding box center [555, 201] width 55 height 55
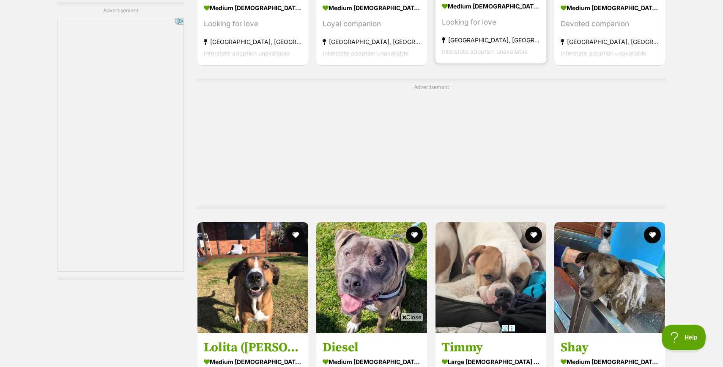
scroll to position [2897, 0]
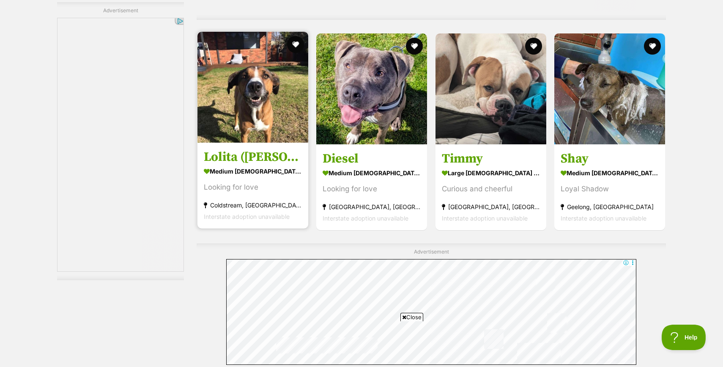
click at [244, 151] on link "Lolita (Lola) medium female Dog Looking for love Coldstream, VIC Interstate ado…" at bounding box center [253, 185] width 111 height 86
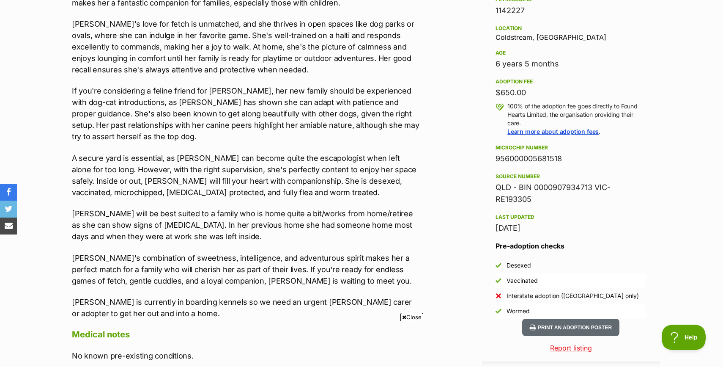
scroll to position [555, 0]
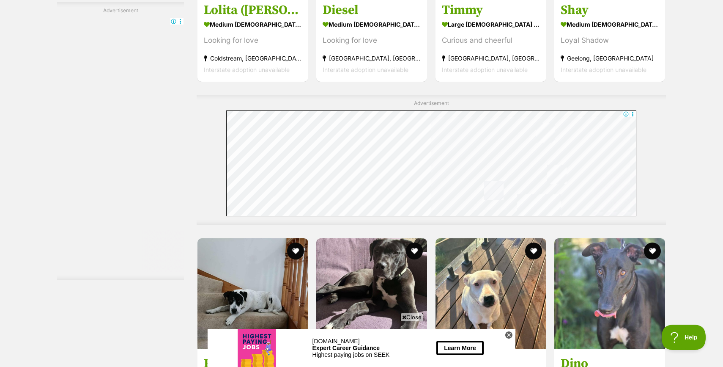
scroll to position [3344, 0]
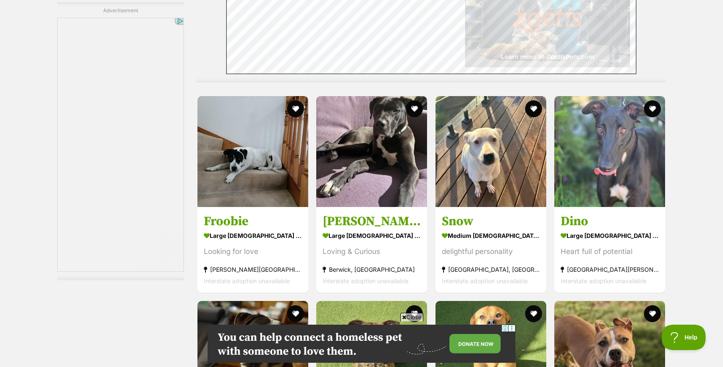
scroll to position [3393, 0]
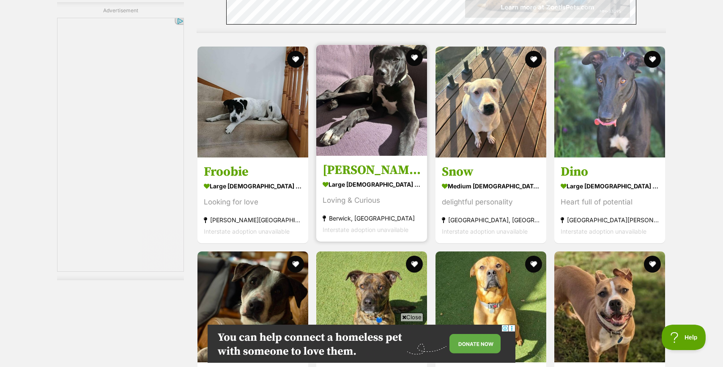
click at [348, 176] on h3 "[PERSON_NAME]" at bounding box center [372, 170] width 98 height 16
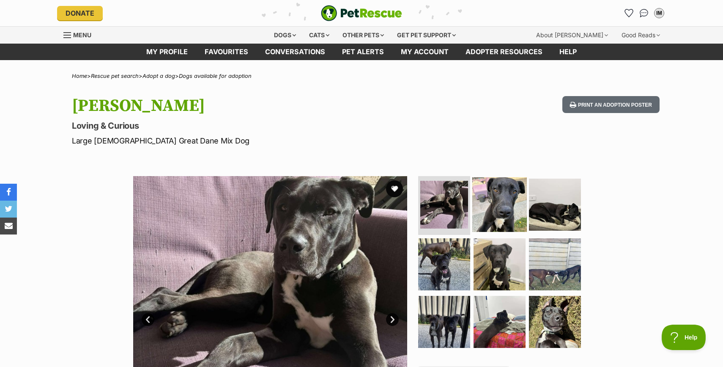
click at [485, 211] on img at bounding box center [499, 204] width 55 height 55
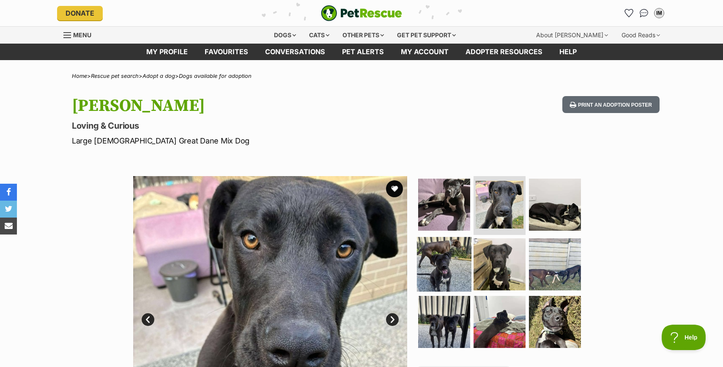
click at [448, 261] on img at bounding box center [444, 264] width 55 height 55
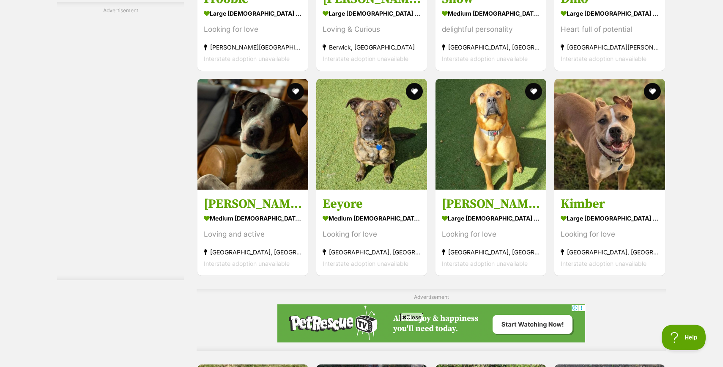
scroll to position [3470, 0]
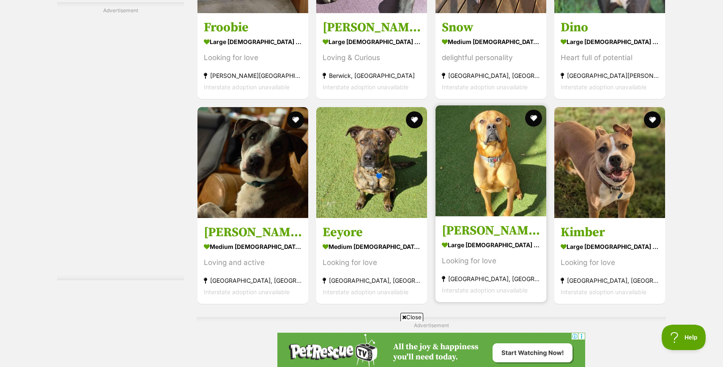
click at [472, 255] on div "Looking for love" at bounding box center [491, 260] width 98 height 11
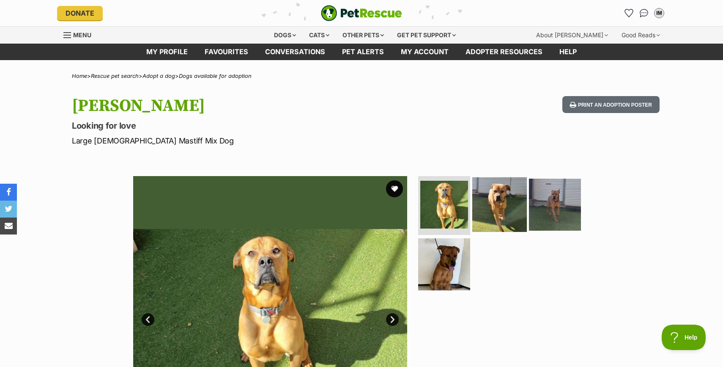
click at [505, 210] on img at bounding box center [499, 204] width 55 height 55
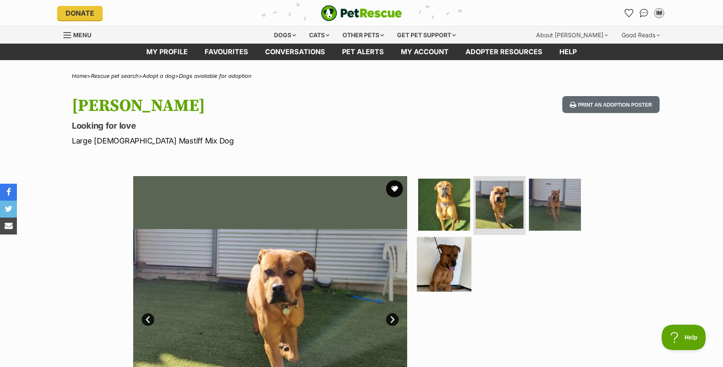
click at [441, 254] on img at bounding box center [444, 264] width 55 height 55
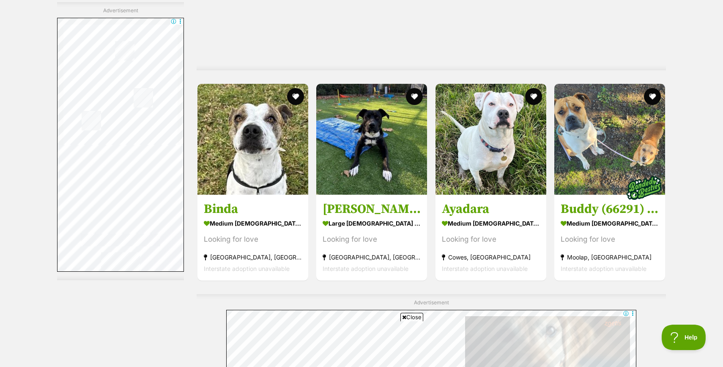
scroll to position [3983, 0]
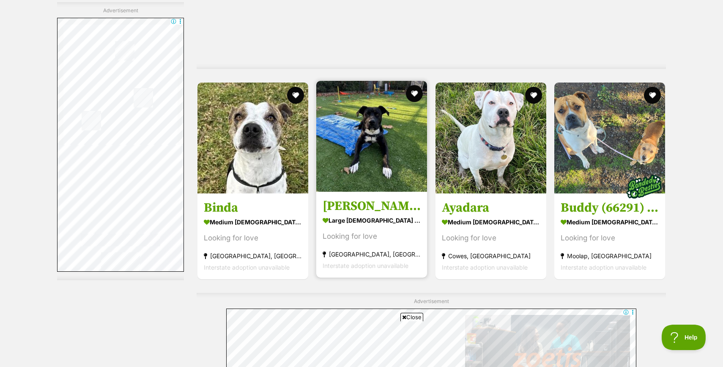
click at [366, 196] on link "[PERSON_NAME] large [DEMOGRAPHIC_DATA] Dog Looking for love [GEOGRAPHIC_DATA], …" at bounding box center [371, 235] width 111 height 86
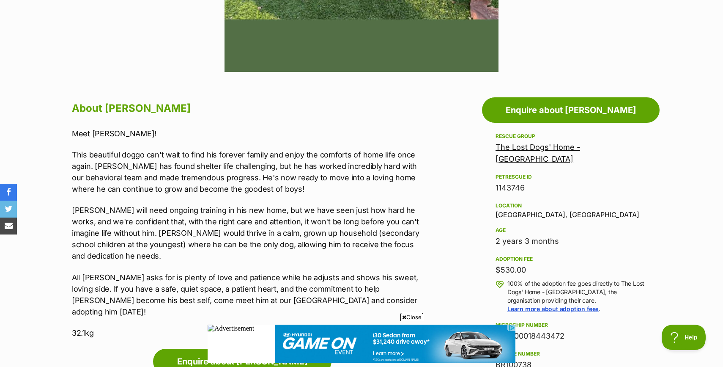
scroll to position [380, 0]
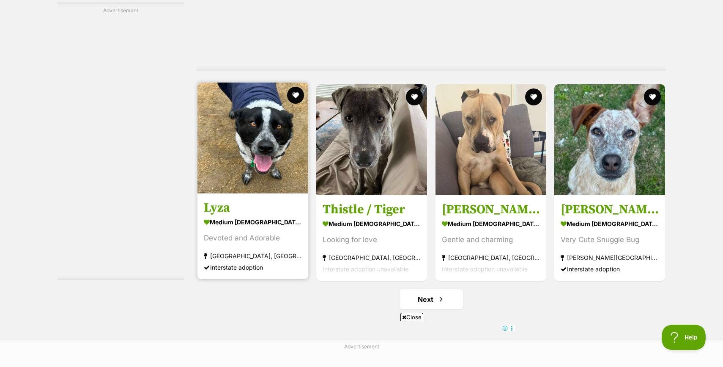
click at [239, 218] on strong "medium [DEMOGRAPHIC_DATA] Dog" at bounding box center [253, 221] width 98 height 12
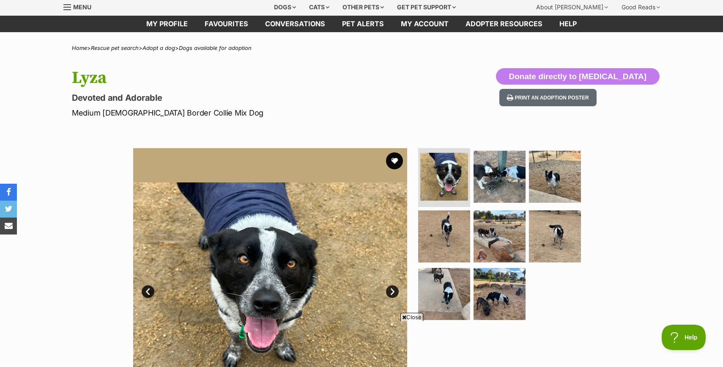
scroll to position [1, 0]
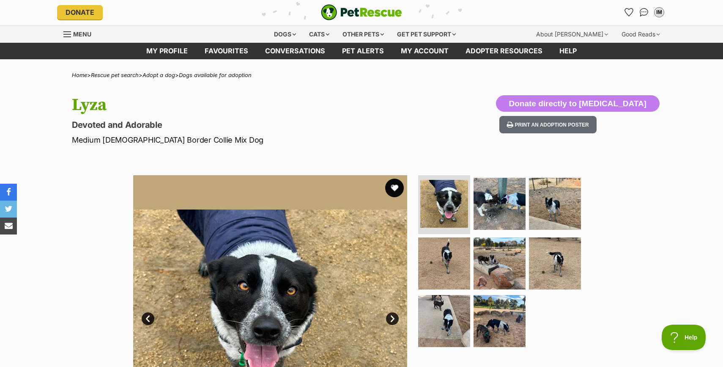
click at [395, 187] on button "favourite" at bounding box center [394, 187] width 19 height 19
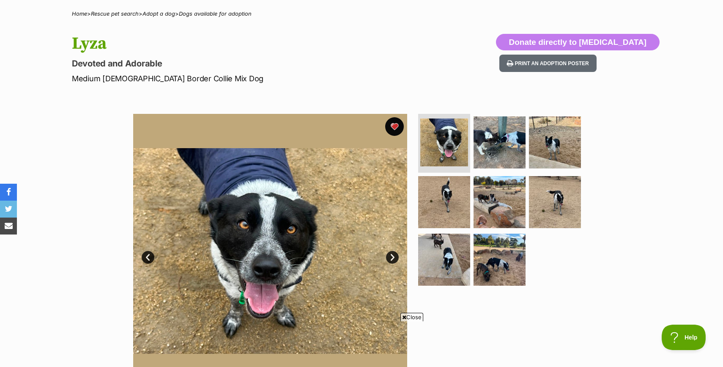
scroll to position [65, 0]
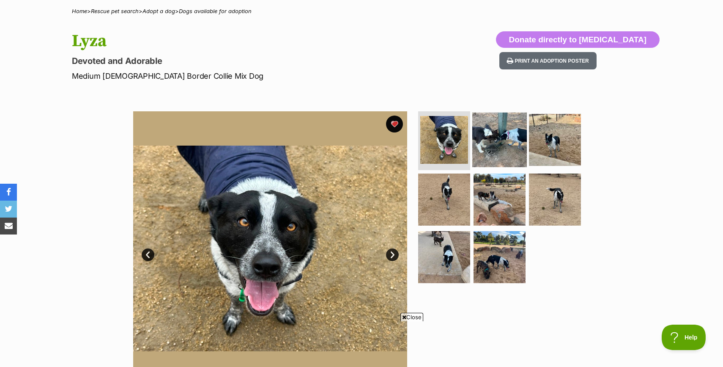
click at [494, 154] on img at bounding box center [499, 139] width 55 height 55
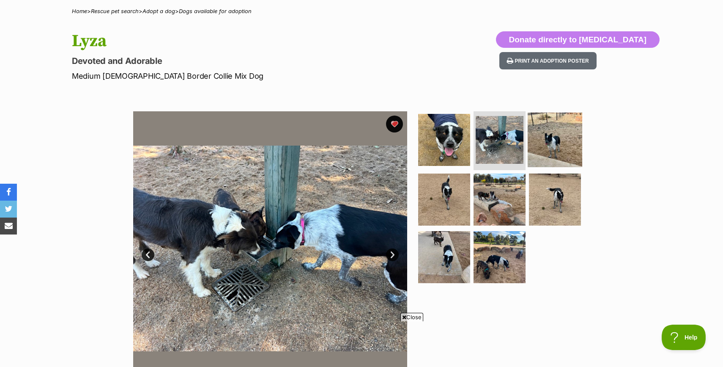
click at [552, 146] on img at bounding box center [555, 139] width 55 height 55
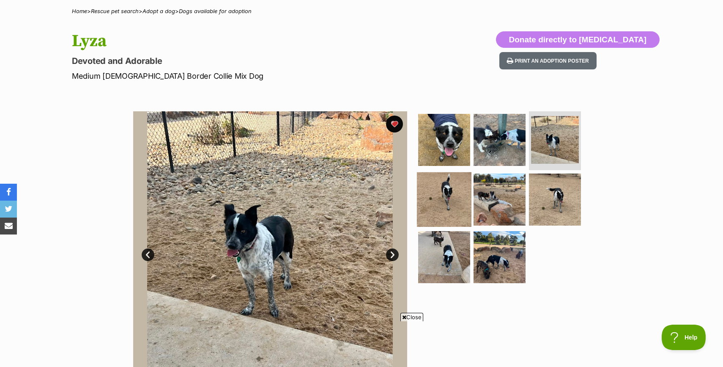
click at [454, 203] on img at bounding box center [444, 199] width 55 height 55
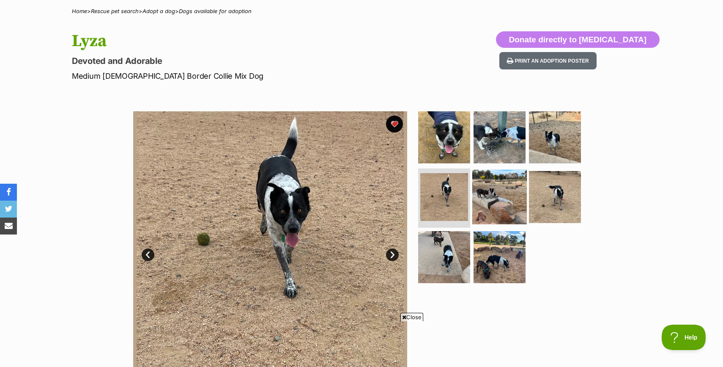
click at [487, 204] on img at bounding box center [499, 197] width 55 height 55
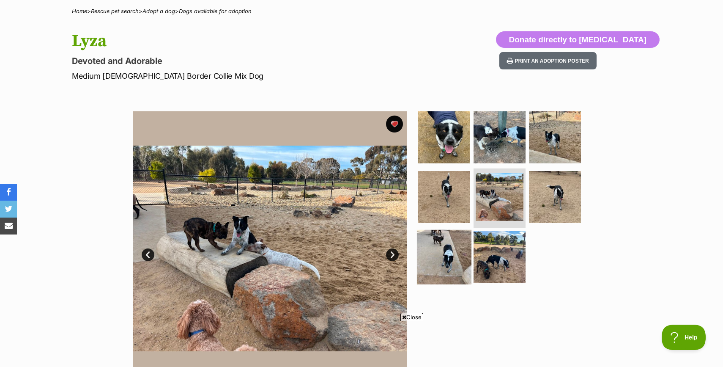
click at [450, 260] on img at bounding box center [444, 257] width 55 height 55
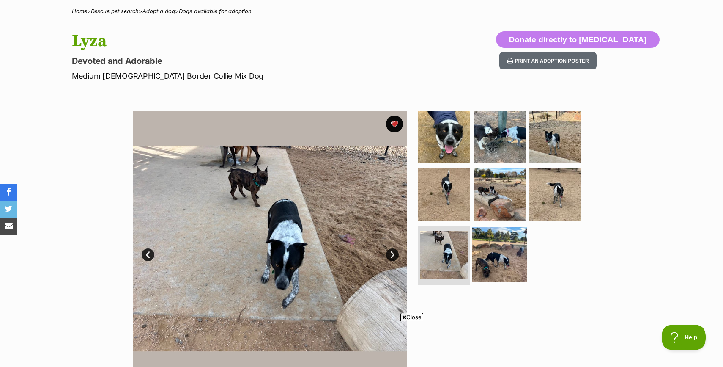
click at [489, 263] on img at bounding box center [499, 254] width 55 height 55
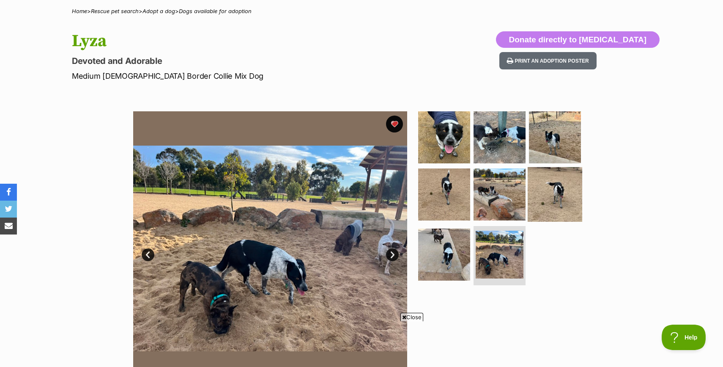
click at [542, 199] on img at bounding box center [555, 194] width 55 height 55
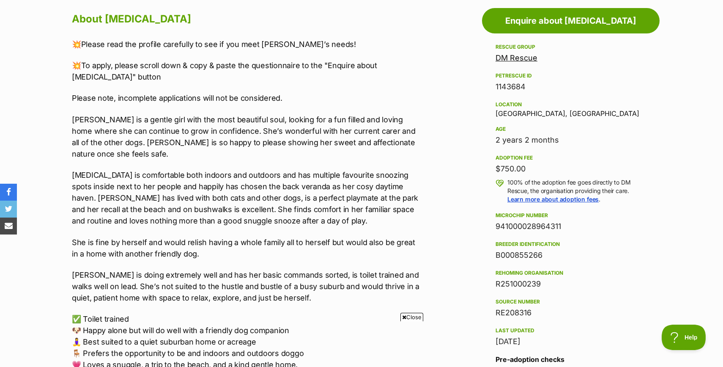
scroll to position [472, 0]
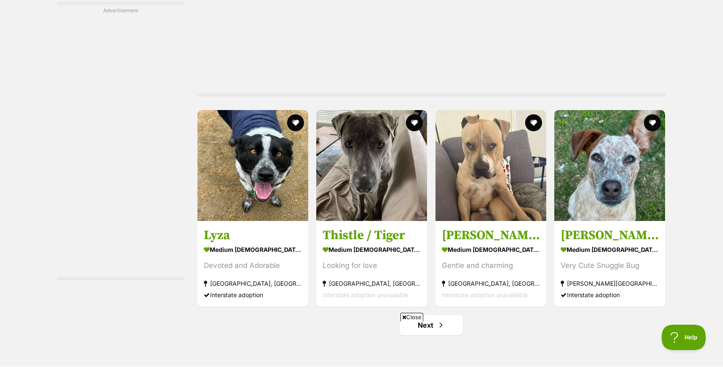
scroll to position [4244, 0]
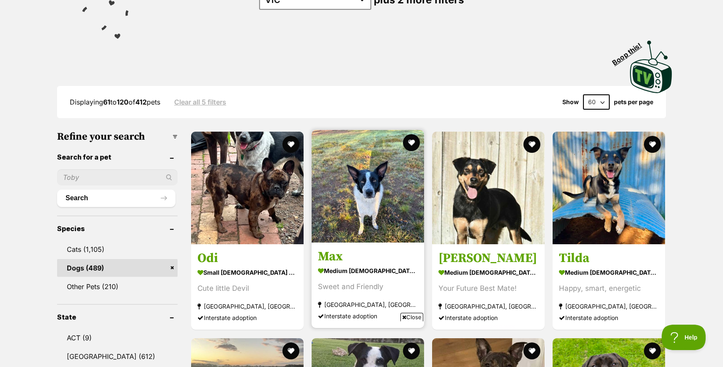
scroll to position [147, 0]
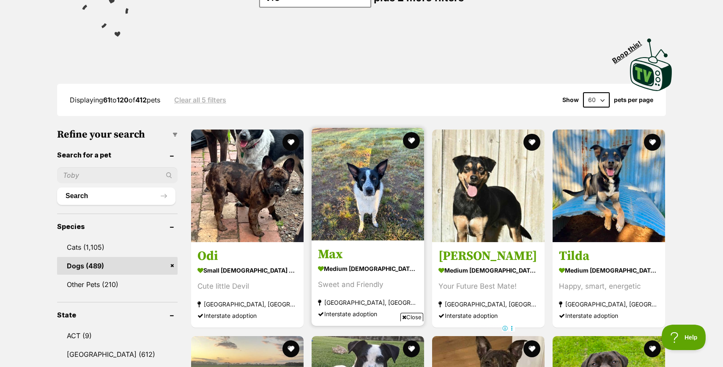
click at [371, 280] on section "medium male Dog Sweet and Friendly Melbourne, VIC Interstate adoption" at bounding box center [368, 291] width 100 height 57
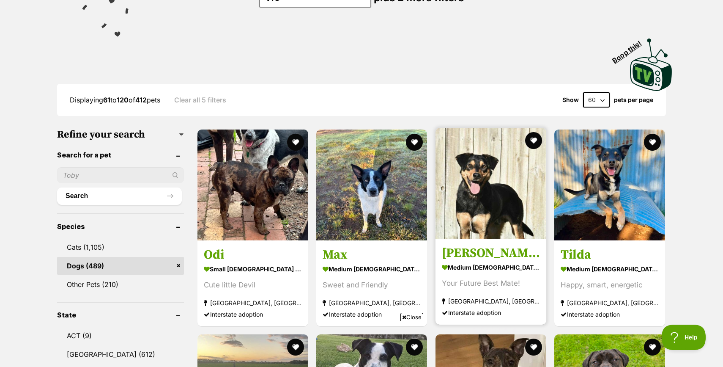
scroll to position [0, 0]
click at [471, 244] on link "Bert medium male Dog Your Future Best Mate! Melbourne, VIC Interstate adoption" at bounding box center [491, 282] width 111 height 86
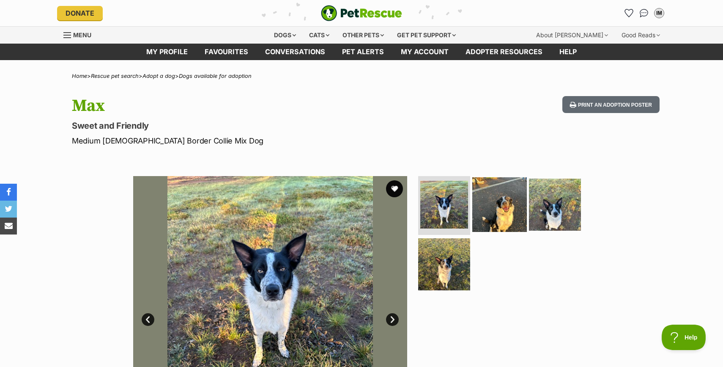
click at [497, 215] on img at bounding box center [499, 204] width 55 height 55
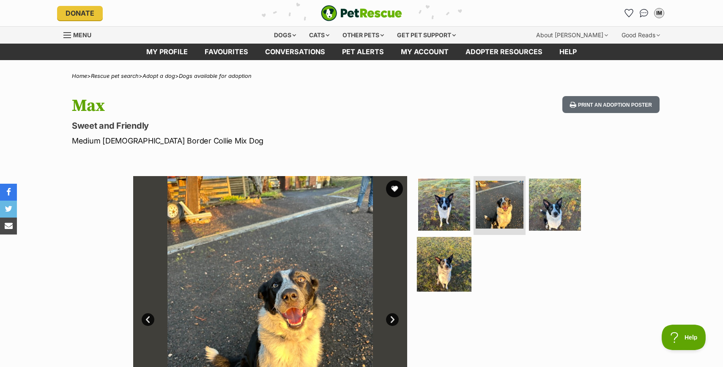
click at [444, 270] on img at bounding box center [444, 264] width 55 height 55
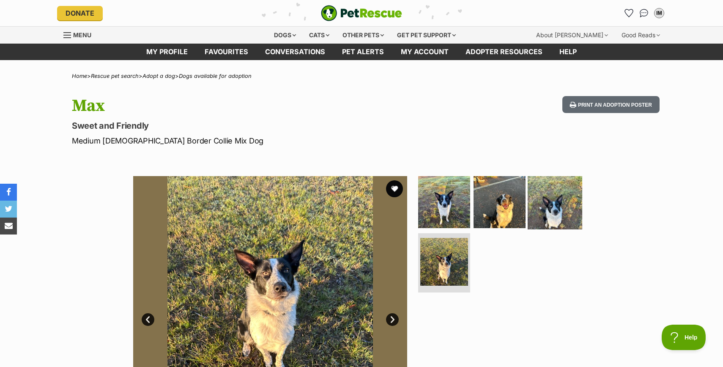
click at [548, 214] on img at bounding box center [555, 201] width 55 height 55
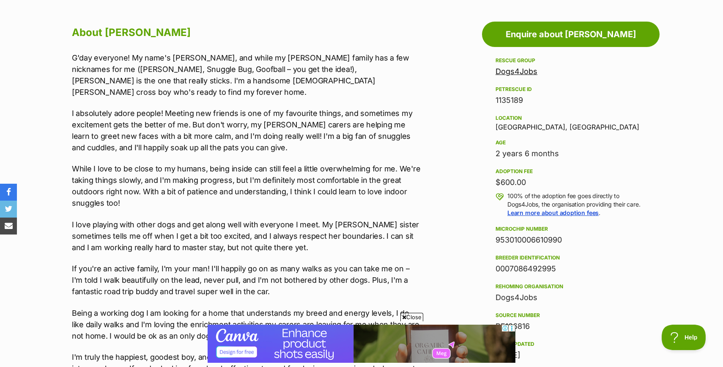
scroll to position [456, 0]
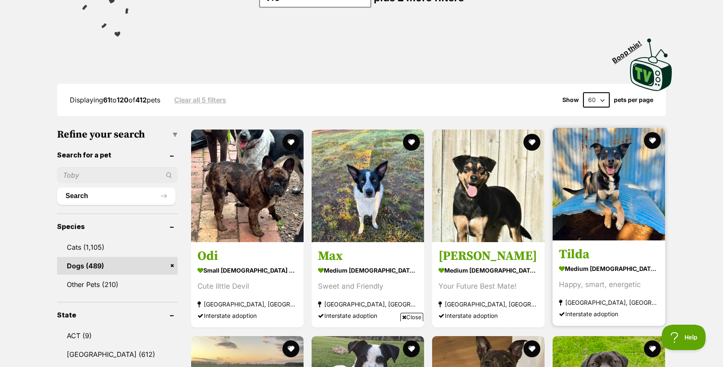
click at [594, 244] on article "Tilda medium [DEMOGRAPHIC_DATA] Dog Happy, smart, energetic [GEOGRAPHIC_DATA], …" at bounding box center [609, 227] width 114 height 200
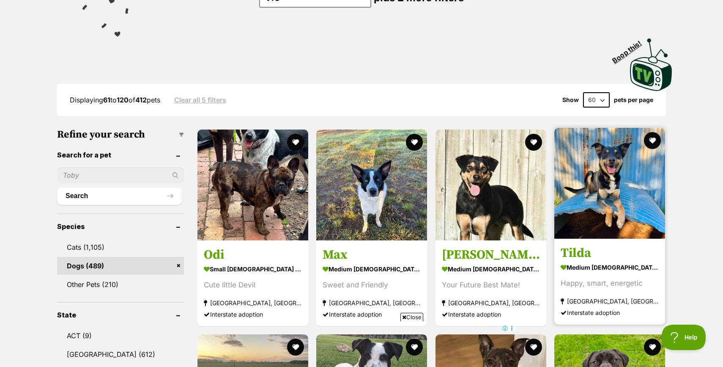
click at [584, 194] on img at bounding box center [609, 183] width 111 height 111
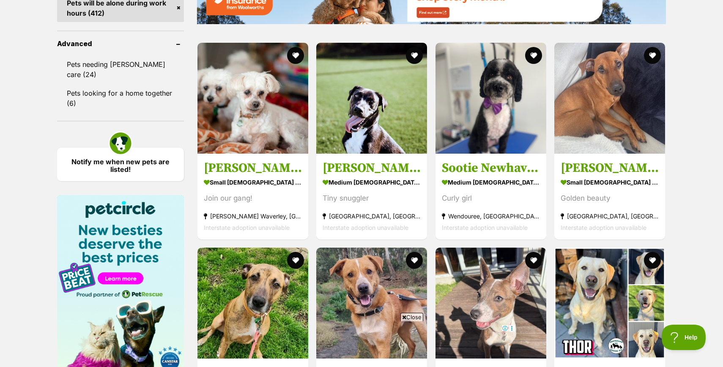
scroll to position [1093, 0]
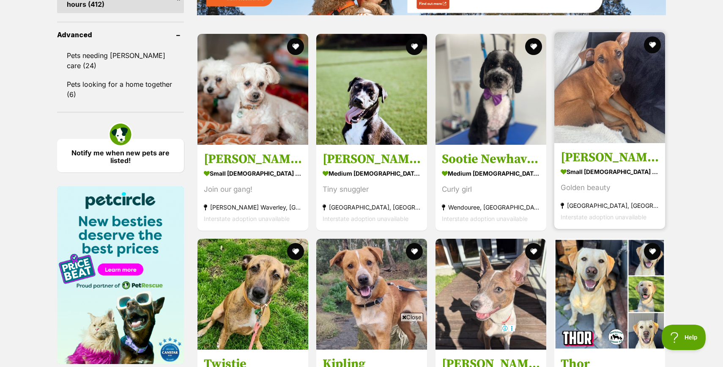
click at [587, 170] on strong "small [DEMOGRAPHIC_DATA] Dog" at bounding box center [610, 171] width 98 height 12
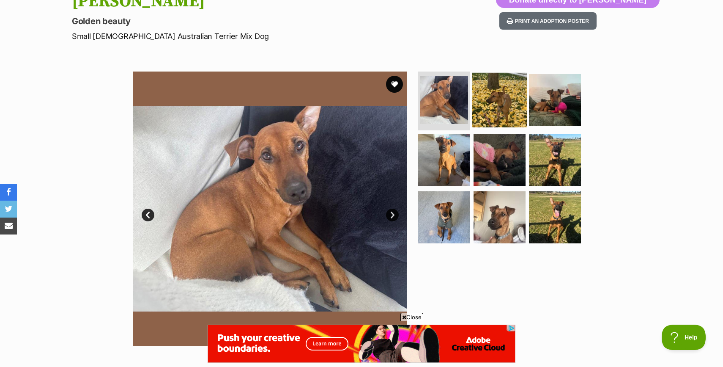
click at [496, 99] on img at bounding box center [499, 99] width 55 height 55
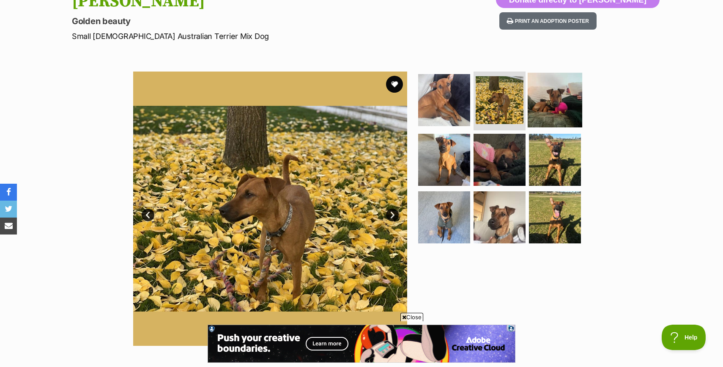
click at [542, 109] on img at bounding box center [555, 99] width 55 height 55
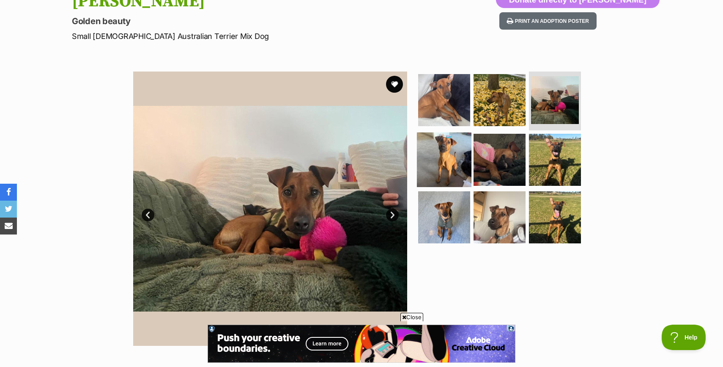
click at [440, 158] on img at bounding box center [444, 159] width 55 height 55
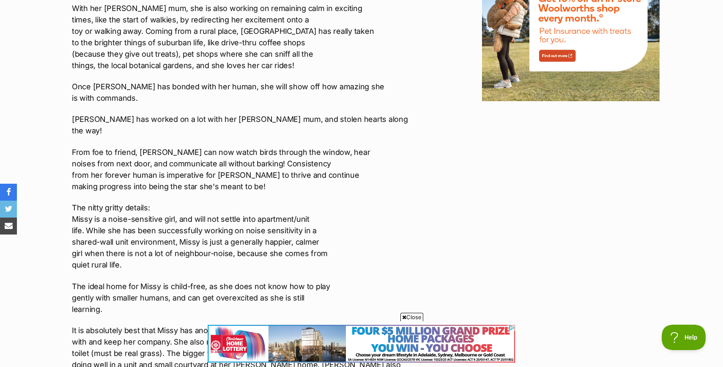
scroll to position [1147, 0]
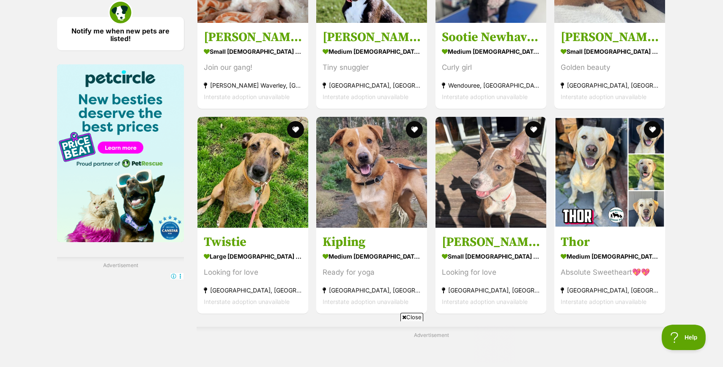
scroll to position [1230, 0]
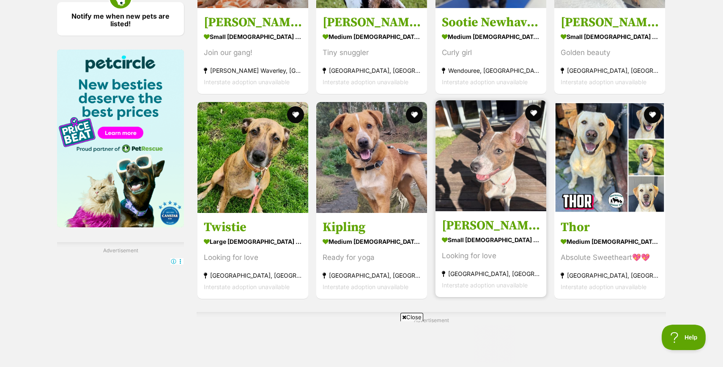
click at [485, 223] on h3 "Bonnie" at bounding box center [491, 225] width 98 height 16
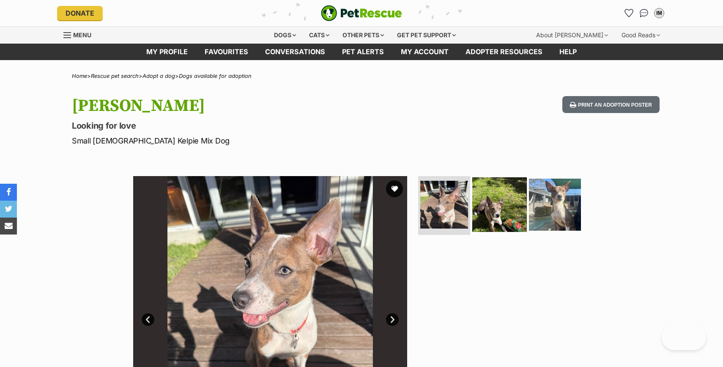
click at [499, 203] on img at bounding box center [499, 204] width 55 height 55
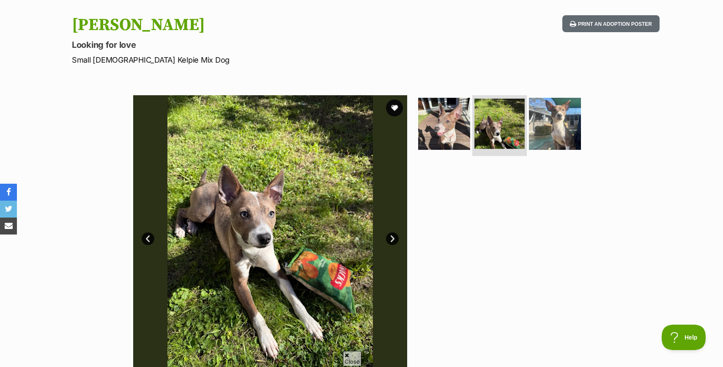
scroll to position [92, 0]
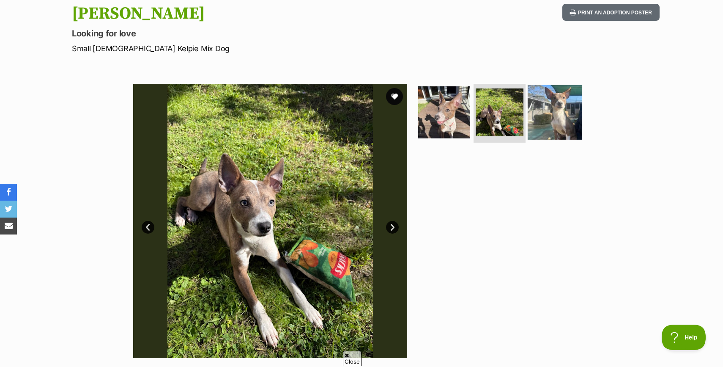
click at [543, 113] on img at bounding box center [555, 112] width 55 height 55
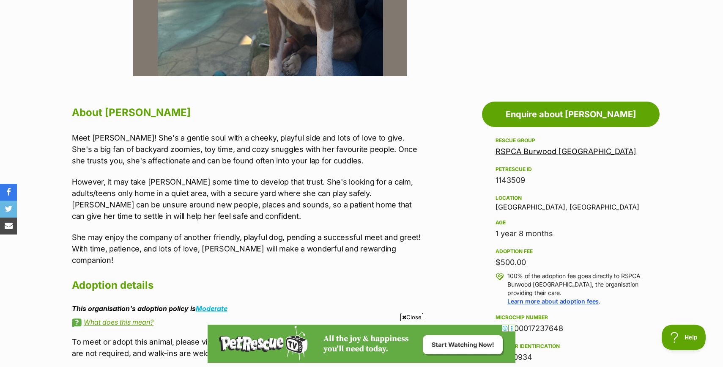
scroll to position [383, 0]
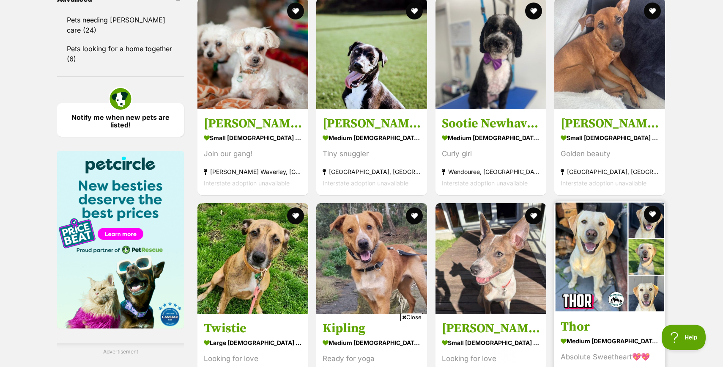
click at [602, 334] on strong "medium [DEMOGRAPHIC_DATA] Dog" at bounding box center [610, 340] width 98 height 12
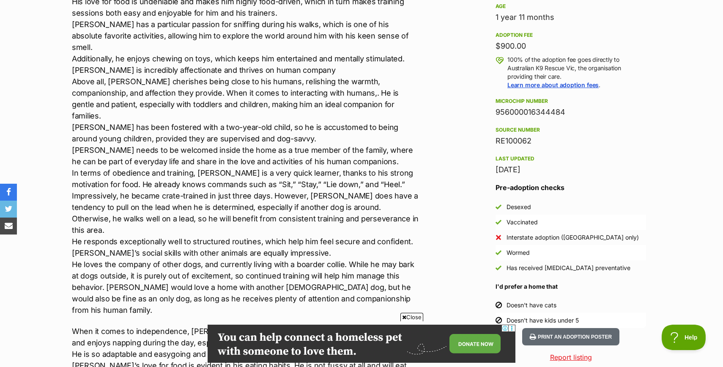
scroll to position [593, 0]
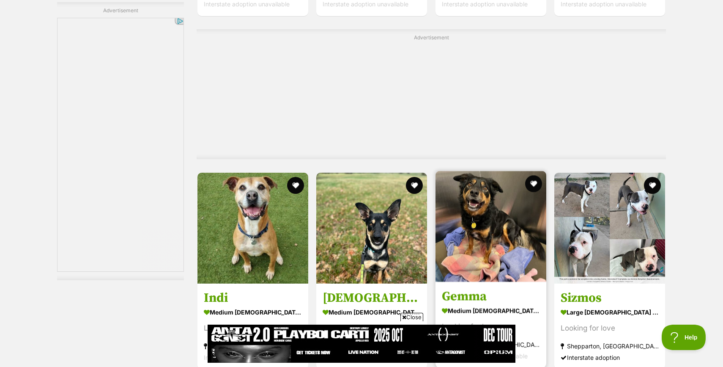
click at [478, 288] on h3 "Gemma" at bounding box center [491, 296] width 98 height 16
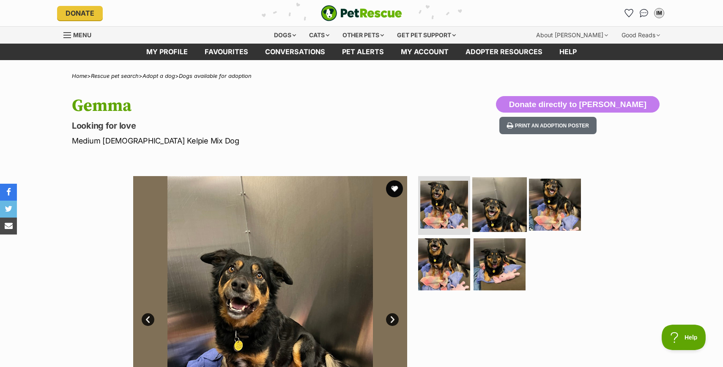
click at [505, 216] on img at bounding box center [499, 204] width 55 height 55
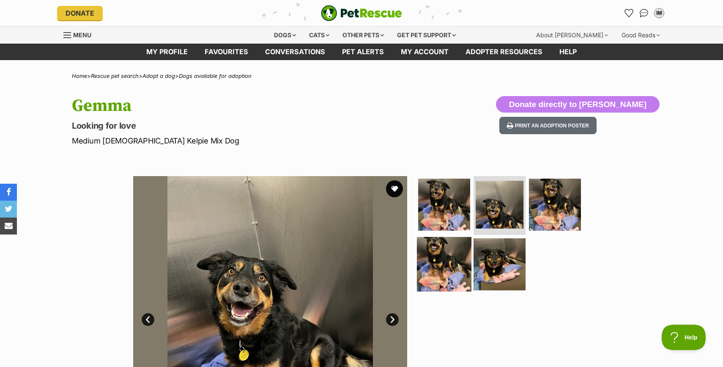
click at [441, 263] on img at bounding box center [444, 264] width 55 height 55
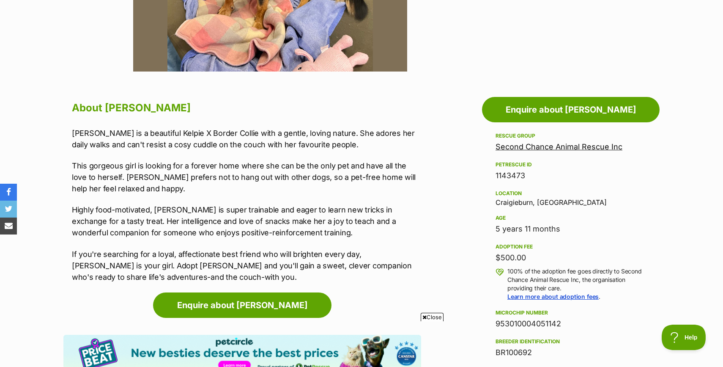
scroll to position [388, 0]
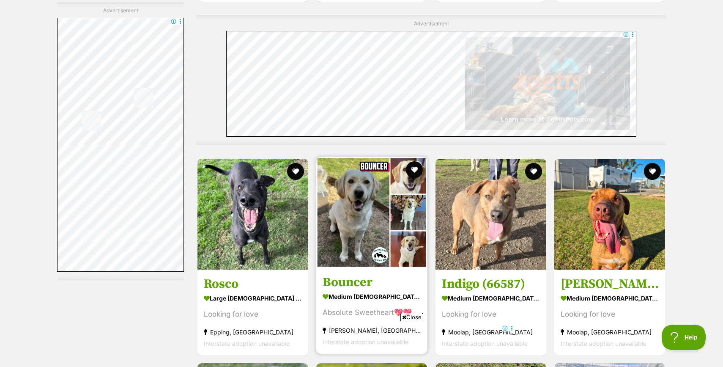
click at [376, 157] on img at bounding box center [371, 212] width 111 height 111
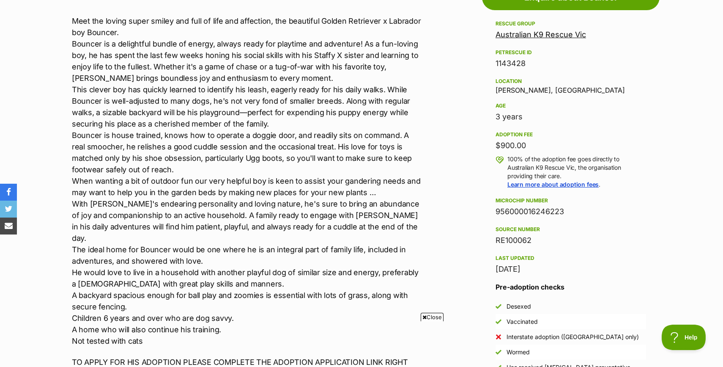
scroll to position [497, 0]
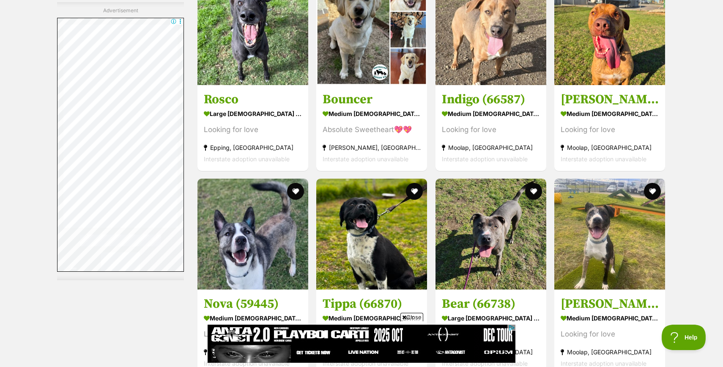
scroll to position [2069, 0]
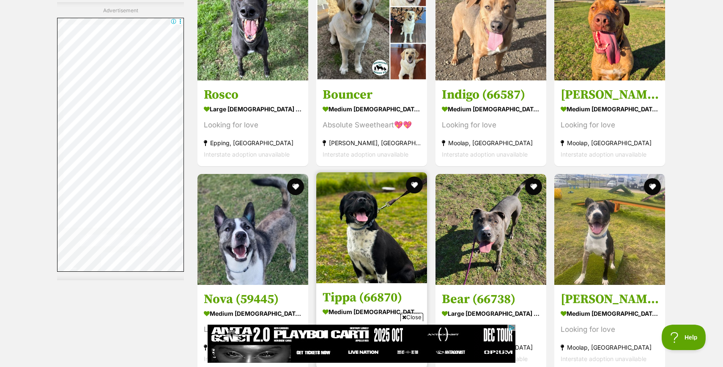
click at [353, 289] on h3 "Tippa (66870)" at bounding box center [372, 297] width 98 height 16
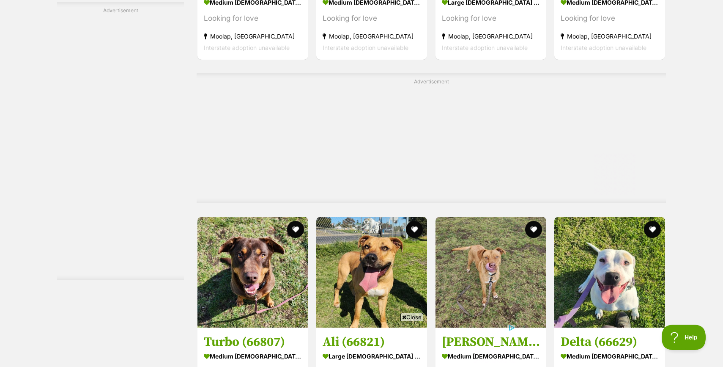
scroll to position [2517, 0]
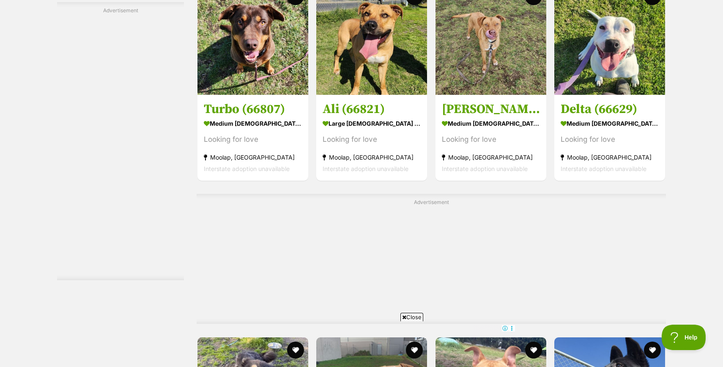
scroll to position [2569, 0]
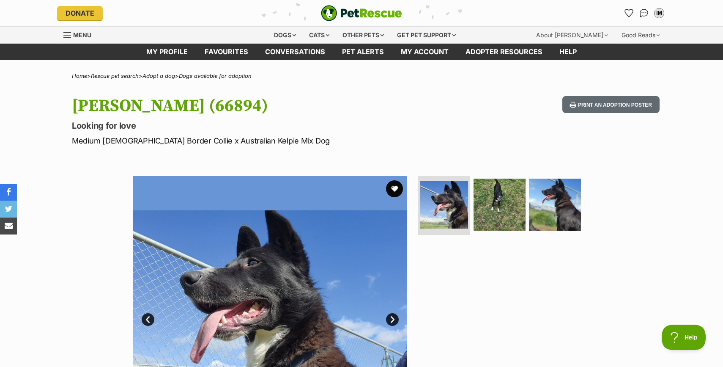
click at [498, 206] on img at bounding box center [500, 204] width 52 height 52
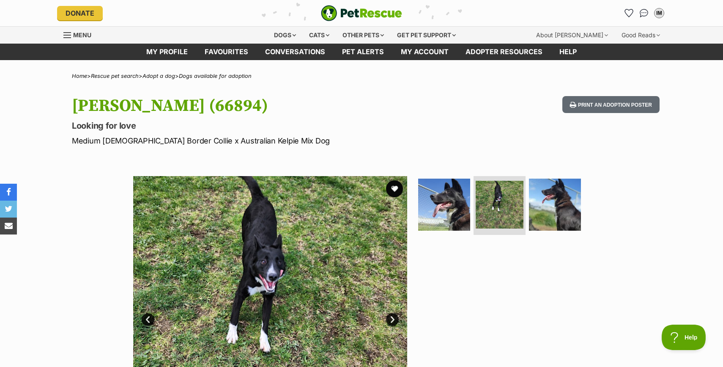
click at [554, 209] on img at bounding box center [555, 204] width 52 height 52
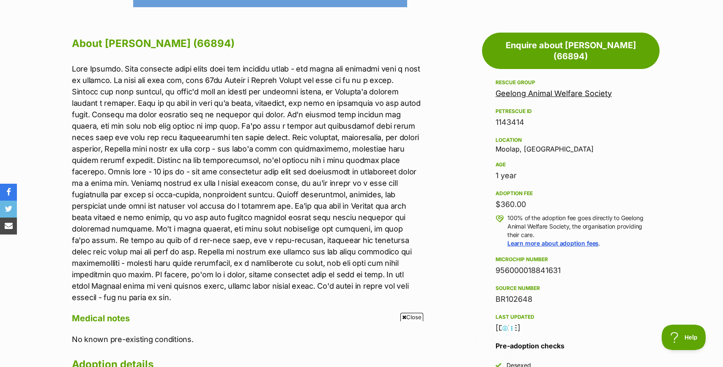
scroll to position [447, 0]
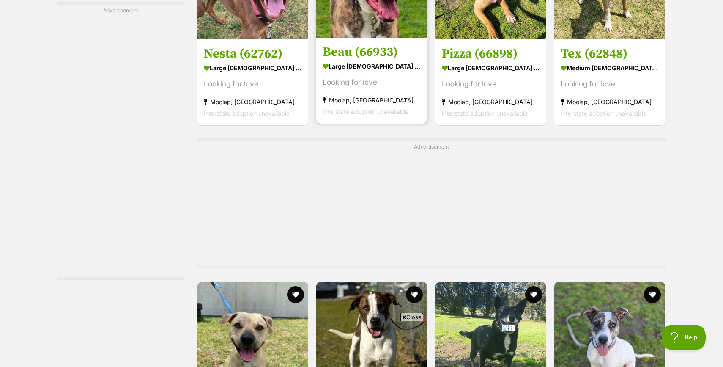
scroll to position [3244, 0]
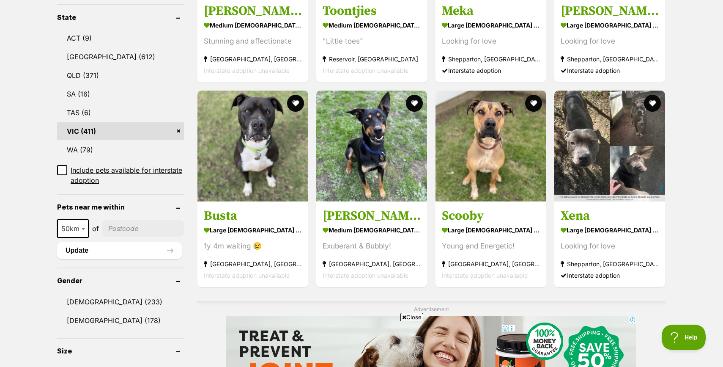
scroll to position [525, 0]
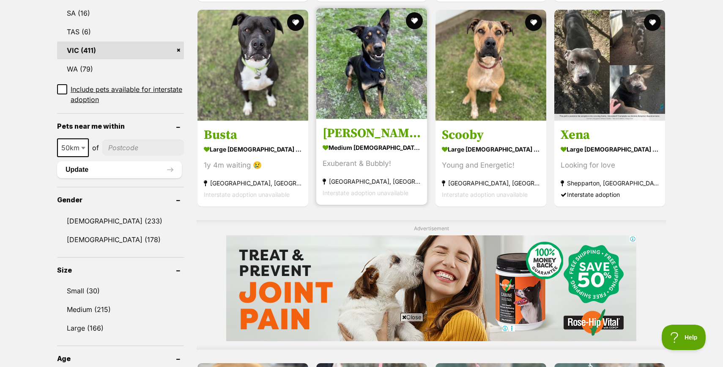
click at [370, 142] on link "[PERSON_NAME] medium [DEMOGRAPHIC_DATA] Dog Exuberant & Bubbly! [GEOGRAPHIC_DAT…" at bounding box center [371, 162] width 111 height 86
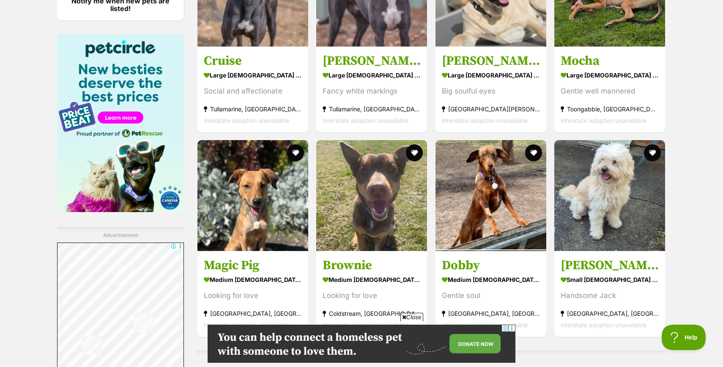
scroll to position [1248, 0]
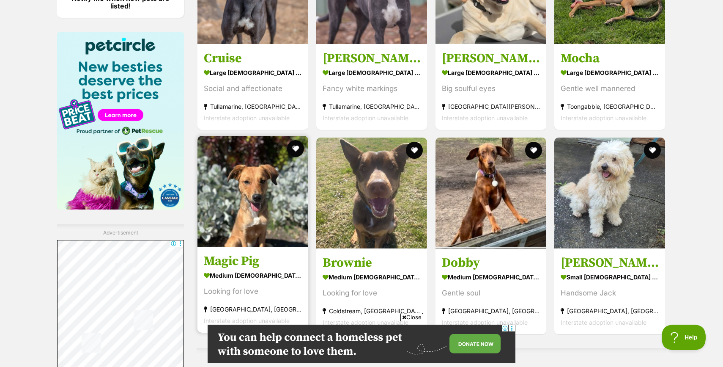
click at [250, 252] on link "Magic Pig medium female Dog Looking for love East Bendigo, VIC Interstate adopt…" at bounding box center [253, 290] width 111 height 86
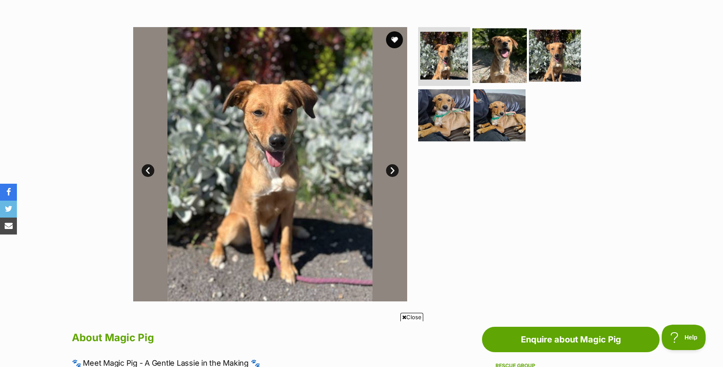
click at [503, 69] on img at bounding box center [499, 55] width 55 height 55
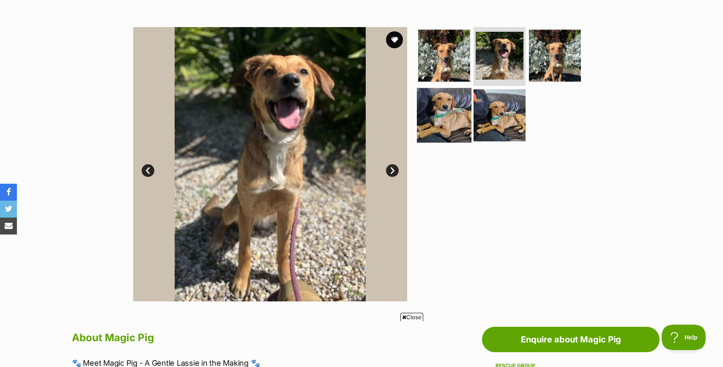
click at [444, 129] on img at bounding box center [444, 115] width 55 height 55
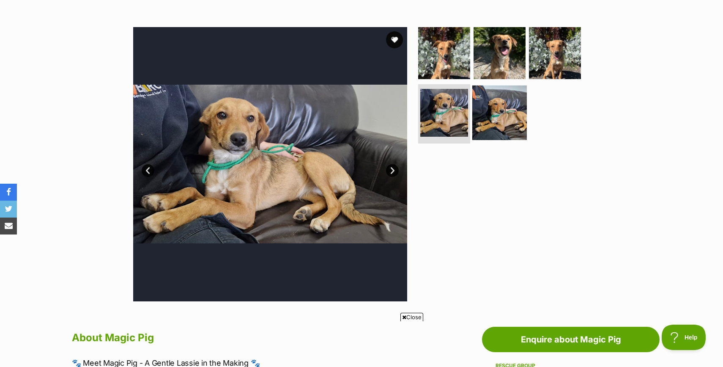
click at [498, 120] on img at bounding box center [499, 112] width 55 height 55
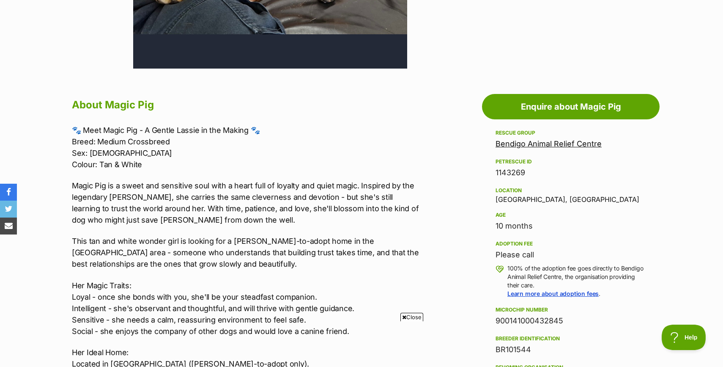
scroll to position [456, 0]
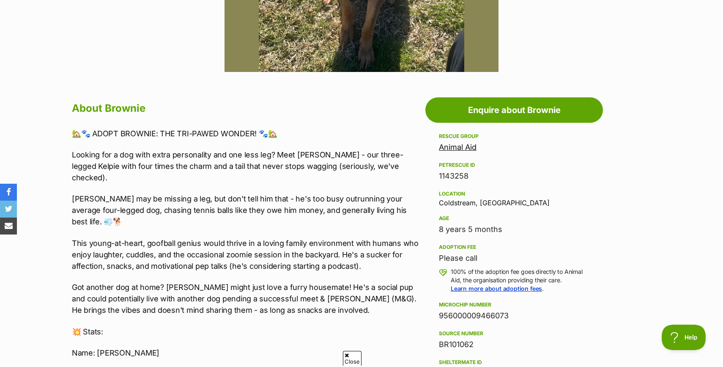
scroll to position [421, 0]
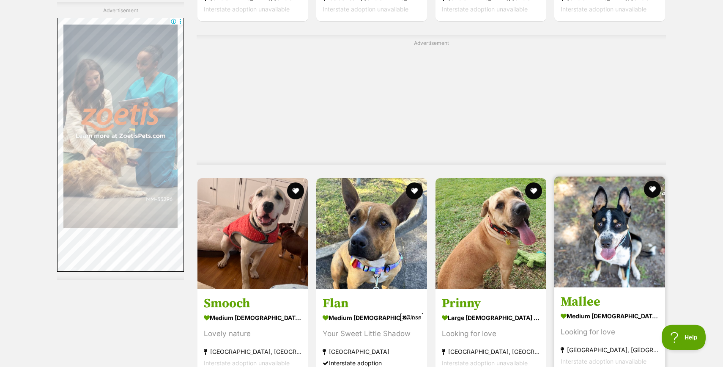
click at [601, 287] on link "Mallee medium female Dog Looking for love Trafalgar, VIC Interstate adoption un…" at bounding box center [609, 330] width 111 height 86
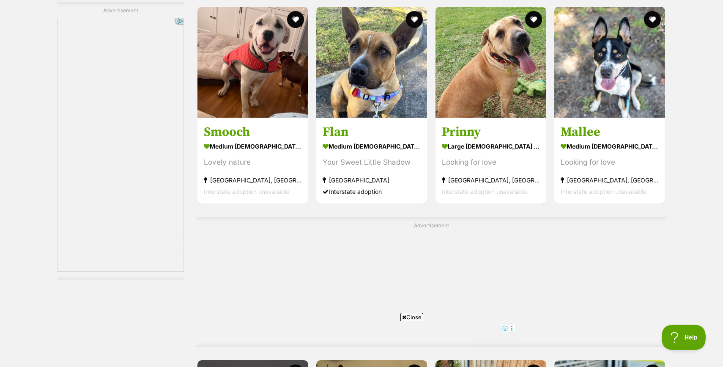
scroll to position [1842, 0]
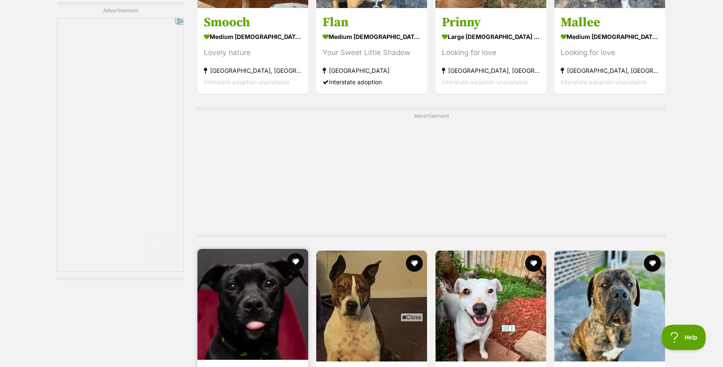
click at [261, 249] on img at bounding box center [253, 304] width 111 height 111
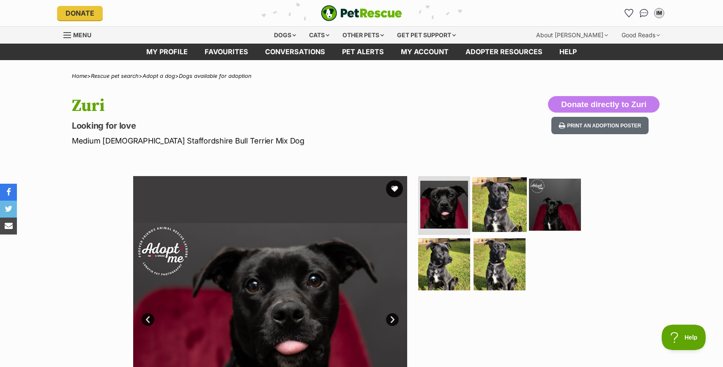
click at [493, 211] on img at bounding box center [499, 204] width 55 height 55
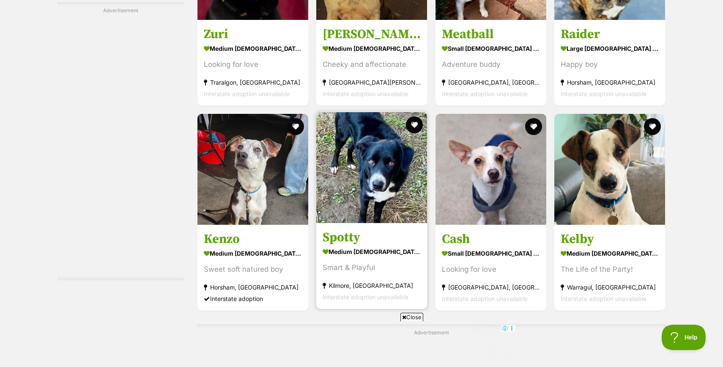
scroll to position [2191, 0]
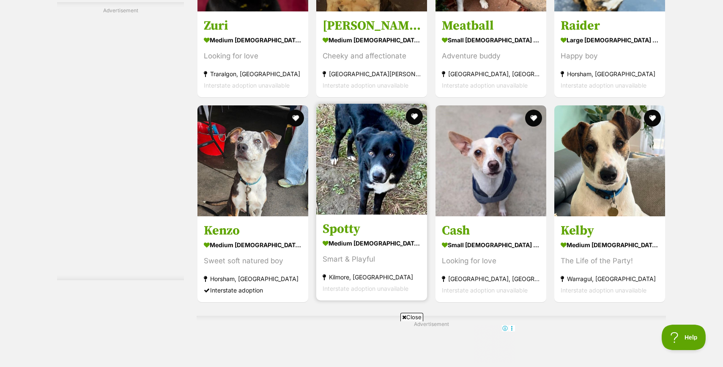
click at [374, 214] on img at bounding box center [371, 159] width 111 height 111
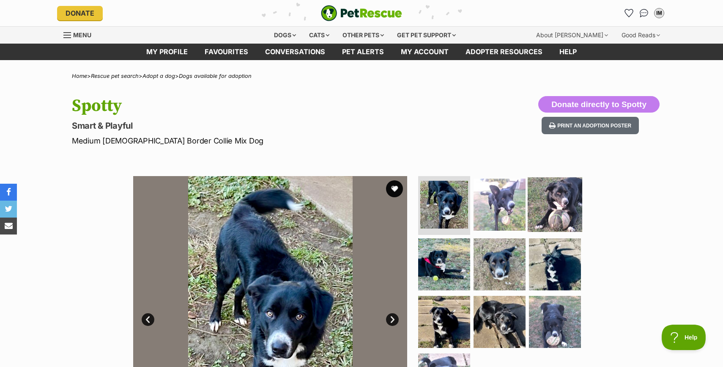
click at [547, 206] on img at bounding box center [555, 204] width 55 height 55
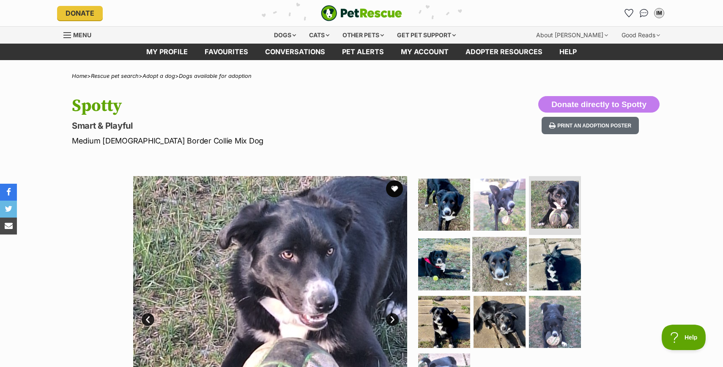
click at [496, 263] on img at bounding box center [499, 264] width 55 height 55
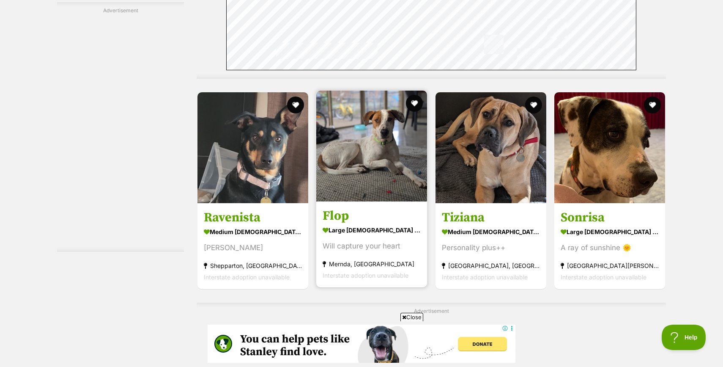
scroll to position [2554, 0]
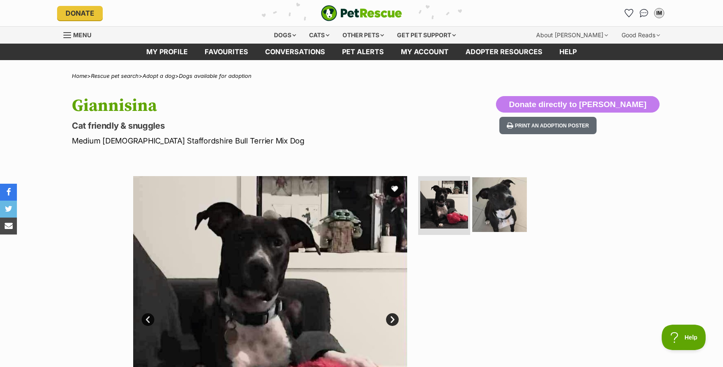
click at [501, 200] on img at bounding box center [499, 204] width 55 height 55
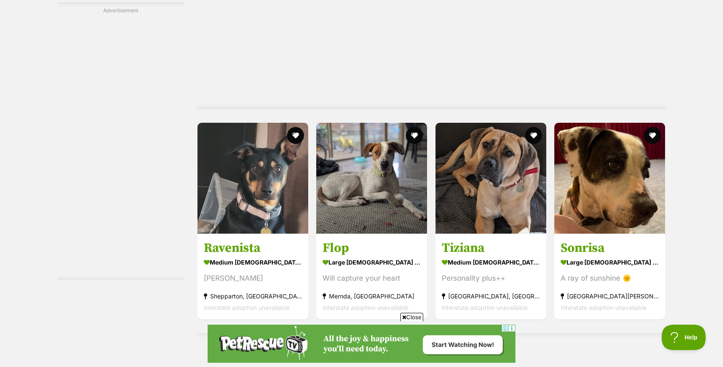
scroll to position [2578, 0]
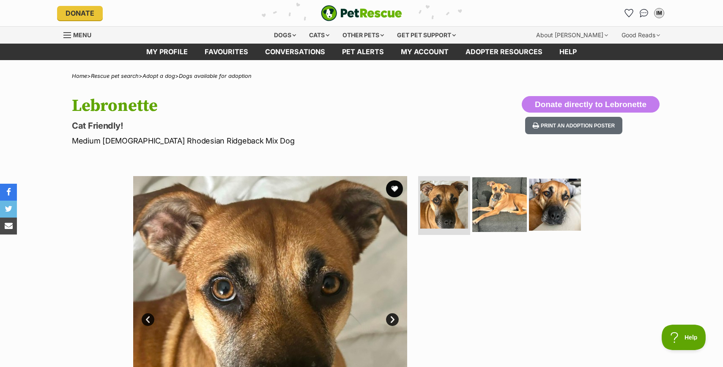
click at [485, 214] on img at bounding box center [499, 204] width 55 height 55
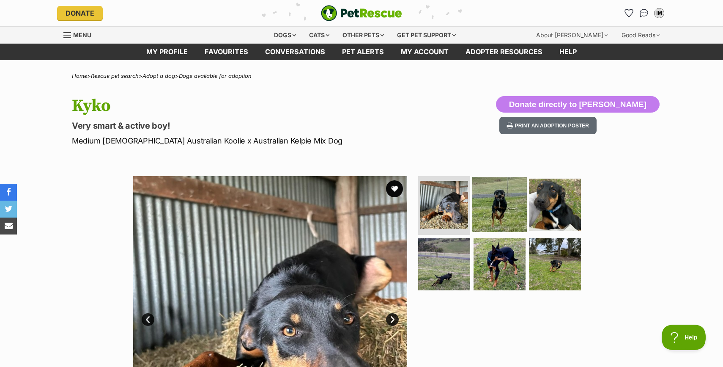
click at [495, 198] on img at bounding box center [499, 204] width 55 height 55
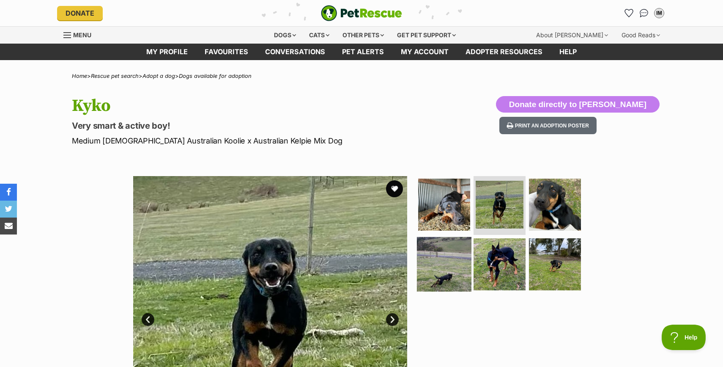
click at [457, 249] on img at bounding box center [444, 264] width 55 height 55
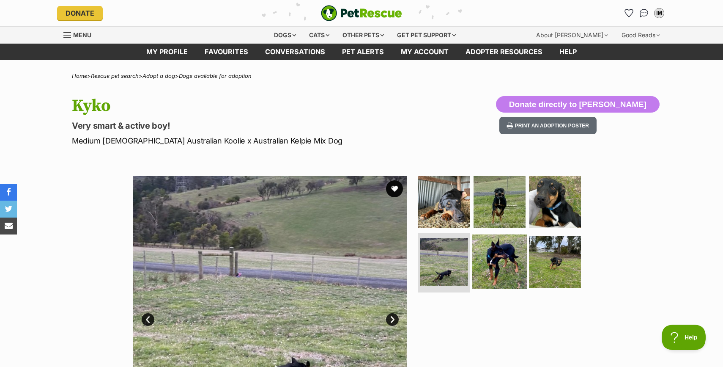
click at [494, 254] on img at bounding box center [499, 261] width 55 height 55
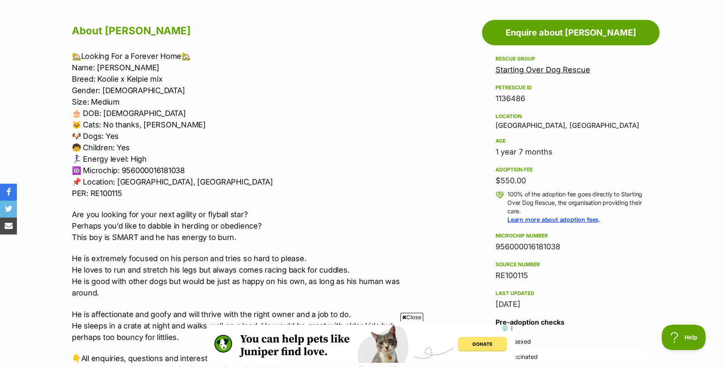
scroll to position [527, 0]
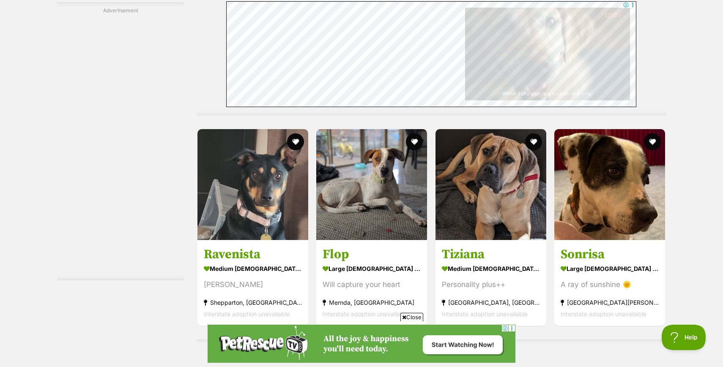
scroll to position [2641, 0]
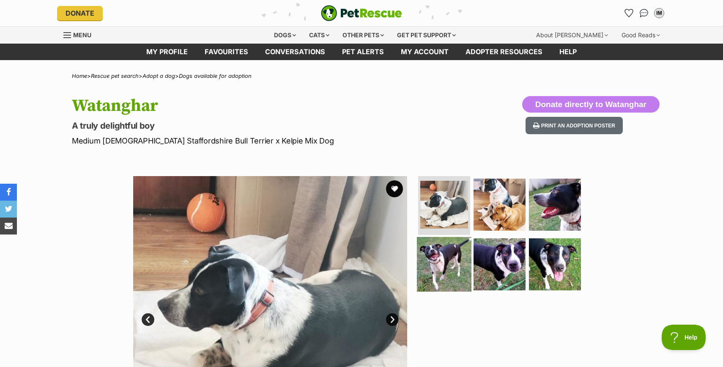
click at [454, 259] on img at bounding box center [444, 264] width 55 height 55
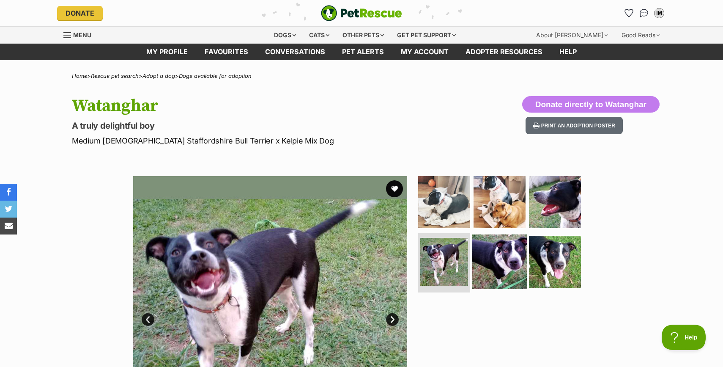
click at [495, 269] on img at bounding box center [499, 261] width 55 height 55
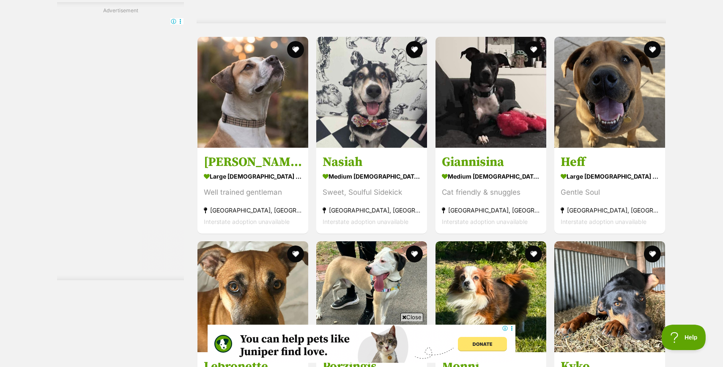
scroll to position [2943, 0]
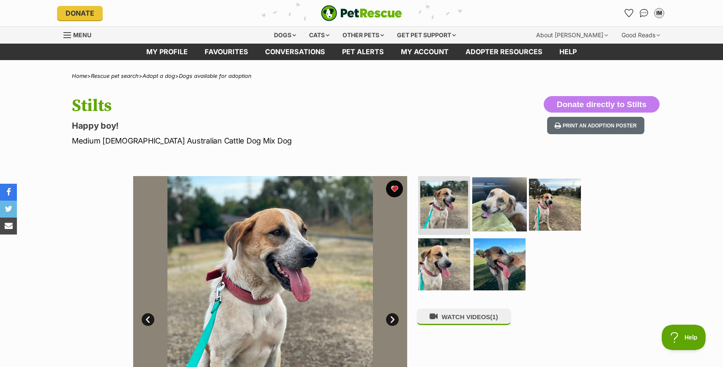
click at [504, 211] on img at bounding box center [499, 204] width 55 height 55
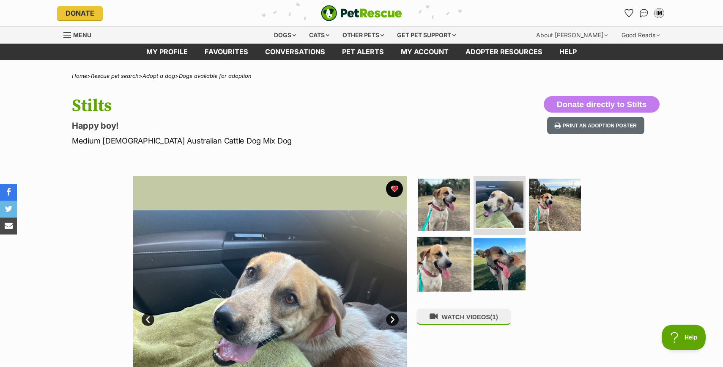
click at [439, 257] on img at bounding box center [444, 264] width 55 height 55
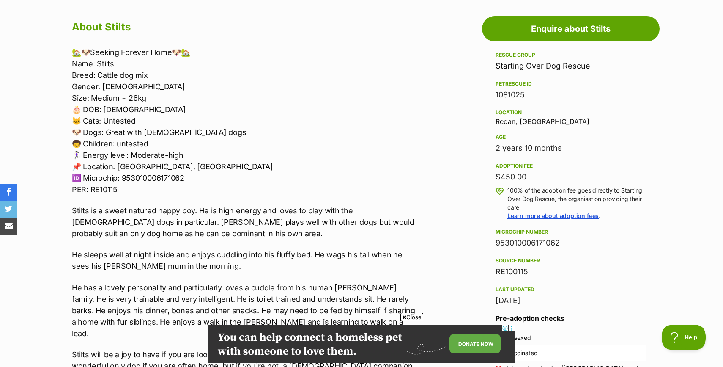
scroll to position [533, 0]
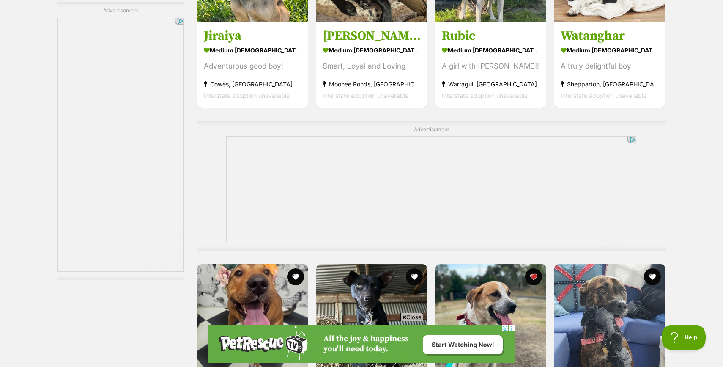
scroll to position [3660, 0]
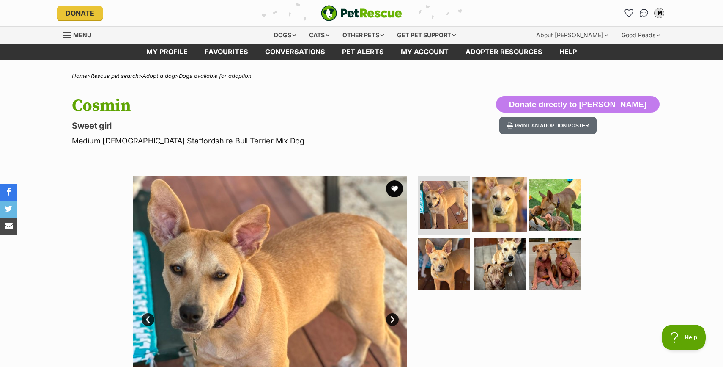
click at [493, 200] on img at bounding box center [499, 204] width 55 height 55
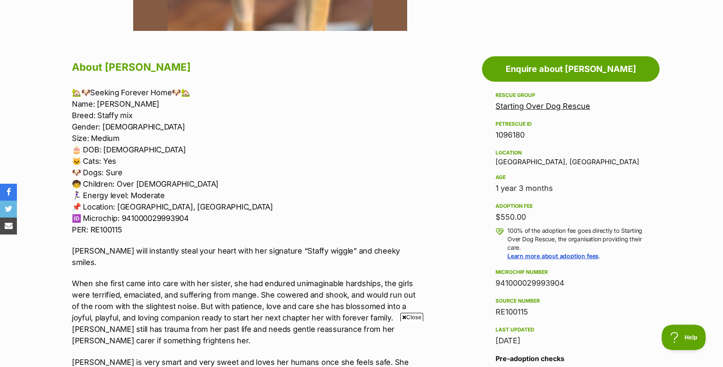
scroll to position [426, 0]
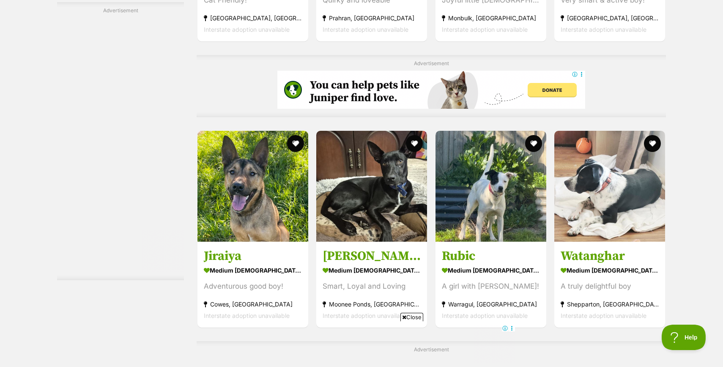
scroll to position [3574, 0]
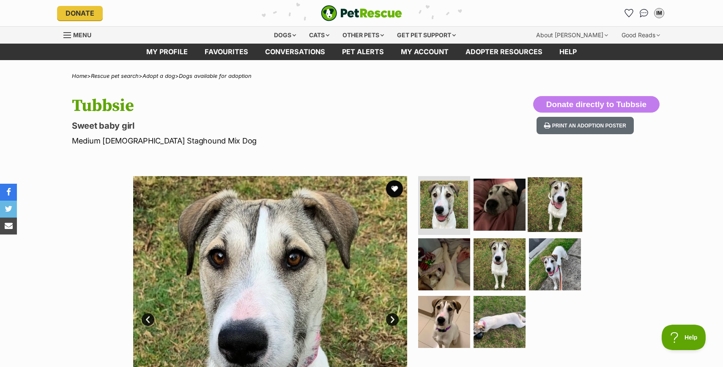
click at [548, 198] on img at bounding box center [555, 204] width 55 height 55
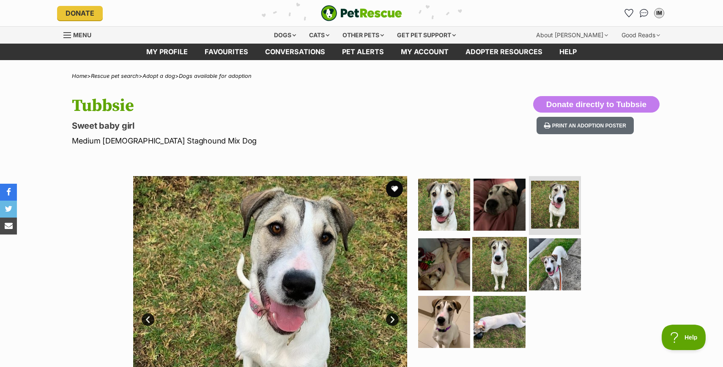
click at [507, 261] on img at bounding box center [499, 264] width 55 height 55
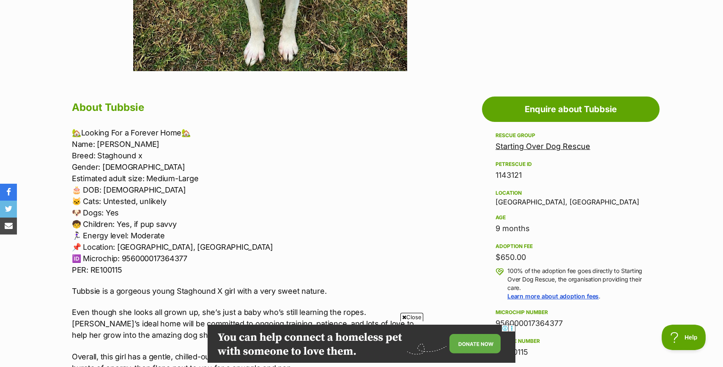
scroll to position [391, 0]
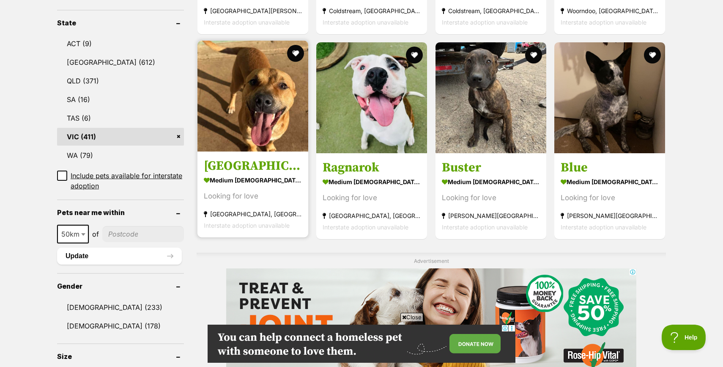
click at [257, 181] on strong "medium male Dog" at bounding box center [253, 180] width 98 height 12
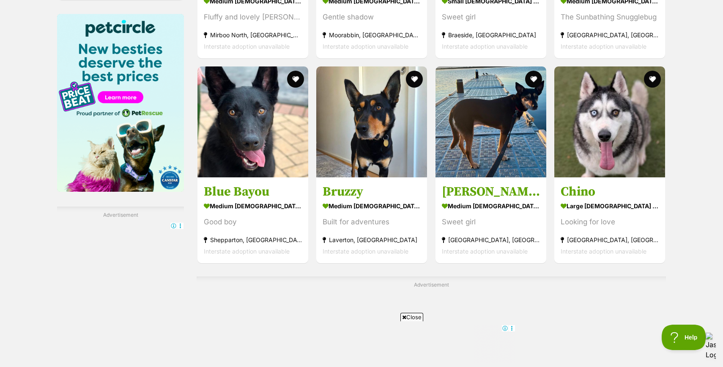
scroll to position [1288, 0]
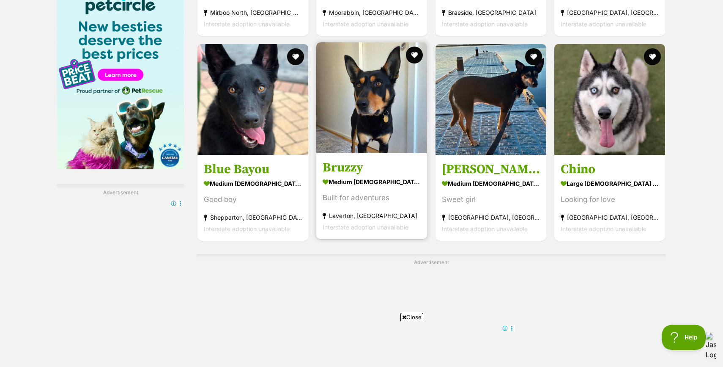
click at [350, 198] on div "Built for adventures" at bounding box center [372, 197] width 98 height 11
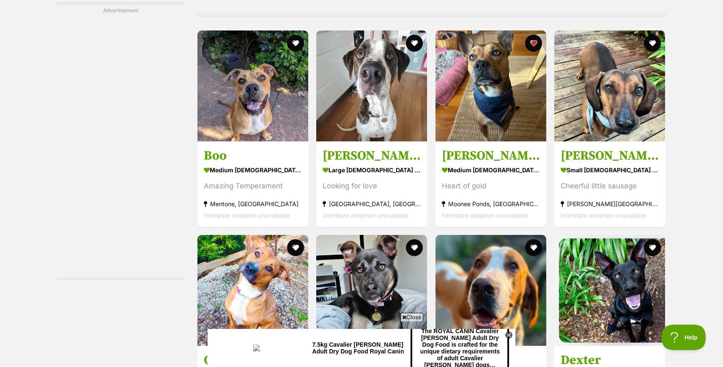
scroll to position [2022, 0]
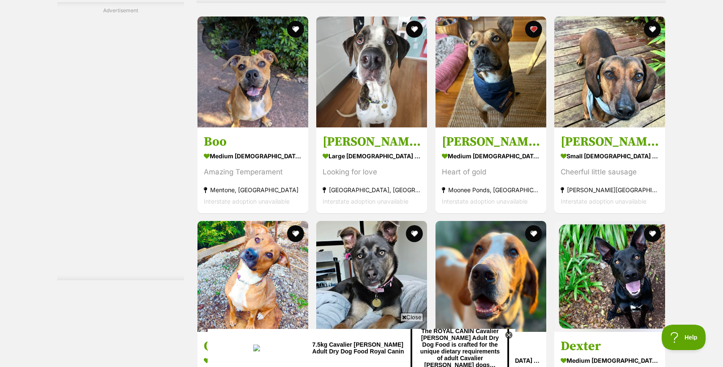
click at [248, 221] on img at bounding box center [253, 276] width 111 height 111
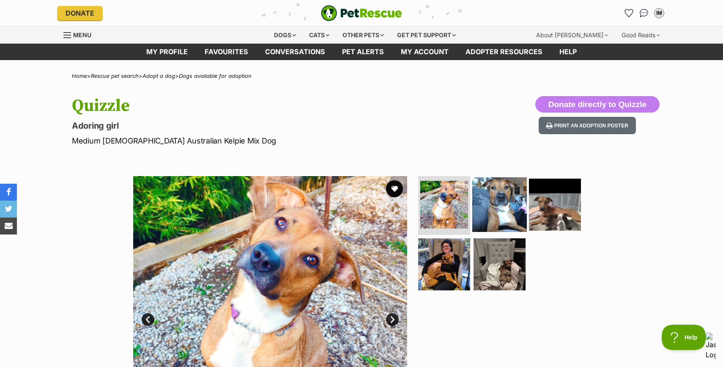
click at [507, 215] on img at bounding box center [499, 204] width 55 height 55
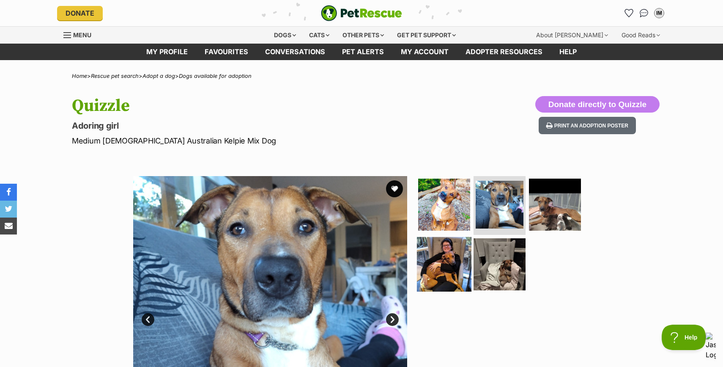
click at [443, 269] on img at bounding box center [444, 264] width 55 height 55
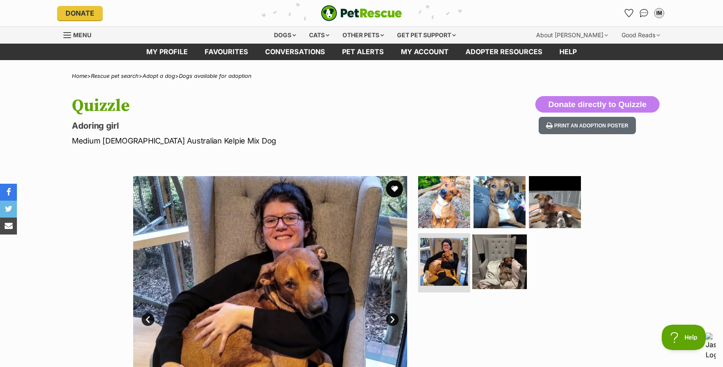
click at [504, 271] on img at bounding box center [499, 261] width 55 height 55
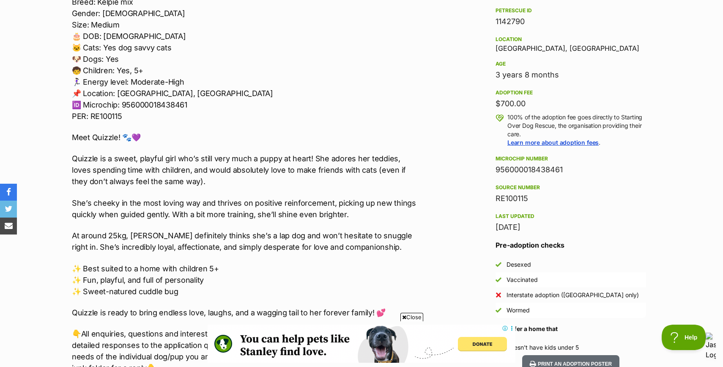
scroll to position [532, 0]
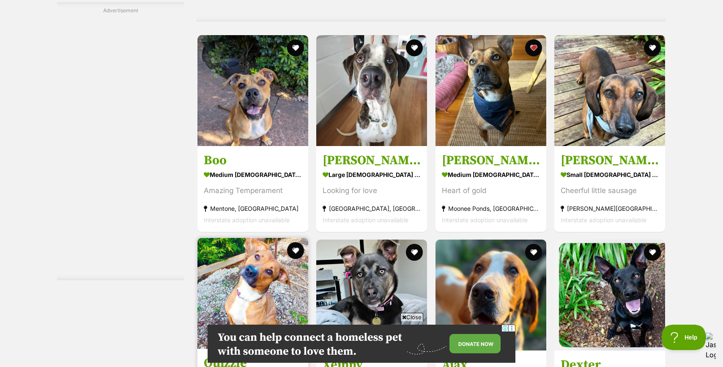
scroll to position [2087, 0]
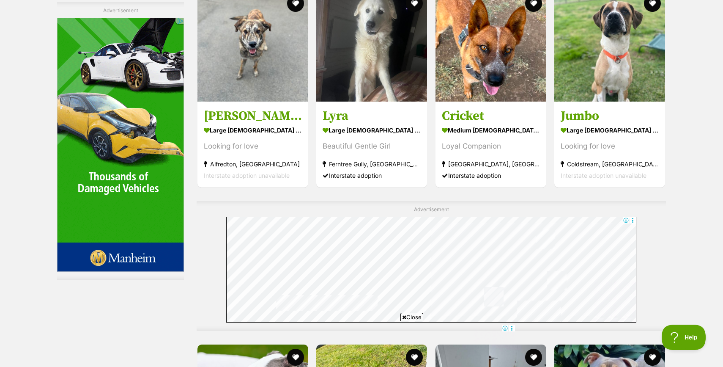
scroll to position [3479, 0]
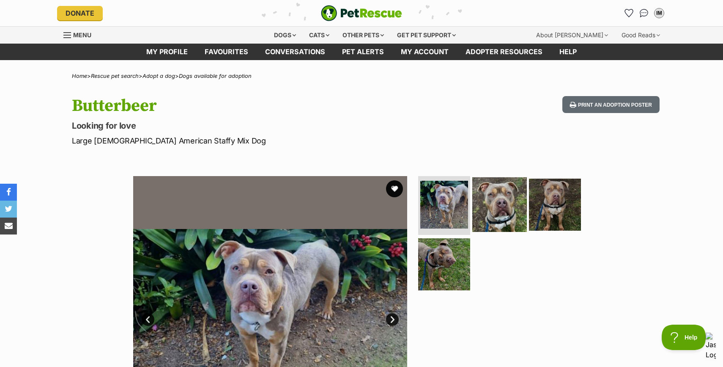
click at [489, 210] on img at bounding box center [499, 204] width 55 height 55
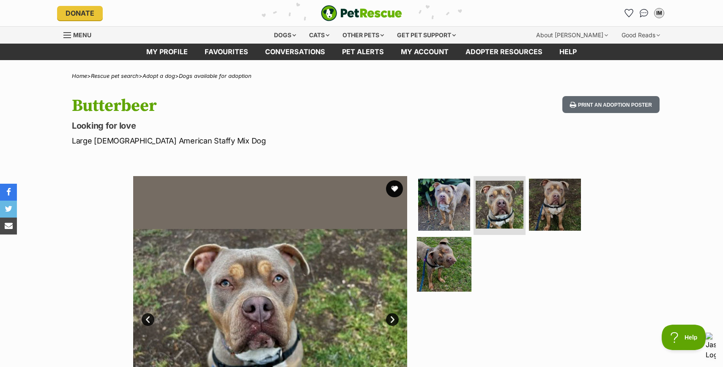
click at [443, 273] on img at bounding box center [444, 264] width 55 height 55
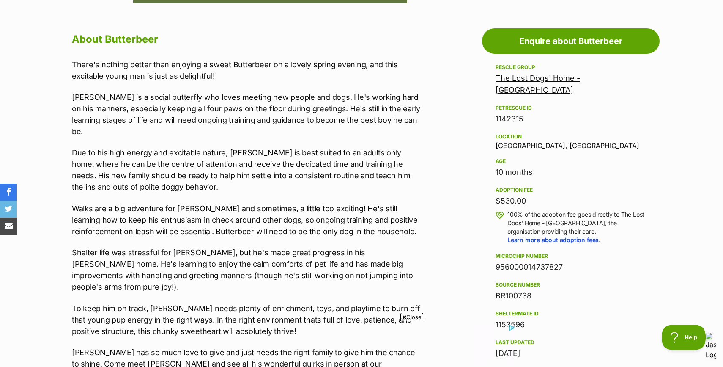
scroll to position [479, 0]
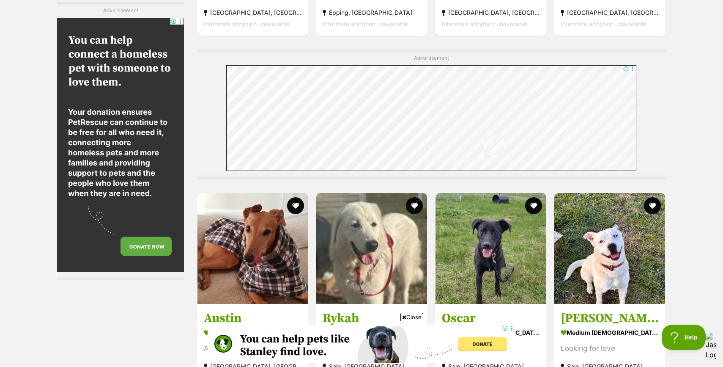
scroll to position [4268, 0]
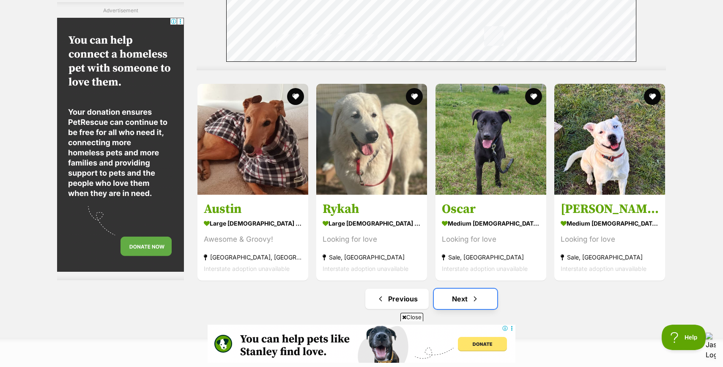
click at [460, 297] on link "Next" at bounding box center [465, 298] width 63 height 20
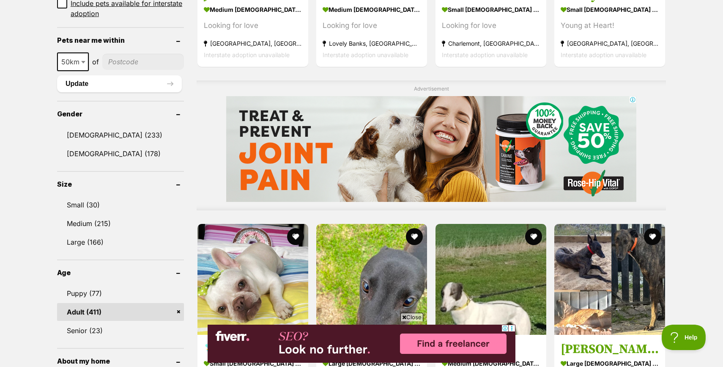
scroll to position [638, 0]
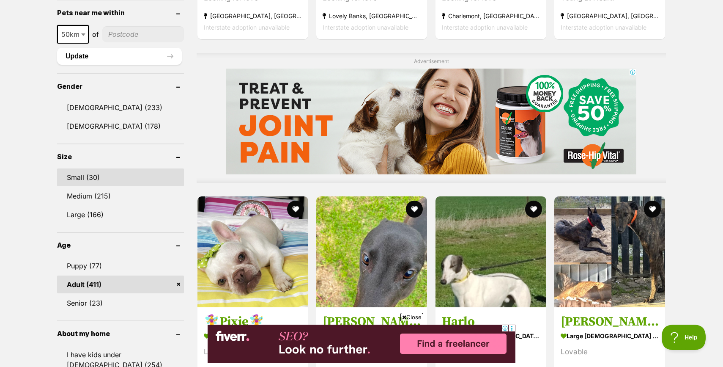
click at [91, 175] on link "Small (30)" at bounding box center [120, 177] width 127 height 18
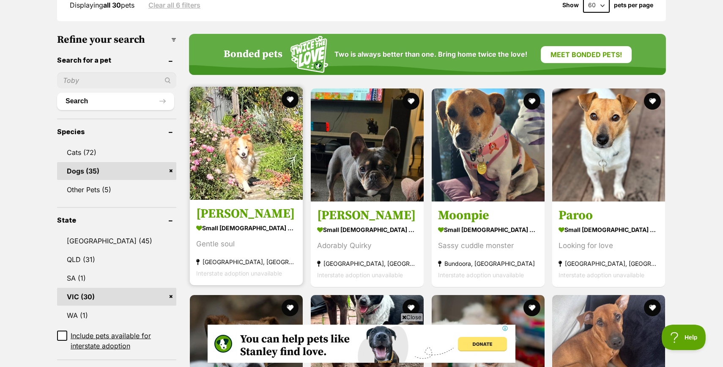
click at [233, 195] on img at bounding box center [246, 143] width 113 height 113
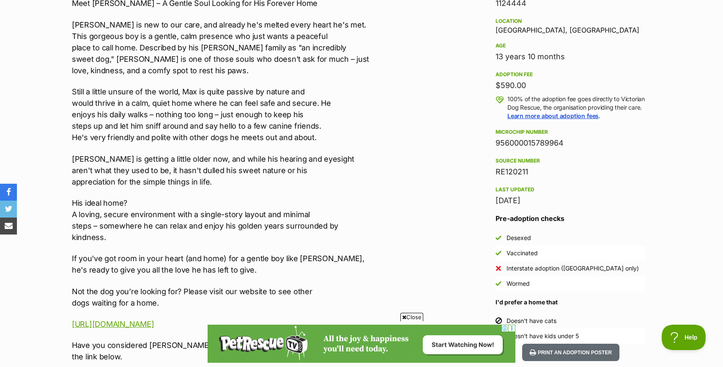
scroll to position [558, 0]
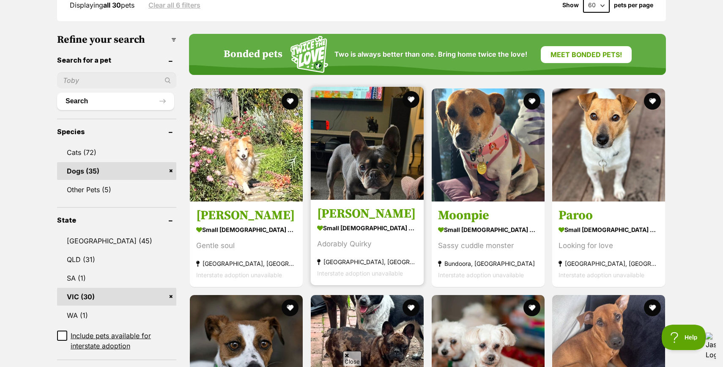
click at [375, 183] on img at bounding box center [367, 143] width 113 height 113
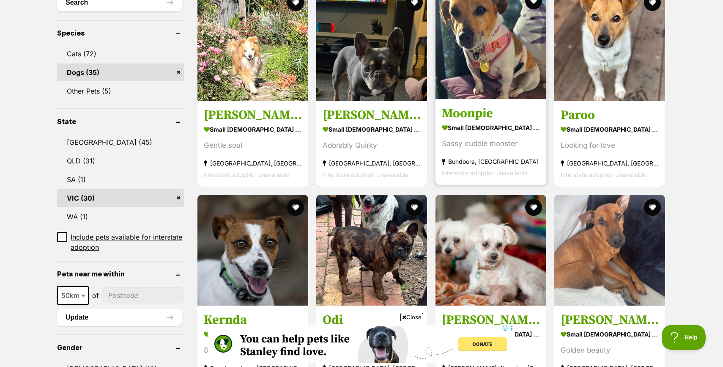
scroll to position [468, 0]
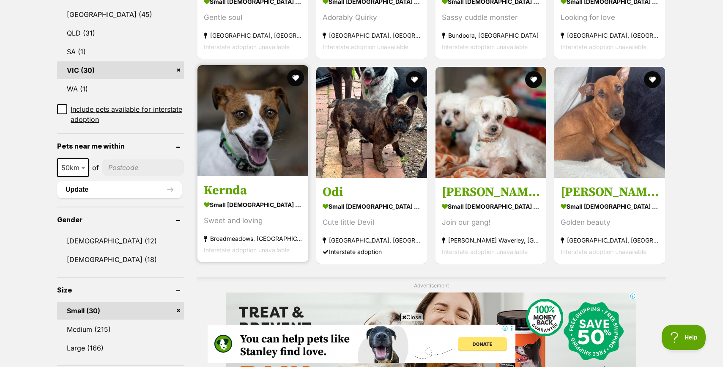
click at [247, 173] on img at bounding box center [253, 120] width 111 height 111
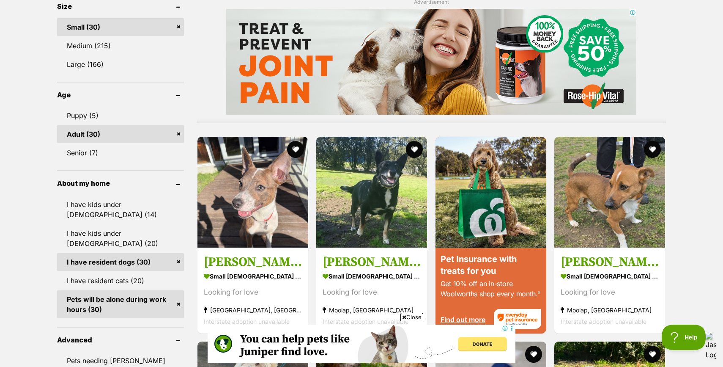
scroll to position [832, 0]
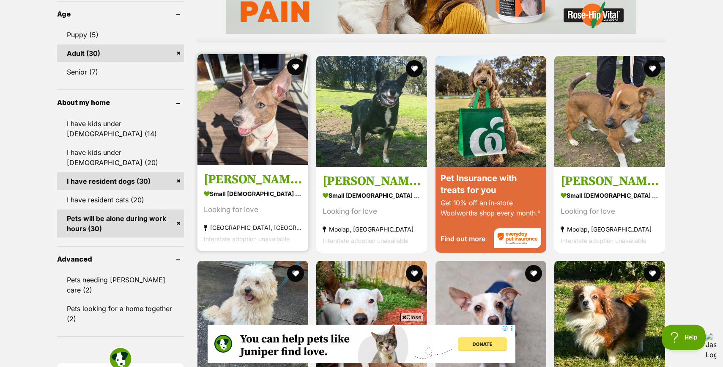
click at [260, 179] on h3 "[PERSON_NAME]" at bounding box center [253, 179] width 98 height 16
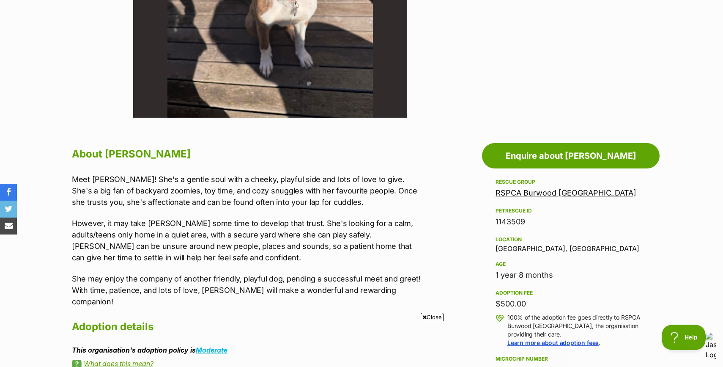
scroll to position [326, 0]
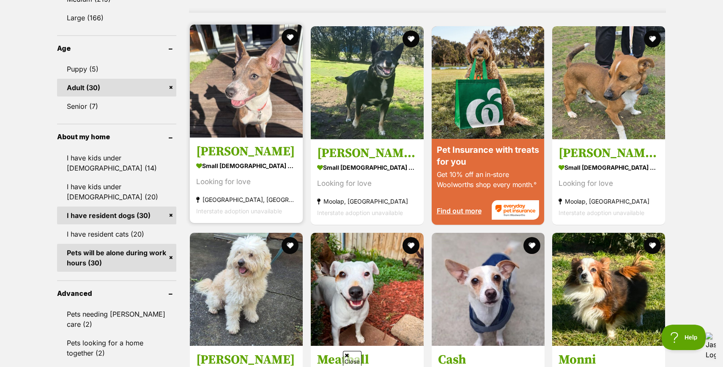
scroll to position [793, 0]
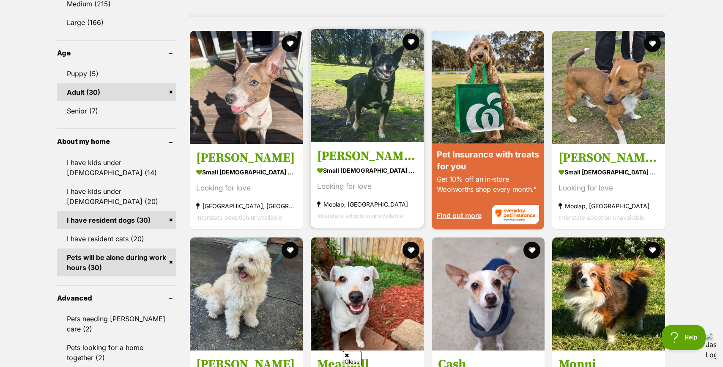
click at [351, 148] on link "Lucy (51368) small female Dog Looking for love Moolap, VIC Interstate adoption …" at bounding box center [367, 185] width 113 height 86
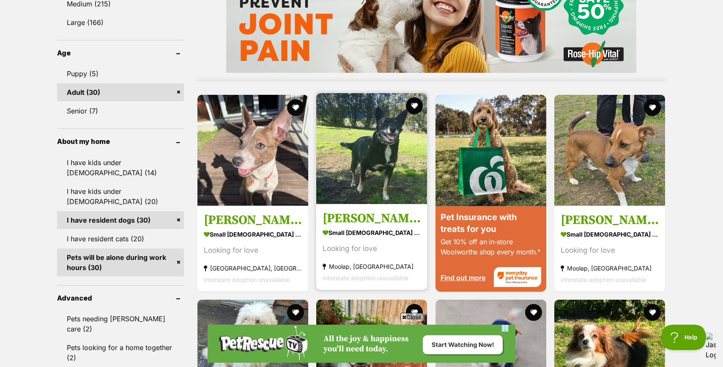
scroll to position [0, 0]
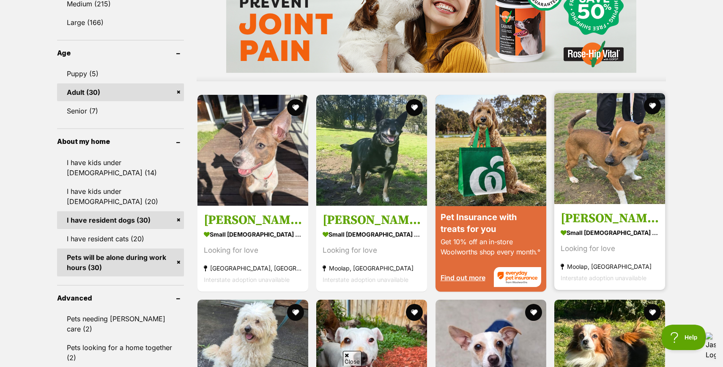
click at [605, 189] on img at bounding box center [609, 148] width 111 height 111
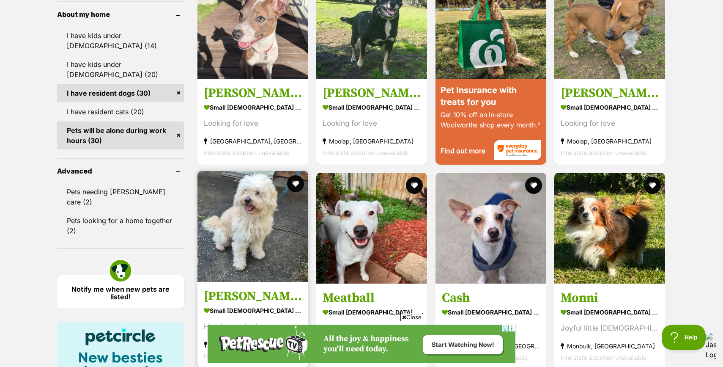
click at [250, 188] on img at bounding box center [253, 226] width 111 height 111
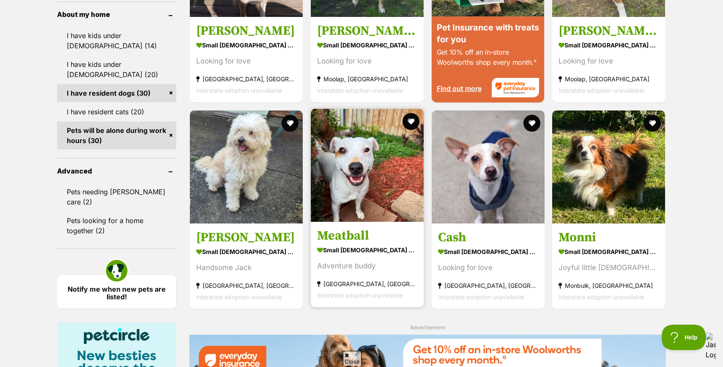
click at [355, 244] on section "small male Dog Adventure buddy Glenroy, VIC Interstate adoption unavailable" at bounding box center [367, 272] width 100 height 57
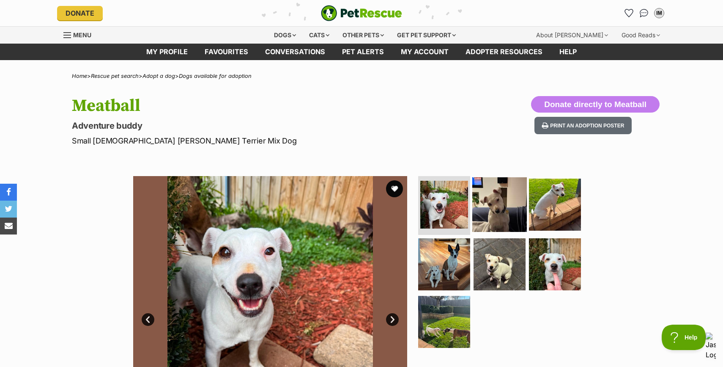
click at [508, 210] on img at bounding box center [499, 204] width 55 height 55
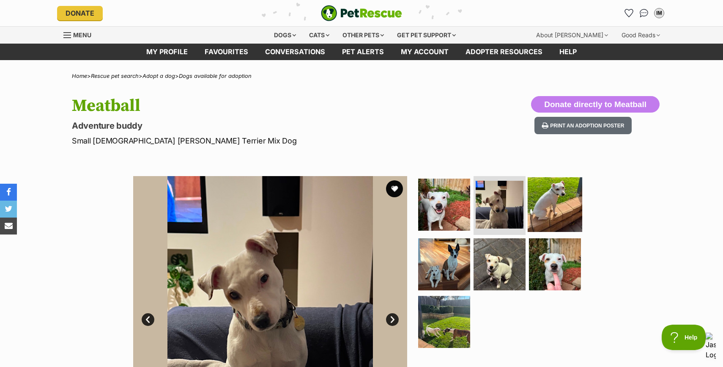
click at [558, 213] on img at bounding box center [555, 204] width 55 height 55
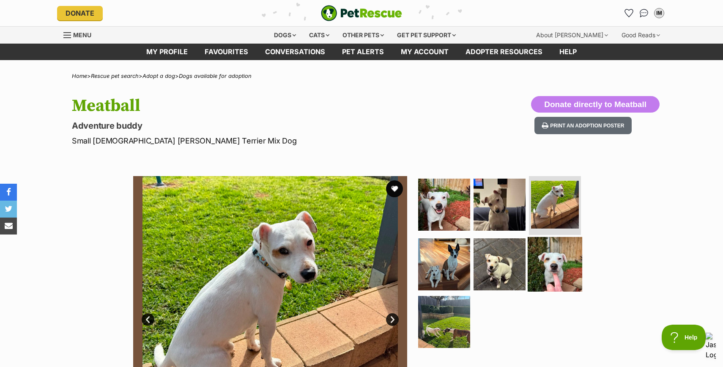
click at [551, 272] on img at bounding box center [555, 264] width 55 height 55
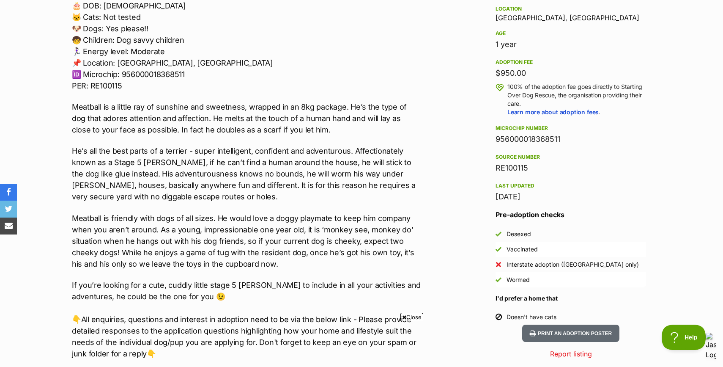
scroll to position [616, 0]
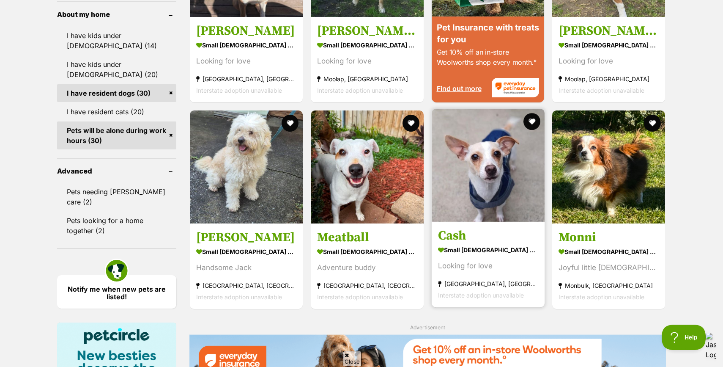
click at [470, 234] on h3 "Cash" at bounding box center [488, 236] width 100 height 16
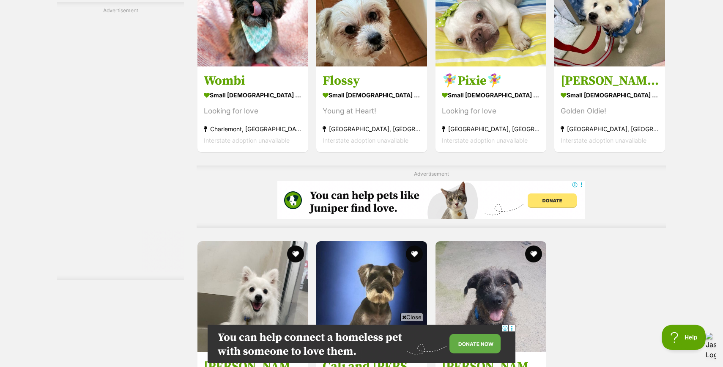
scroll to position [2141, 0]
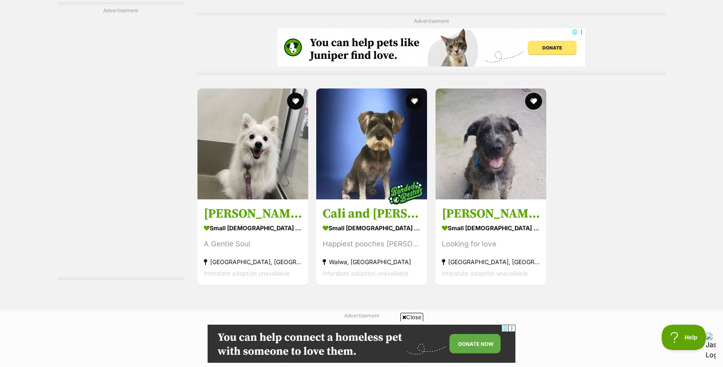
click at [467, 161] on img at bounding box center [491, 143] width 111 height 111
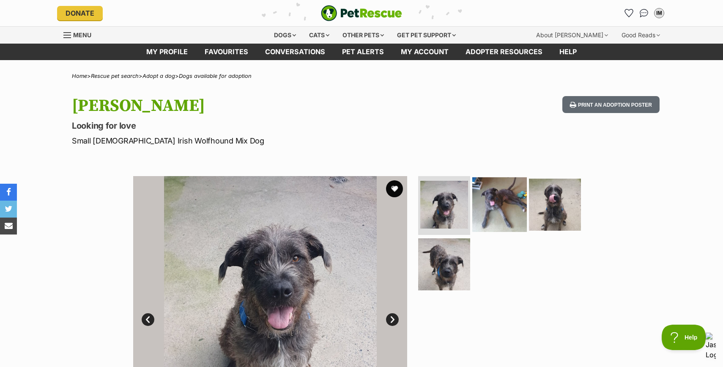
click at [512, 212] on img at bounding box center [499, 204] width 55 height 55
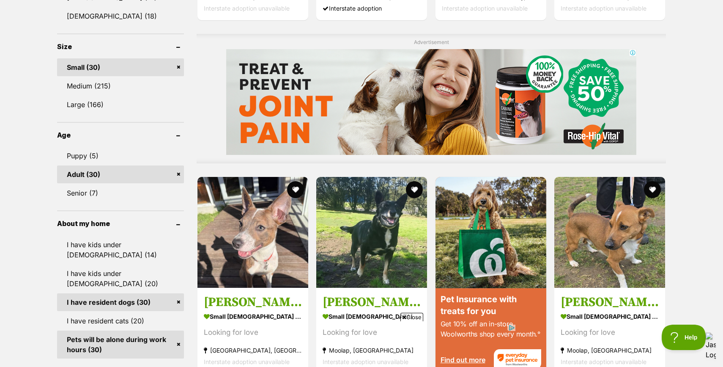
scroll to position [716, 0]
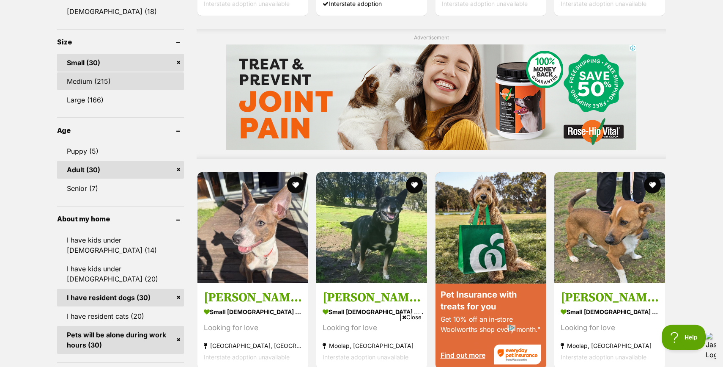
click at [108, 84] on link "Medium (215)" at bounding box center [120, 81] width 127 height 18
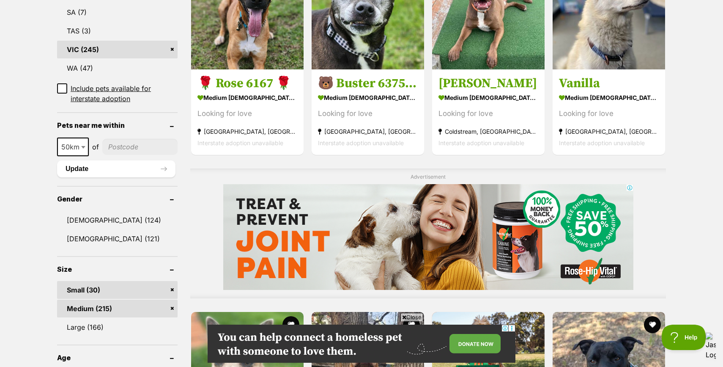
click at [172, 289] on link "Small (30)" at bounding box center [117, 290] width 121 height 18
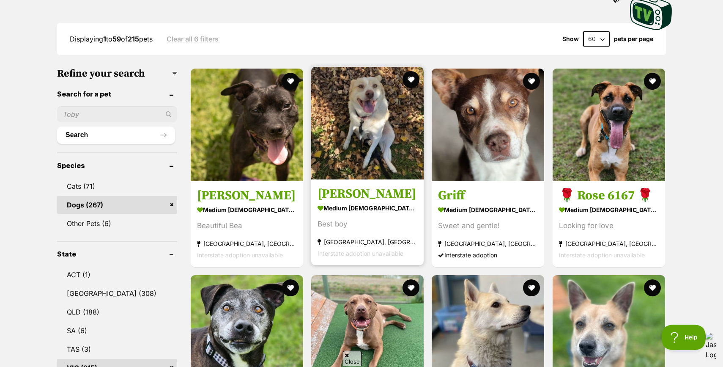
click at [365, 240] on strong "[GEOGRAPHIC_DATA], [GEOGRAPHIC_DATA]" at bounding box center [368, 241] width 100 height 11
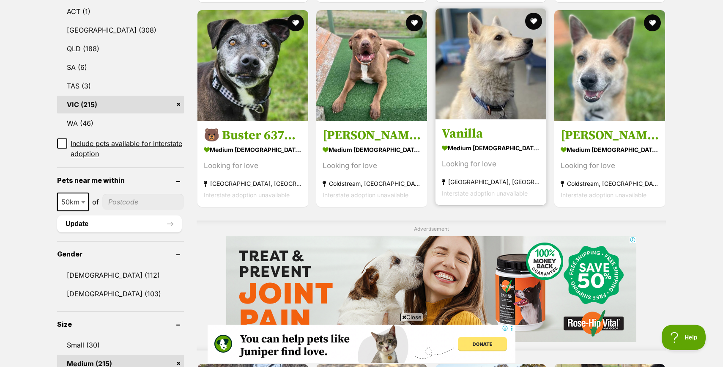
click at [500, 154] on strong "medium [DEMOGRAPHIC_DATA] Dog" at bounding box center [491, 148] width 98 height 12
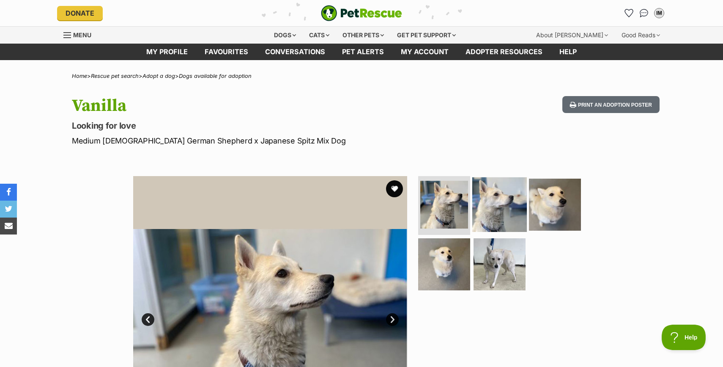
click at [504, 199] on img at bounding box center [499, 204] width 55 height 55
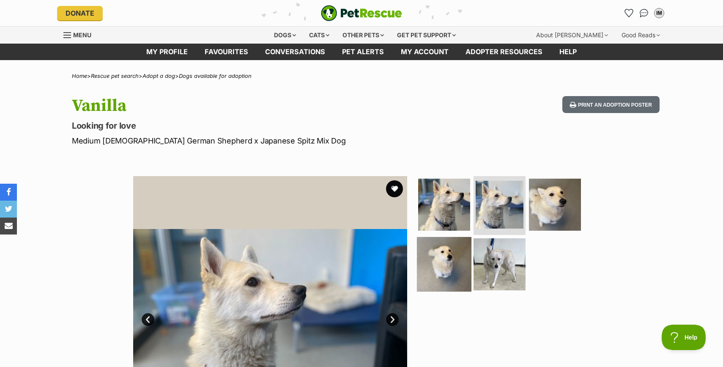
click at [453, 251] on img at bounding box center [444, 264] width 55 height 55
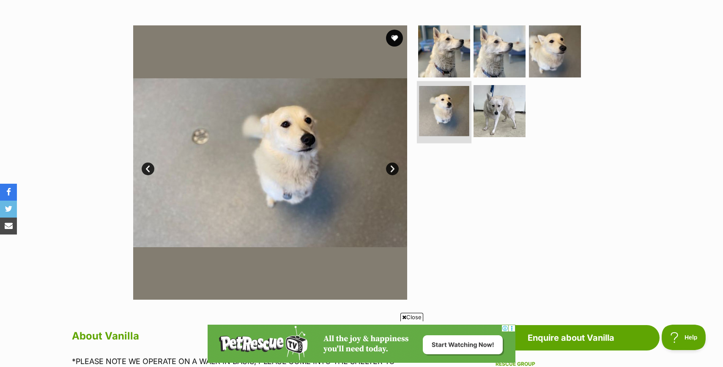
scroll to position [262, 0]
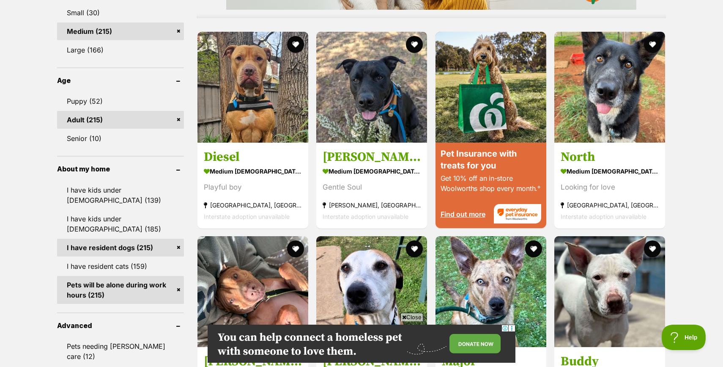
scroll to position [797, 0]
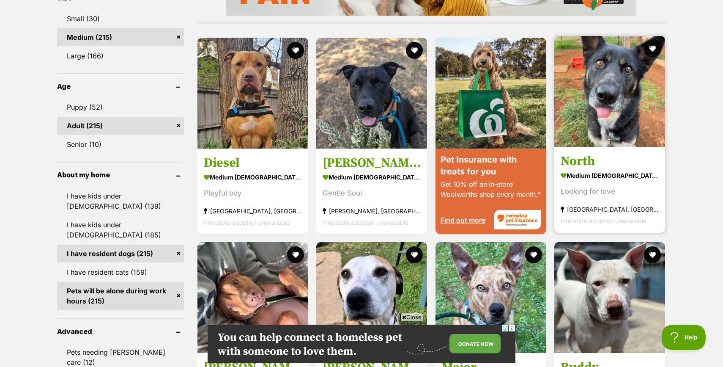
click at [598, 166] on h3 "North" at bounding box center [610, 161] width 98 height 16
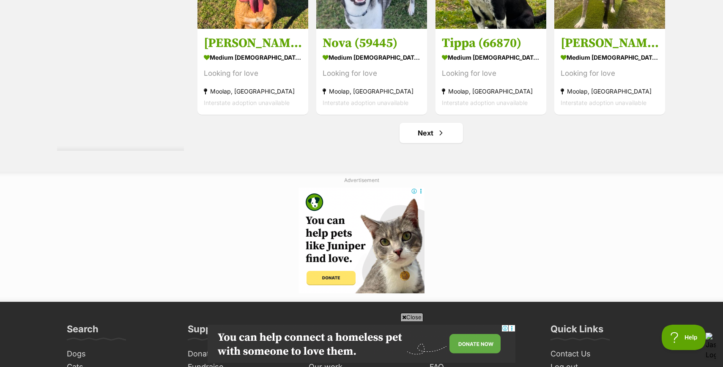
scroll to position [4329, 0]
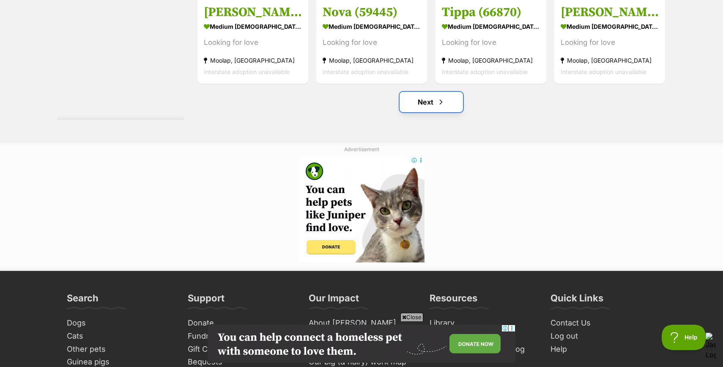
click at [428, 112] on link "Next" at bounding box center [431, 102] width 63 height 20
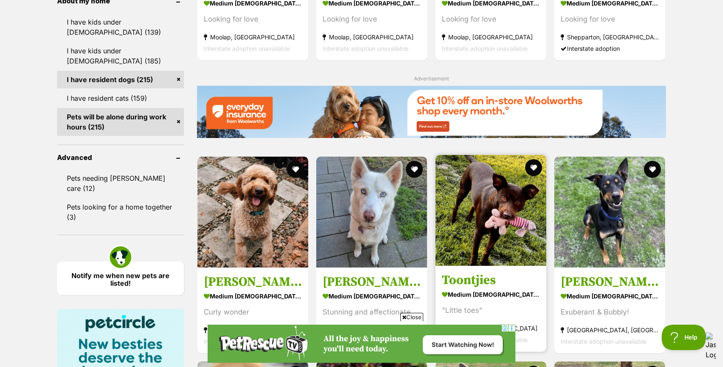
click at [475, 217] on img at bounding box center [491, 210] width 111 height 111
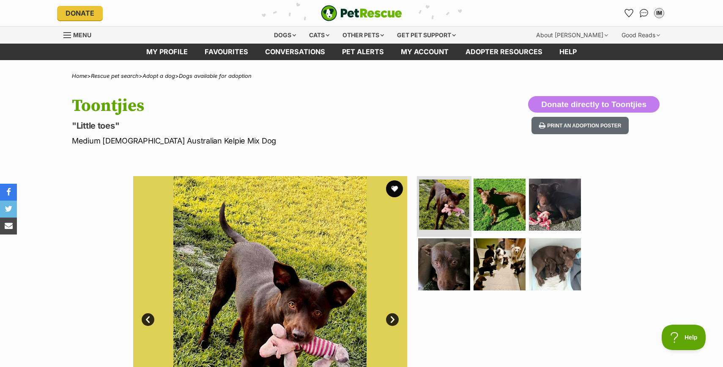
click at [449, 195] on img at bounding box center [444, 204] width 50 height 50
click at [391, 316] on link "Next" at bounding box center [392, 319] width 13 height 13
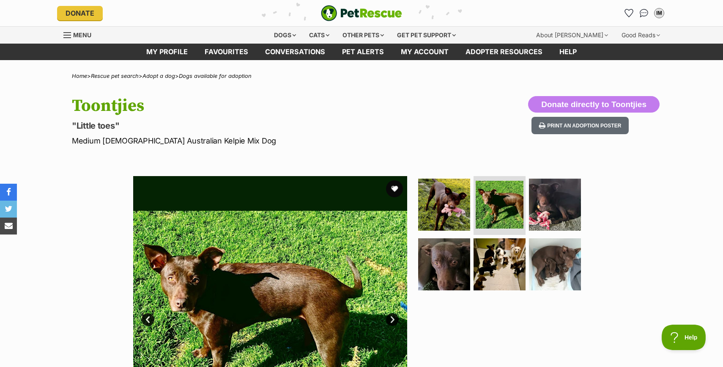
click at [391, 316] on link "Next" at bounding box center [392, 319] width 13 height 13
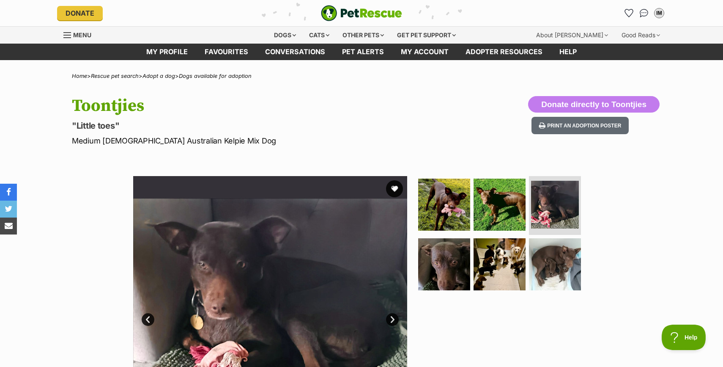
click at [391, 316] on link "Next" at bounding box center [392, 319] width 13 height 13
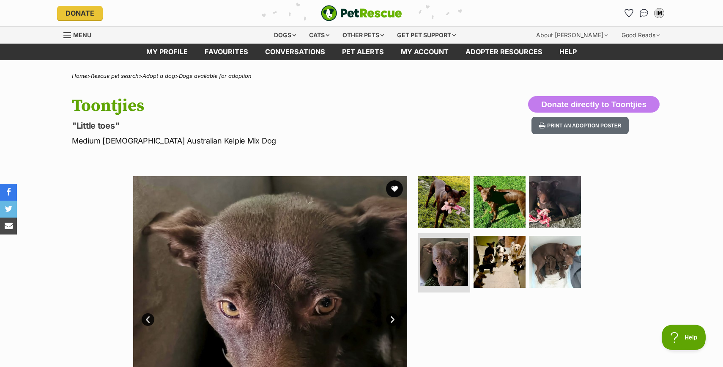
click at [391, 316] on link "Next" at bounding box center [392, 319] width 13 height 13
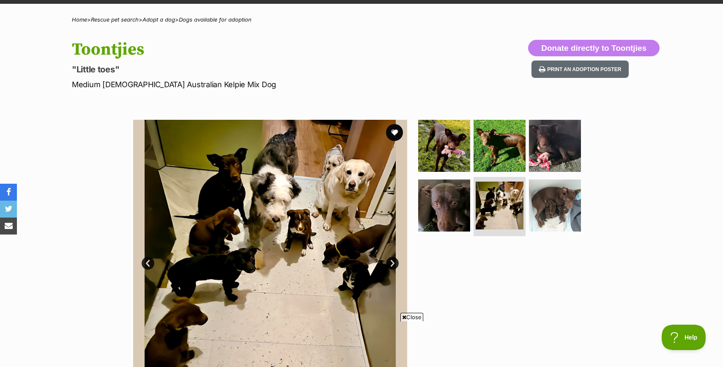
scroll to position [73, 0]
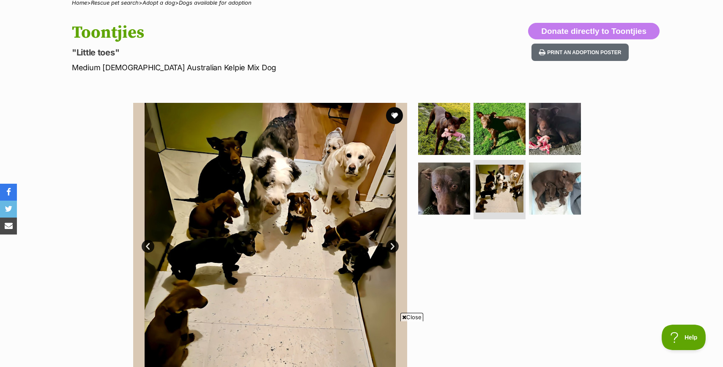
click at [392, 247] on link "Next" at bounding box center [392, 246] width 13 height 13
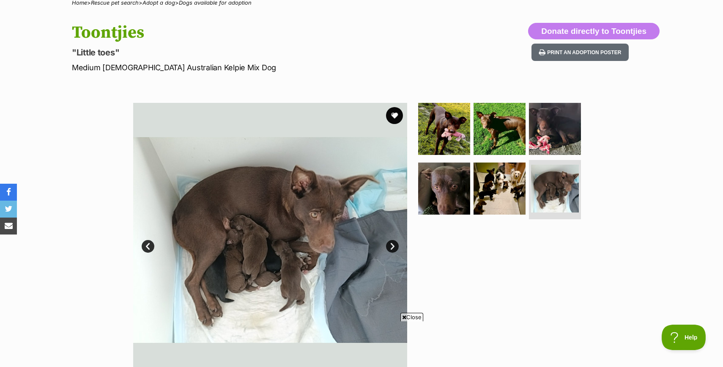
click at [392, 247] on link "Next" at bounding box center [392, 246] width 13 height 13
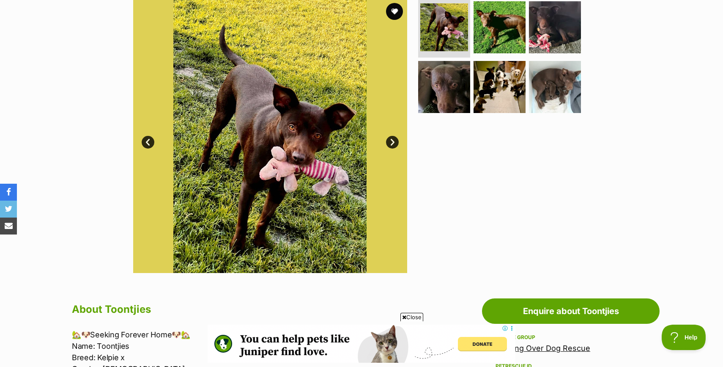
scroll to position [136, 0]
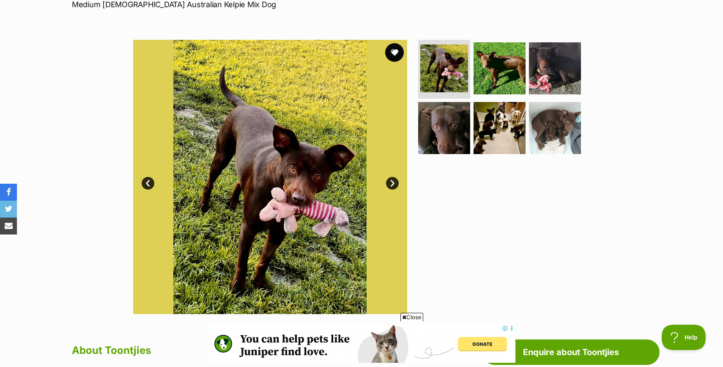
click at [390, 47] on button "favourite" at bounding box center [394, 52] width 19 height 19
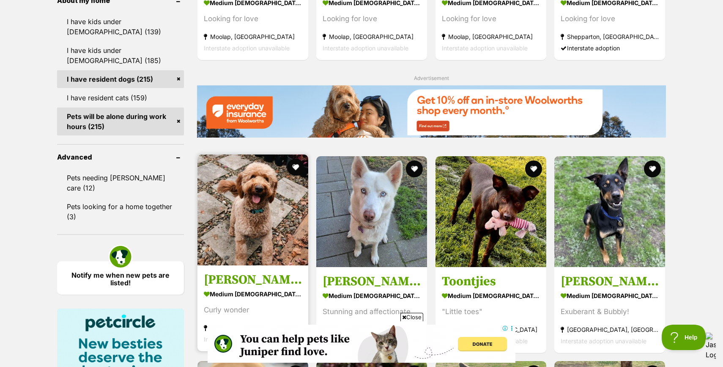
click at [231, 237] on img at bounding box center [253, 209] width 111 height 111
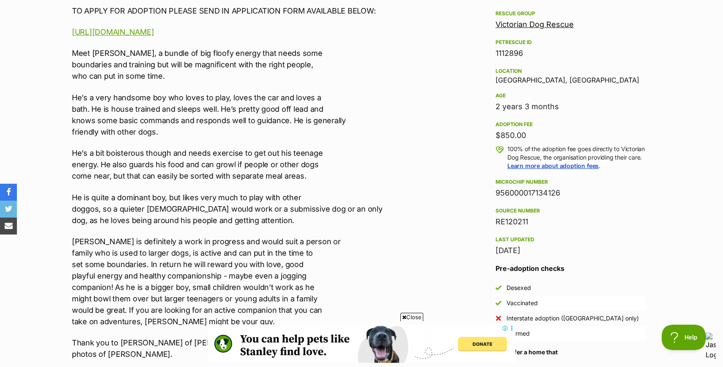
scroll to position [501, 0]
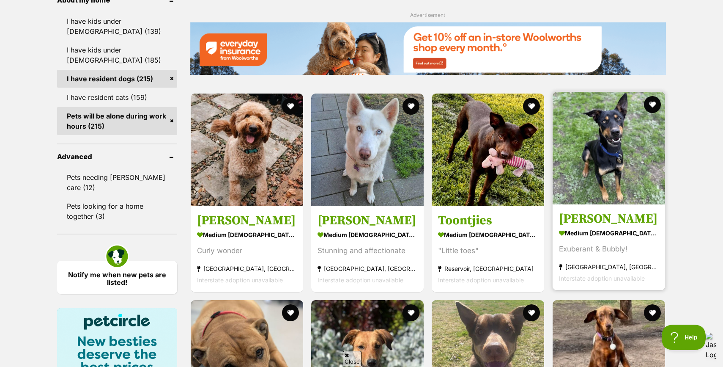
click at [581, 204] on img at bounding box center [609, 148] width 113 height 113
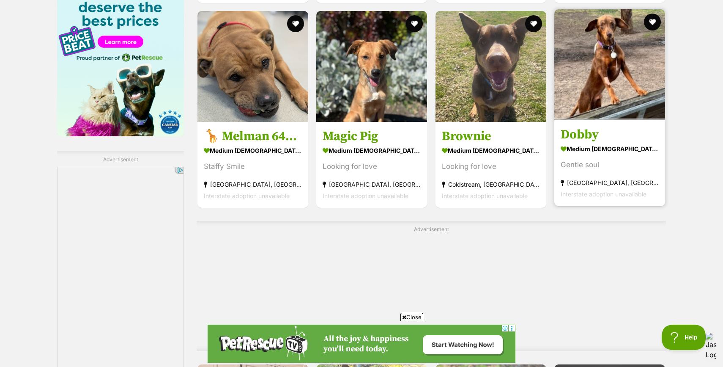
click at [608, 154] on strong "medium [DEMOGRAPHIC_DATA] Dog" at bounding box center [610, 148] width 98 height 12
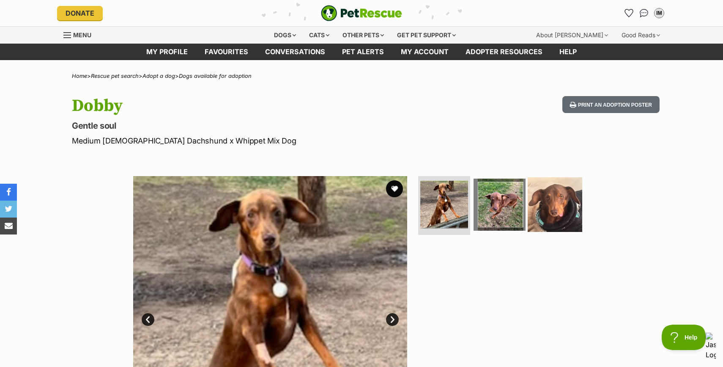
click at [555, 206] on img at bounding box center [555, 204] width 55 height 55
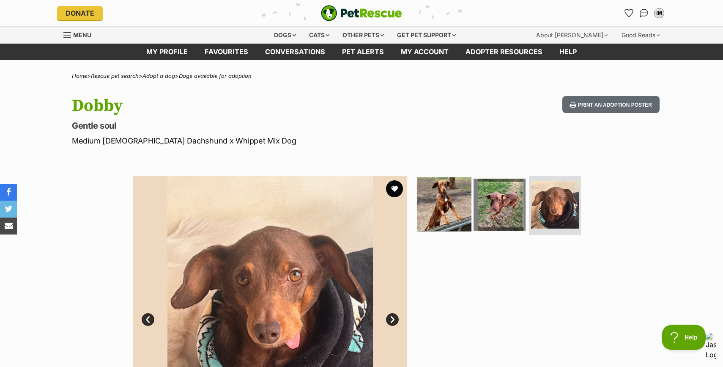
click at [449, 201] on img at bounding box center [444, 204] width 55 height 55
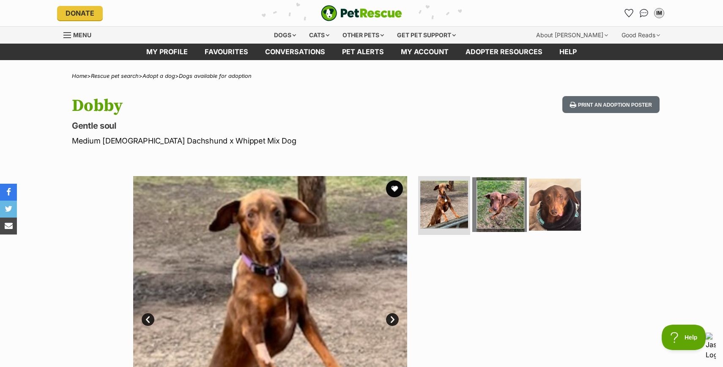
click at [488, 203] on img at bounding box center [499, 204] width 55 height 55
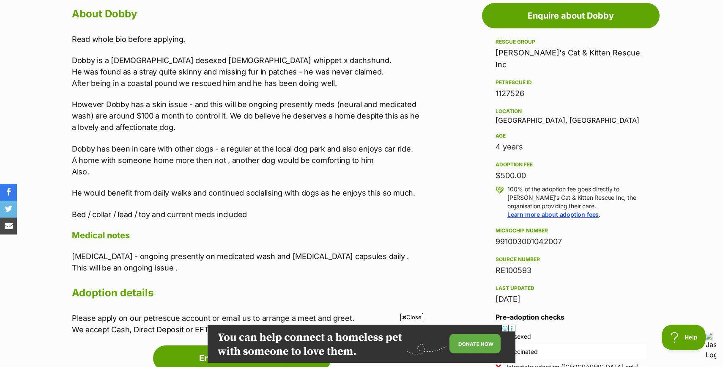
scroll to position [471, 0]
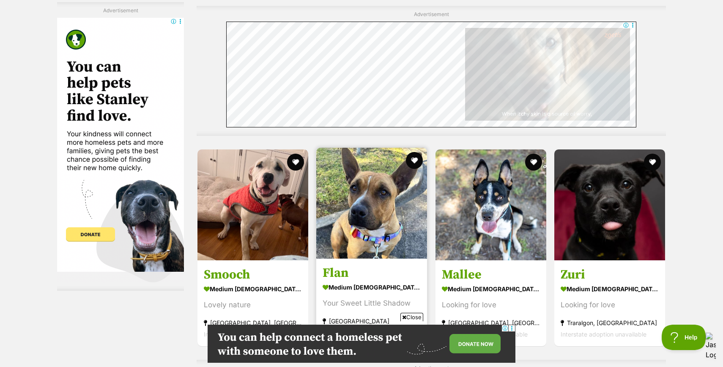
click at [368, 281] on section "medium female Dog Your Sweet Little Shadow Box Hill South, VIC Interstate adopt…" at bounding box center [372, 309] width 98 height 57
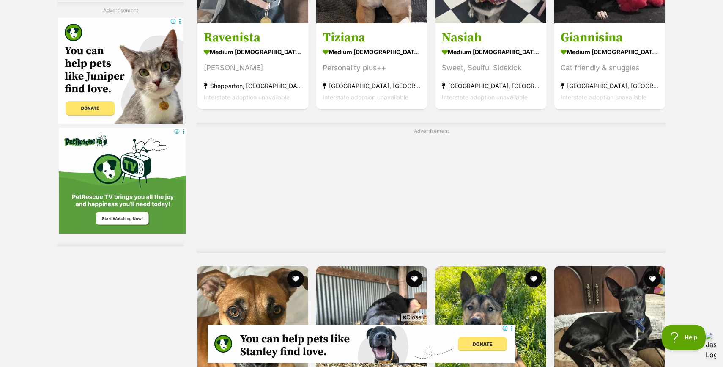
scroll to position [2306, 0]
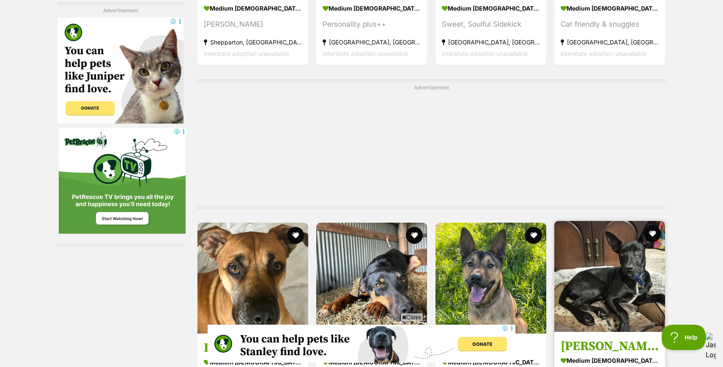
click at [601, 354] on strong "medium [DEMOGRAPHIC_DATA] Dog" at bounding box center [610, 360] width 98 height 12
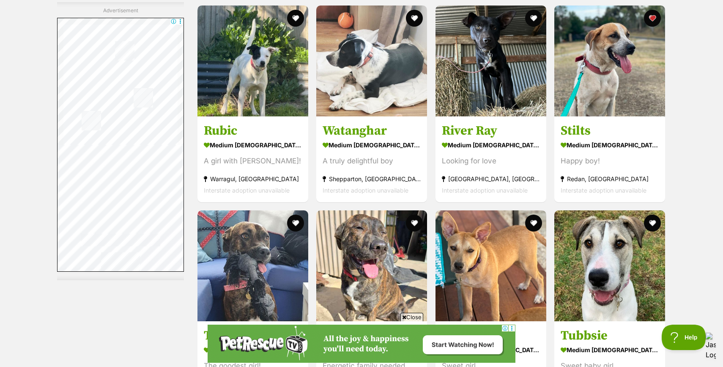
scroll to position [2904, 0]
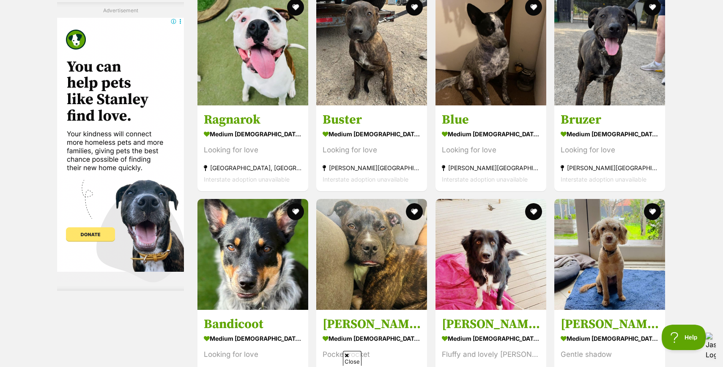
scroll to position [3712, 0]
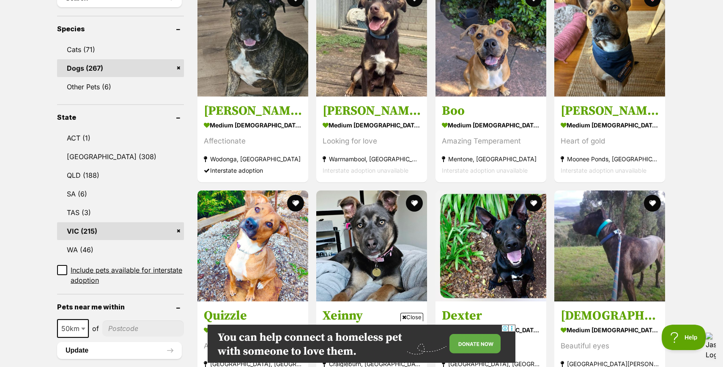
scroll to position [368, 0]
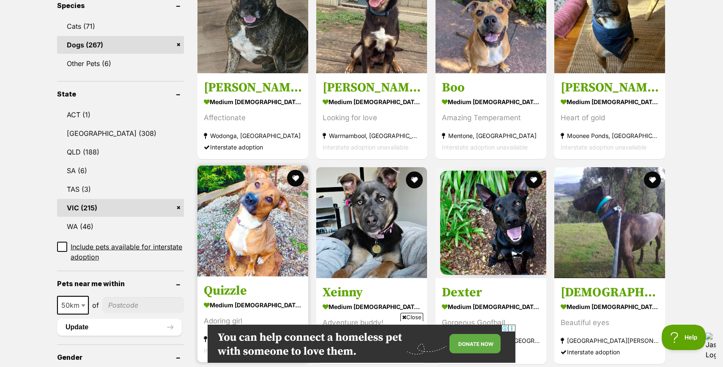
click at [243, 246] on img at bounding box center [253, 220] width 111 height 111
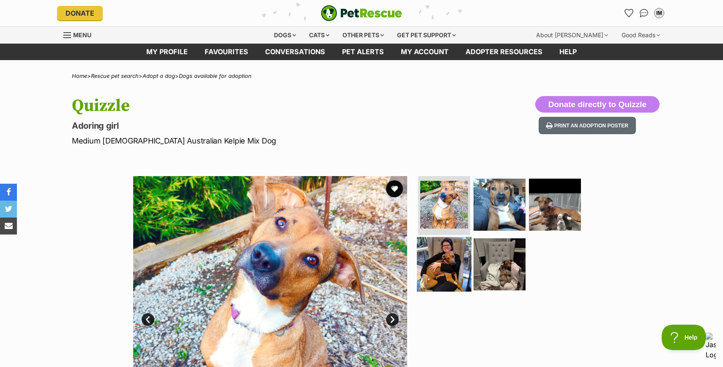
click at [423, 258] on img at bounding box center [444, 264] width 55 height 55
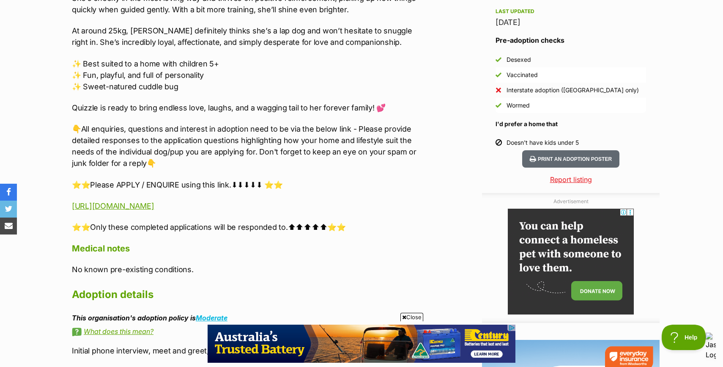
scroll to position [738, 0]
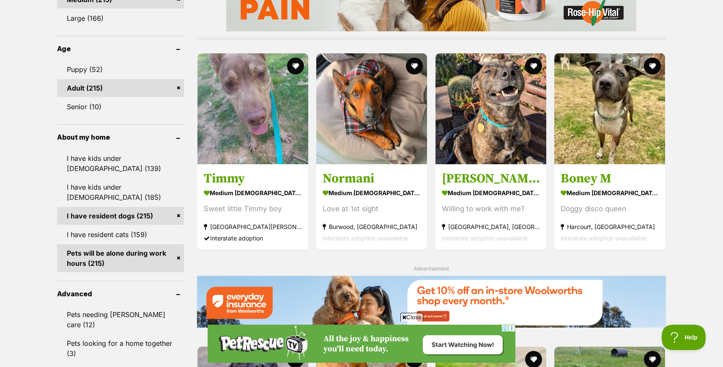
scroll to position [831, 0]
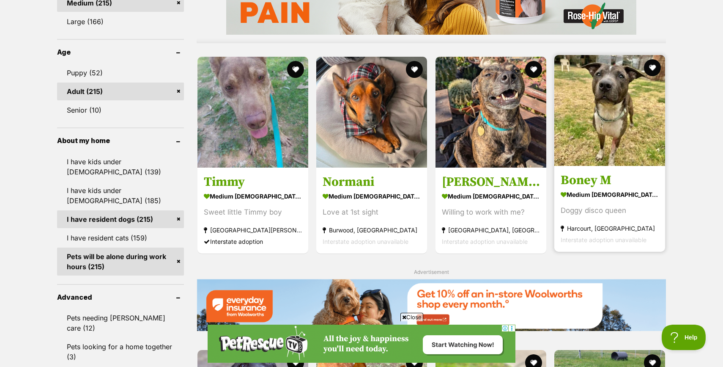
click at [599, 202] on section "medium [DEMOGRAPHIC_DATA] Dog Doggy disco queen [GEOGRAPHIC_DATA], [GEOGRAPHIC_…" at bounding box center [610, 216] width 98 height 57
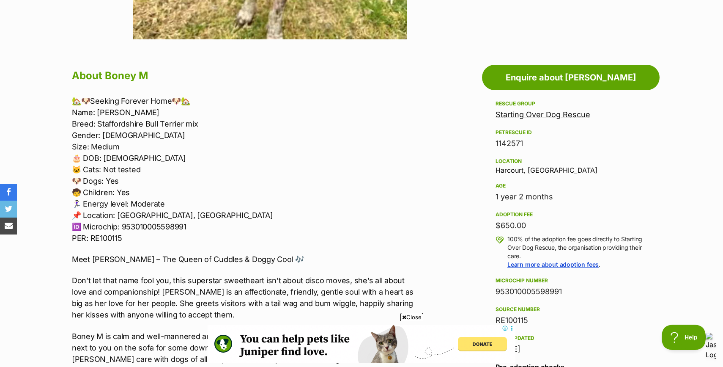
scroll to position [410, 0]
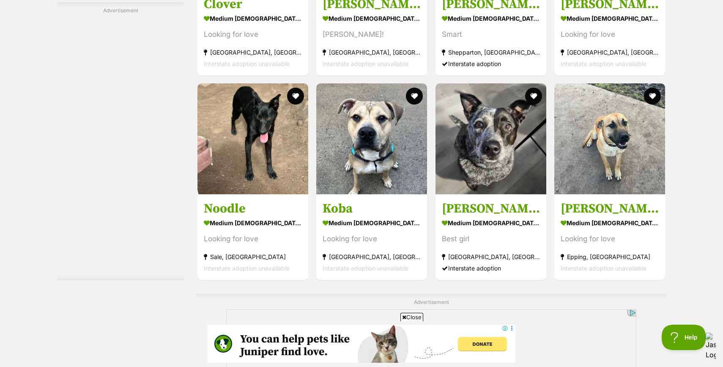
scroll to position [3067, 0]
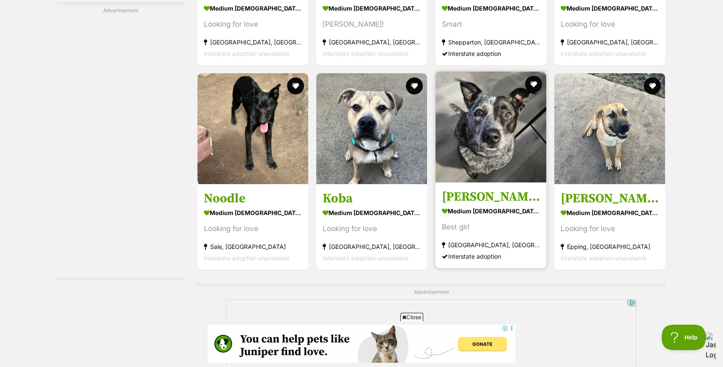
click at [476, 201] on h3 "Millie" at bounding box center [491, 197] width 98 height 16
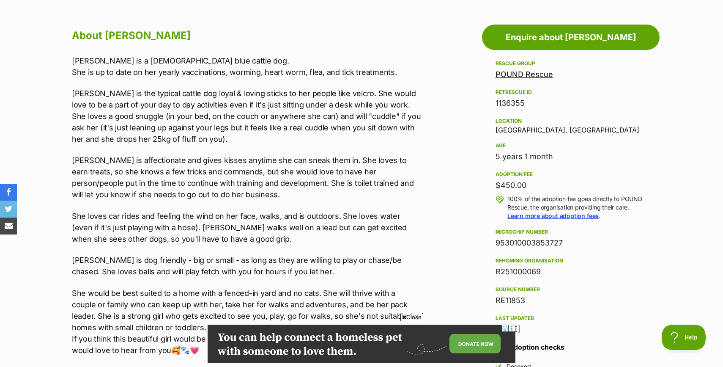
scroll to position [457, 0]
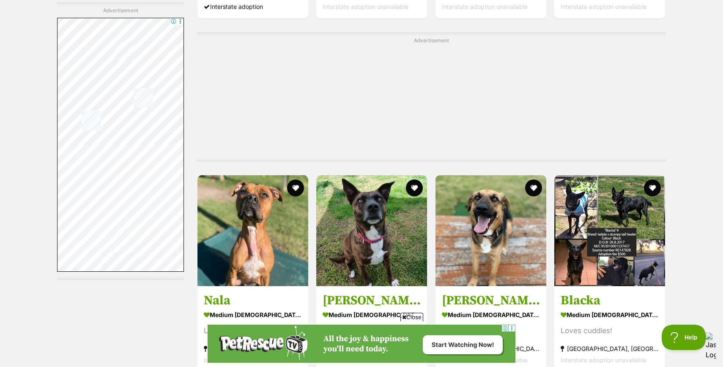
scroll to position [2477, 0]
